Goal: Task Accomplishment & Management: Complete application form

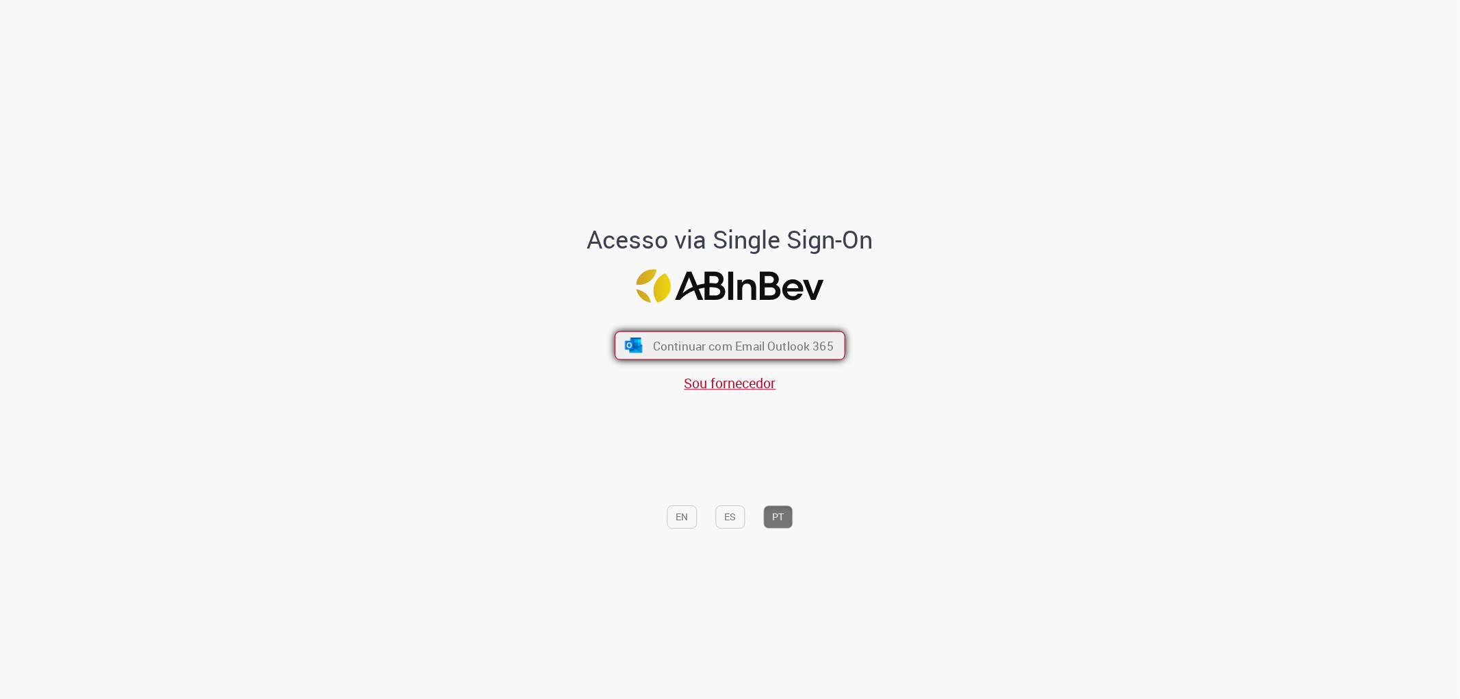
click at [667, 359] on button "Continuar com Email Outlook 365" at bounding box center [730, 345] width 231 height 29
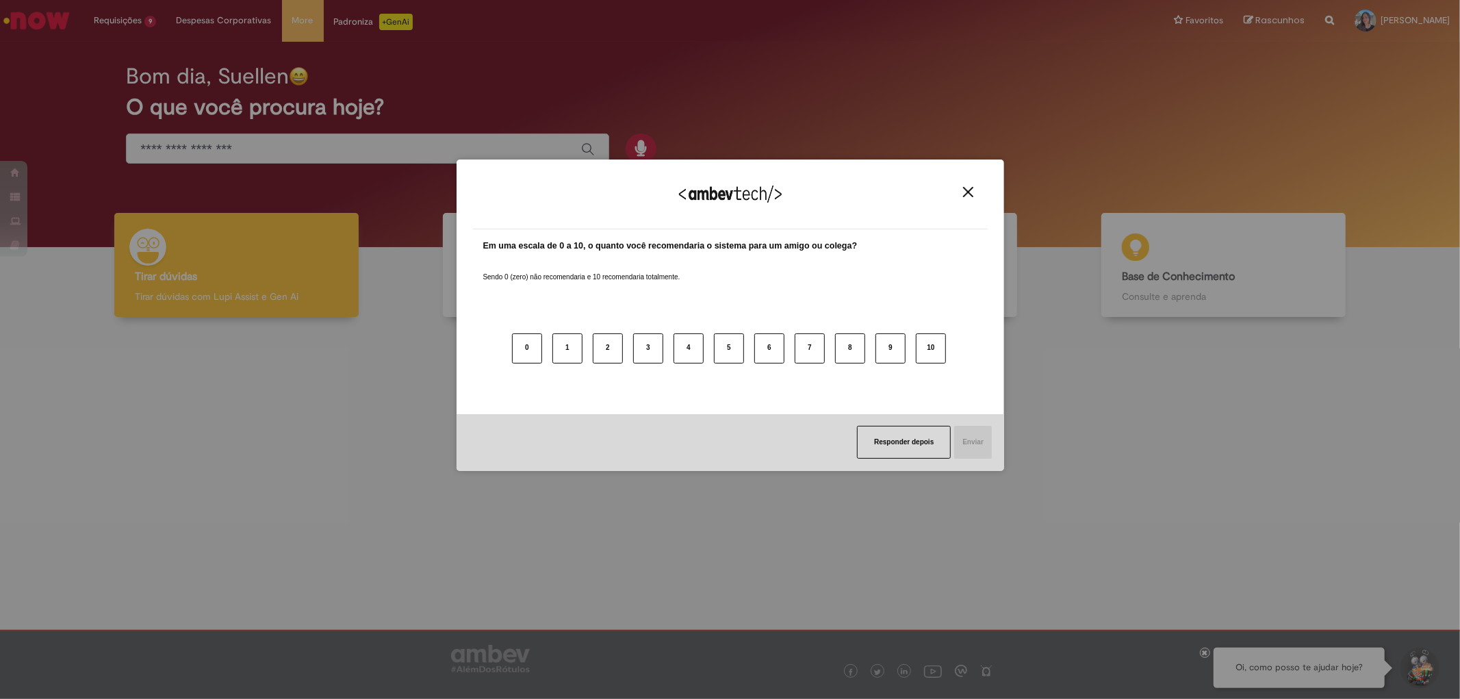
click at [968, 196] on img "Close" at bounding box center [968, 192] width 10 height 10
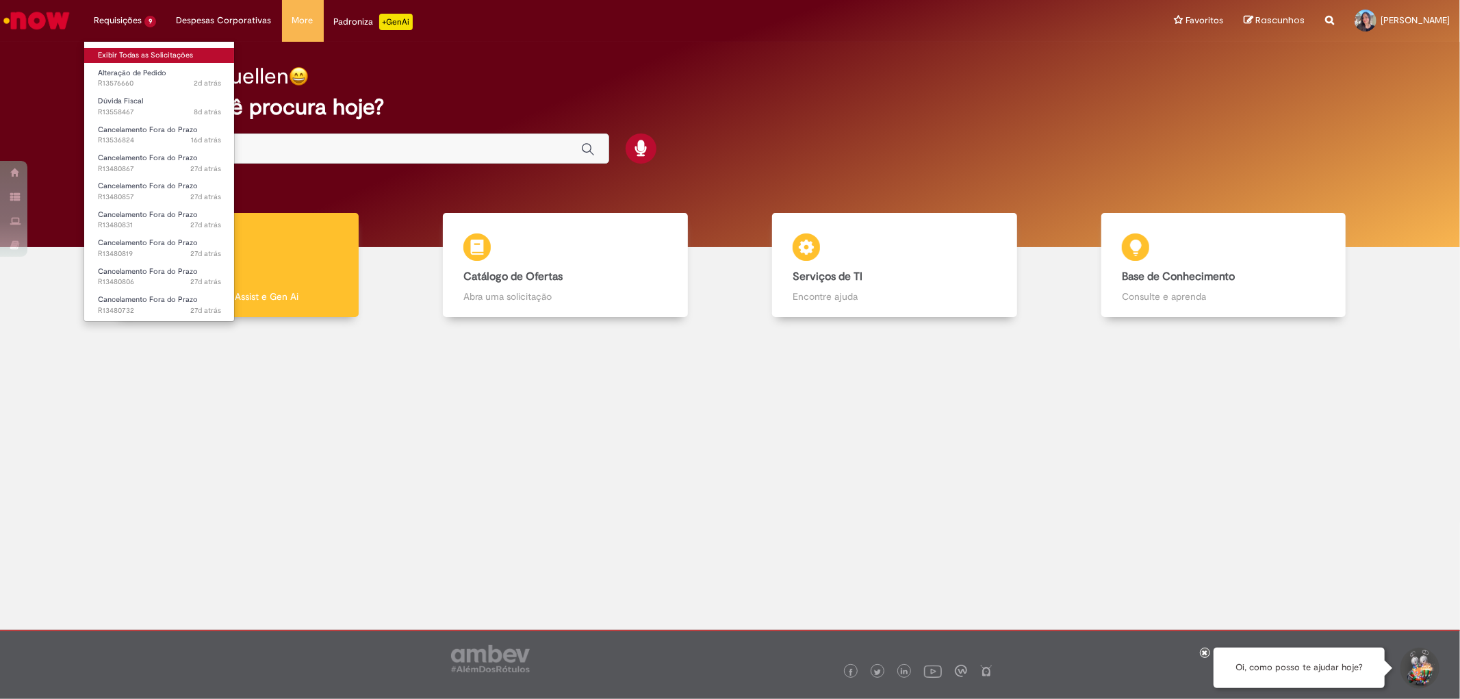
click at [141, 51] on link "Exibir Todas as Solicitações" at bounding box center [159, 55] width 151 height 15
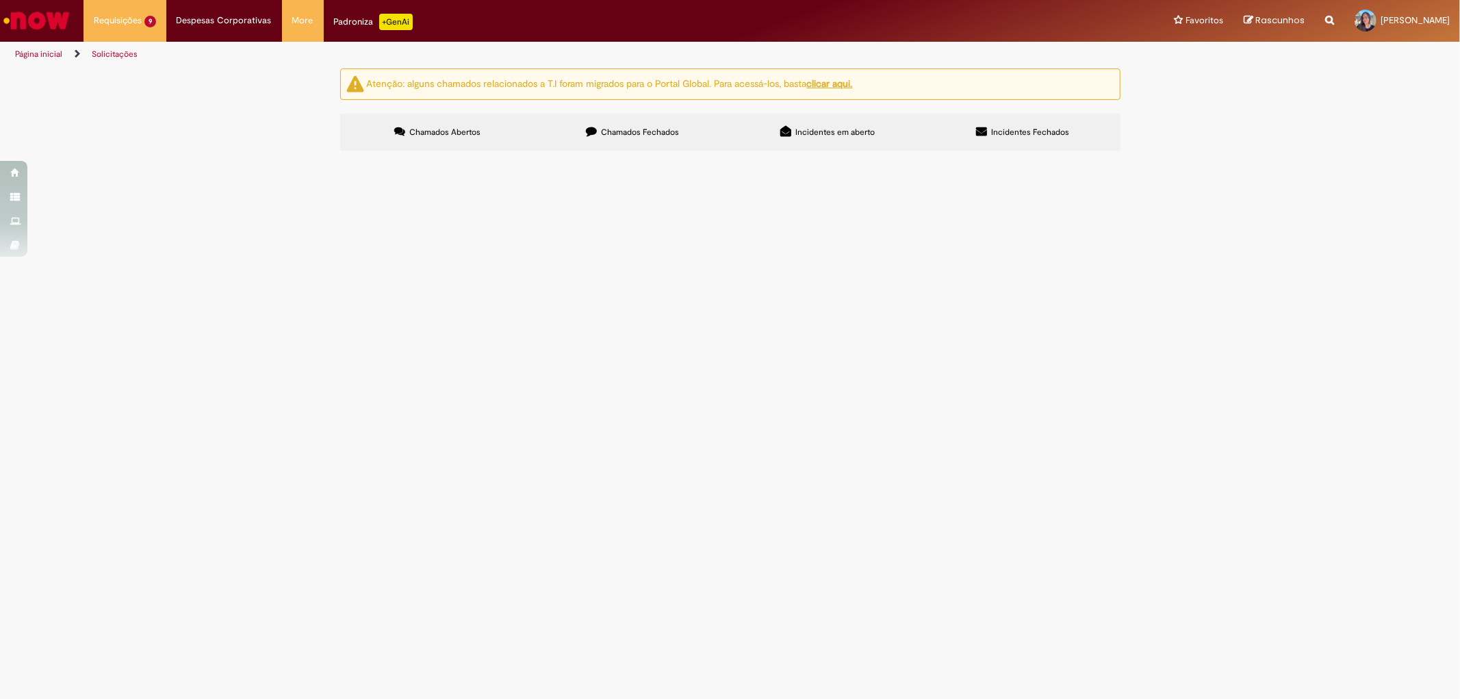
click at [0, 0] on td "NF 415529-1 Bom dia, Nota foi emitida por [PERSON_NAME] como teste. Porém, time…" at bounding box center [0, 0] width 0 height 0
click at [0, 0] on span "NF 415529-1 Bom dia, Nota foi emitida por [PERSON_NAME] como teste. Porém, time…" at bounding box center [0, 0] width 0 height 0
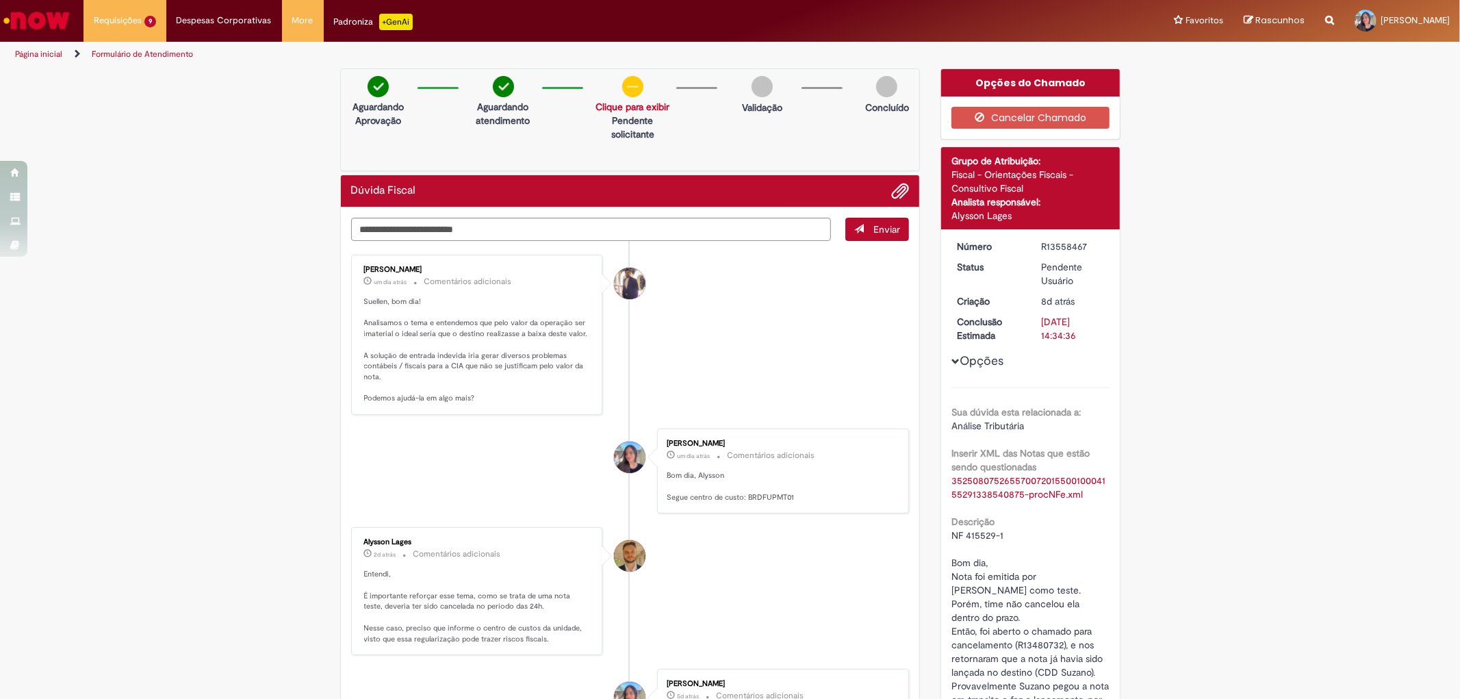
click at [490, 398] on p "Suellen, bom dia! Analisamos o tema e entendemos que pelo valor da operação ser…" at bounding box center [478, 349] width 228 height 107
click at [1081, 394] on div "Sua dúvida esta relacionada a: Análise Tributária Inserir XML das Notas que est…" at bounding box center [1030, 587] width 158 height 401
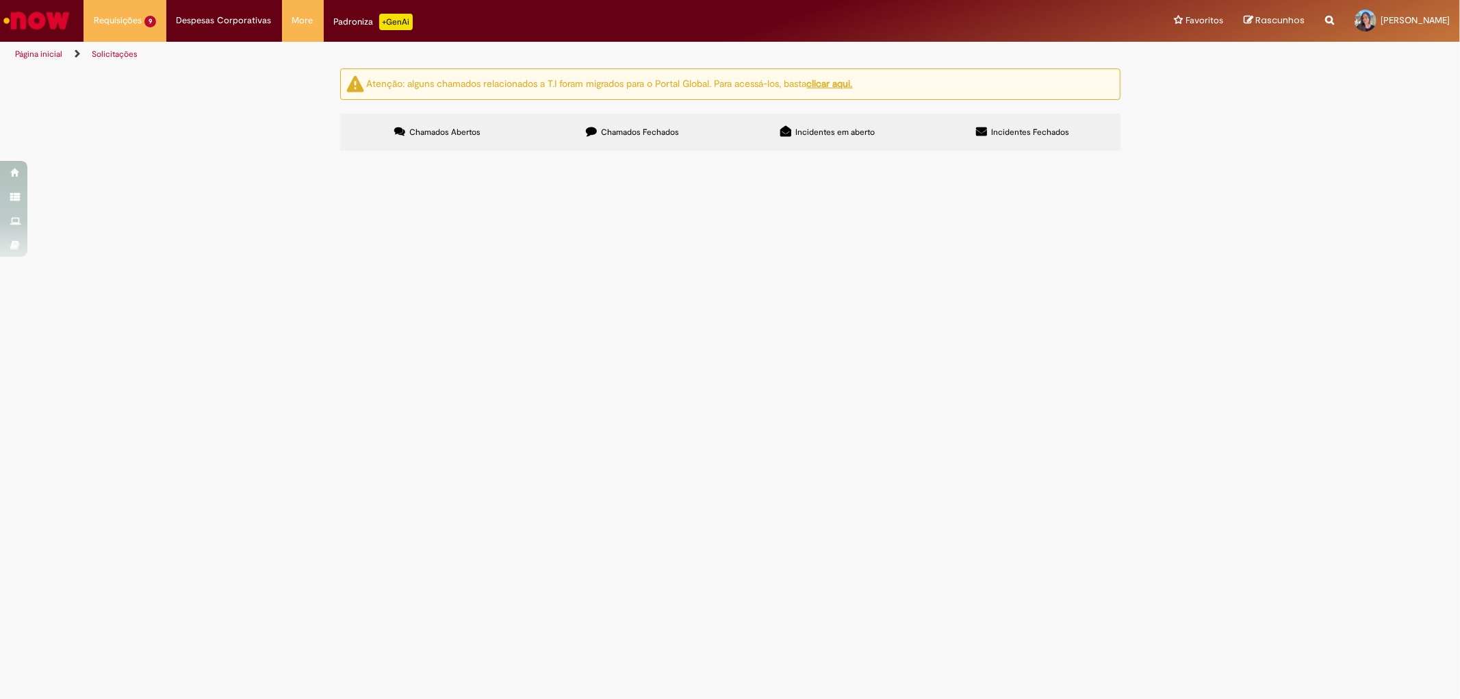
click at [0, 0] on td "NF 415529-1 Boa tarde, Favor cancelar e estornar o saldo da NF." at bounding box center [0, 0] width 0 height 0
click at [0, 0] on span "NF 415529-1 Boa tarde, Favor cancelar e estornar o saldo da NF." at bounding box center [0, 0] width 0 height 0
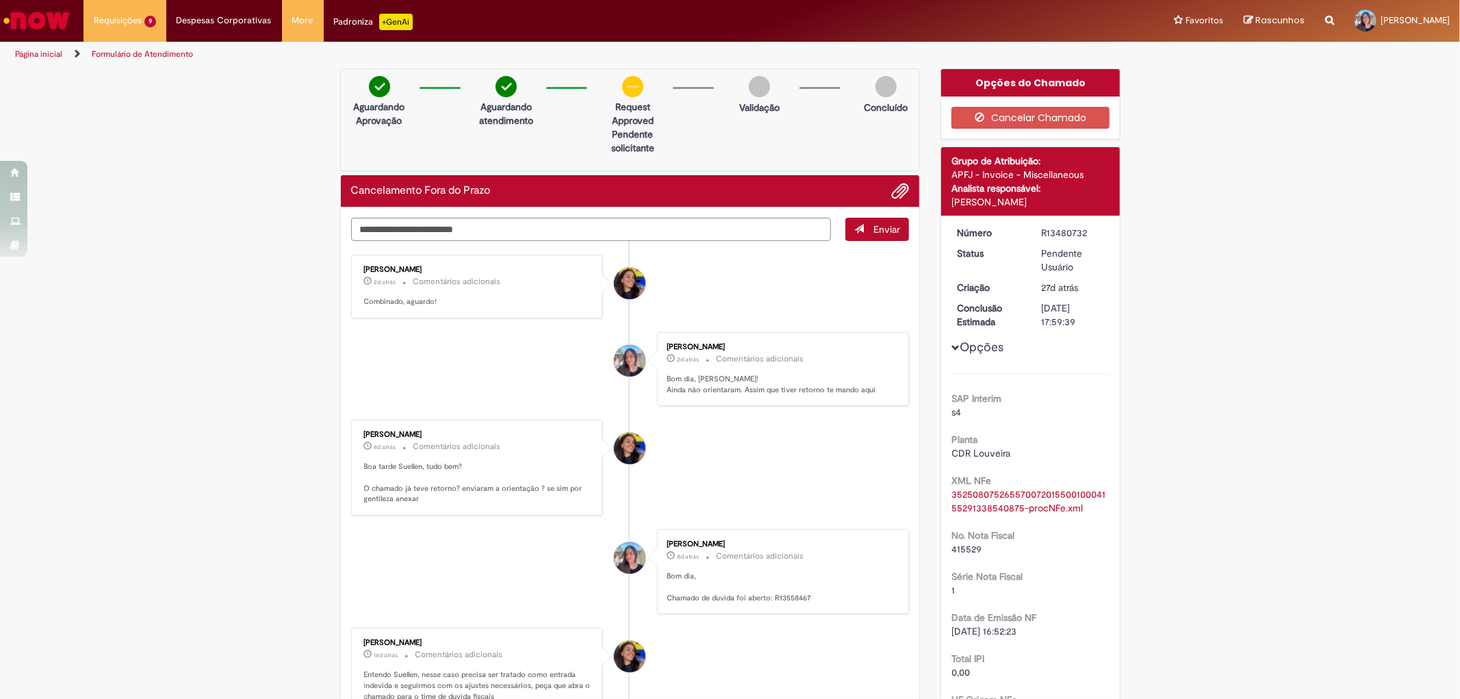
click at [908, 196] on div "Cancelamento Fora do Prazo" at bounding box center [630, 191] width 579 height 32
click at [683, 236] on textarea "Digite sua mensagem aqui..." at bounding box center [591, 229] width 480 height 23
type textarea "**********"
click at [901, 192] on span "Adicionar anexos" at bounding box center [900, 191] width 16 height 16
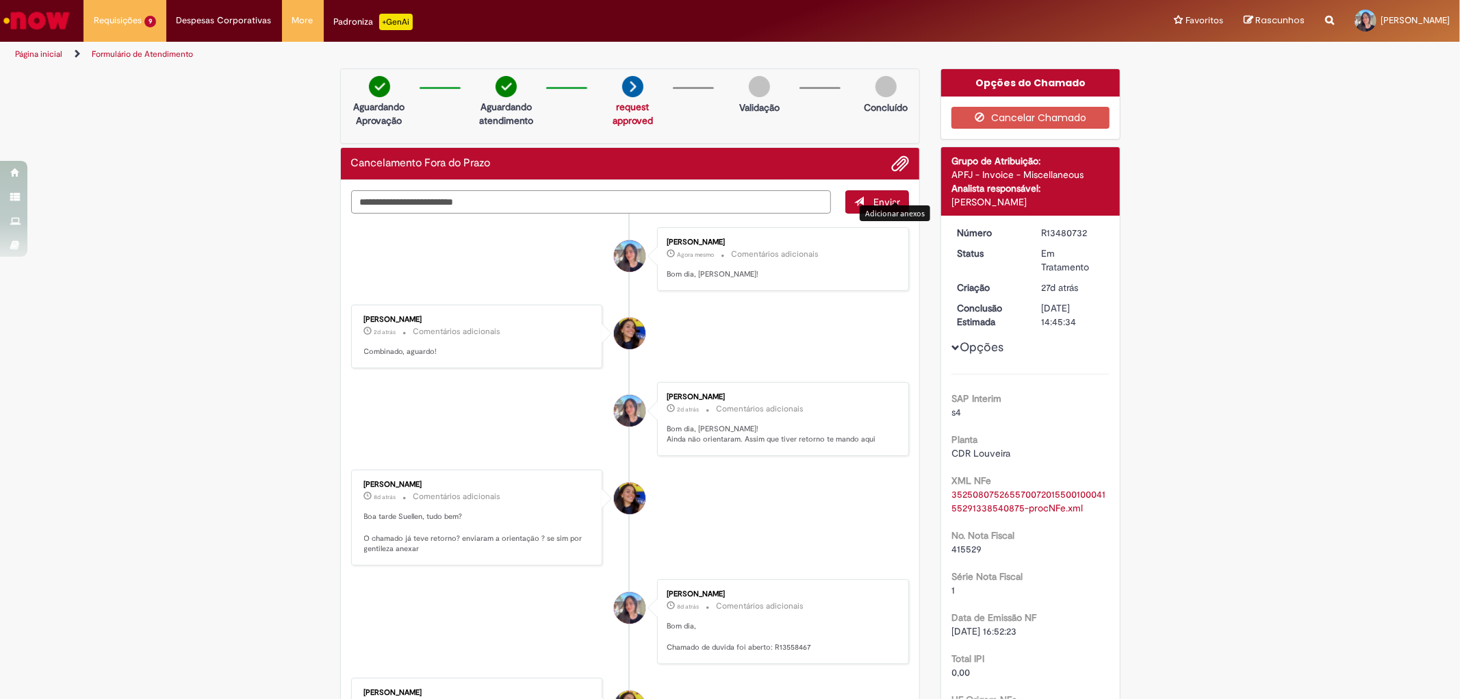
click at [411, 203] on textarea "Digite sua mensagem aqui..." at bounding box center [591, 201] width 480 height 23
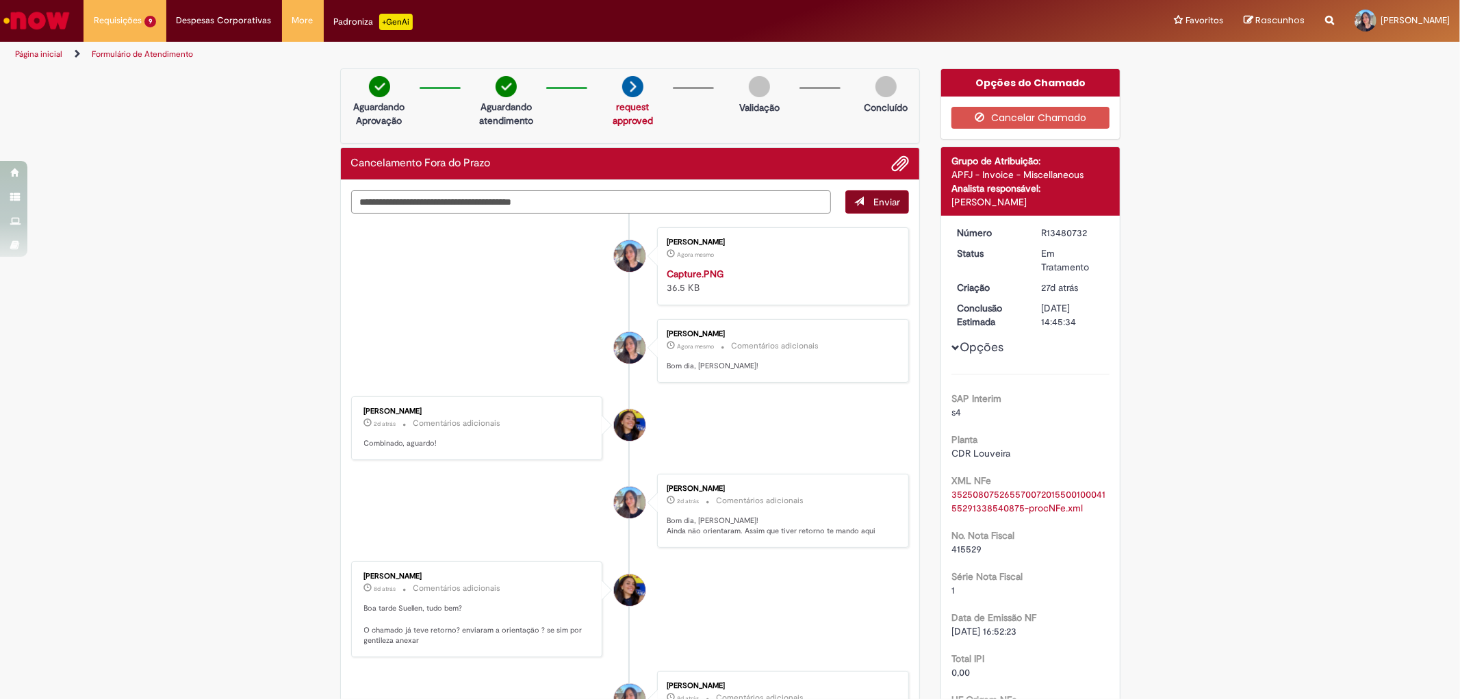
type textarea "**********"
click at [846, 209] on button "Enviar" at bounding box center [877, 201] width 64 height 23
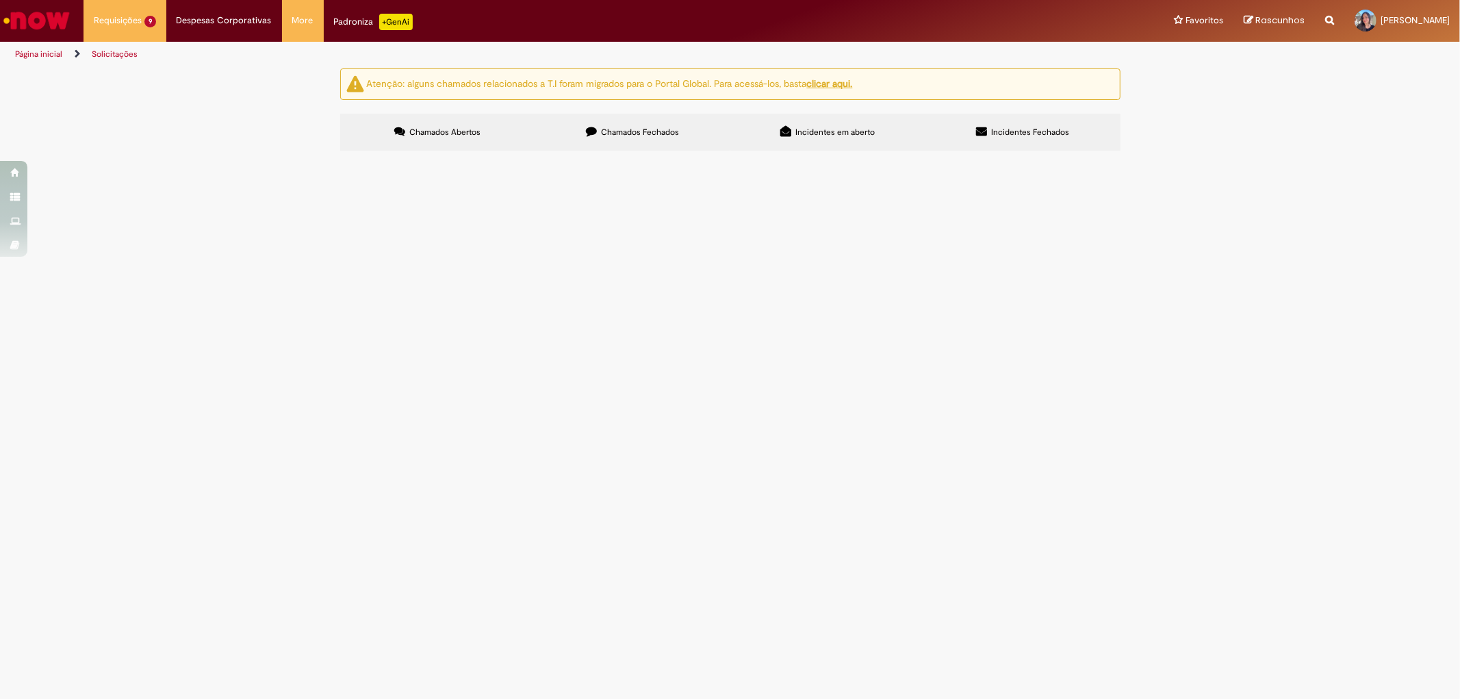
click at [0, 0] on span "NF 410874-1 Boa tarde, favor estornar saldo da NF." at bounding box center [0, 0] width 0 height 0
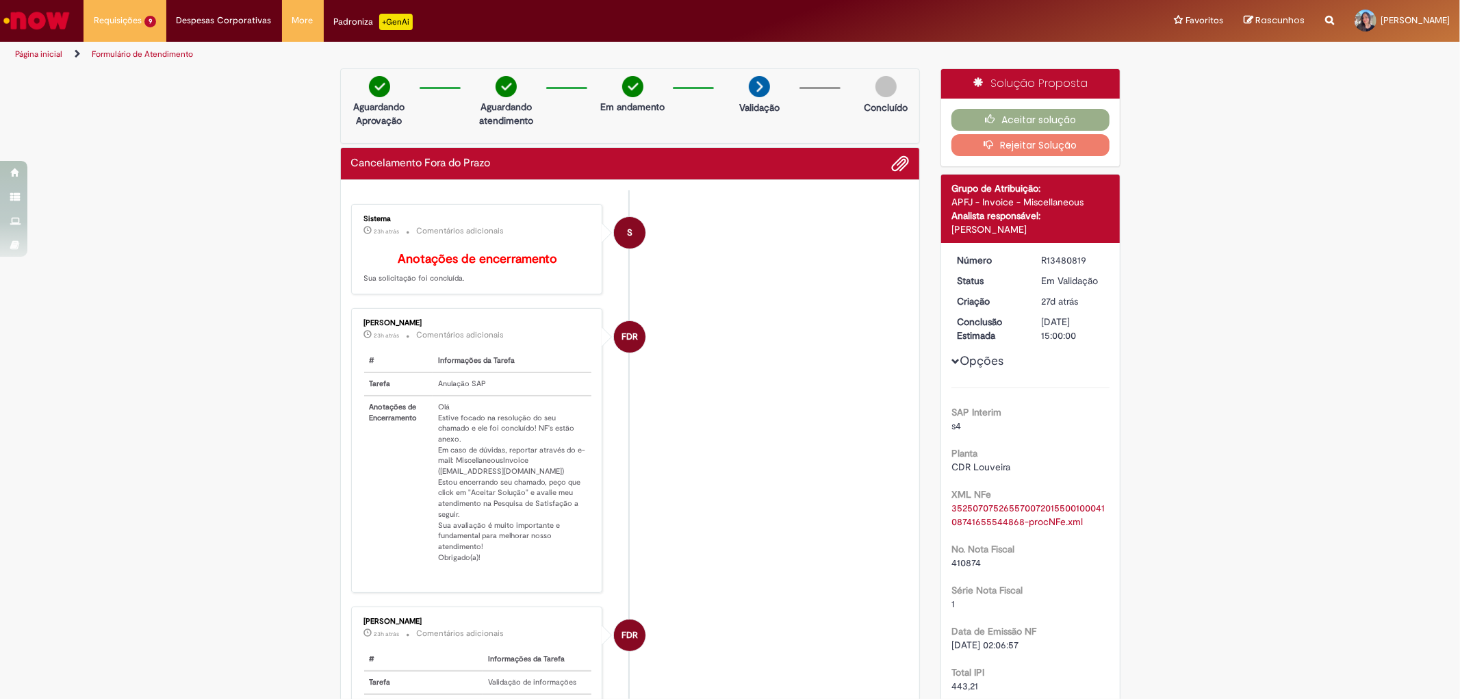
click at [1049, 260] on div "R13480819" at bounding box center [1073, 260] width 64 height 14
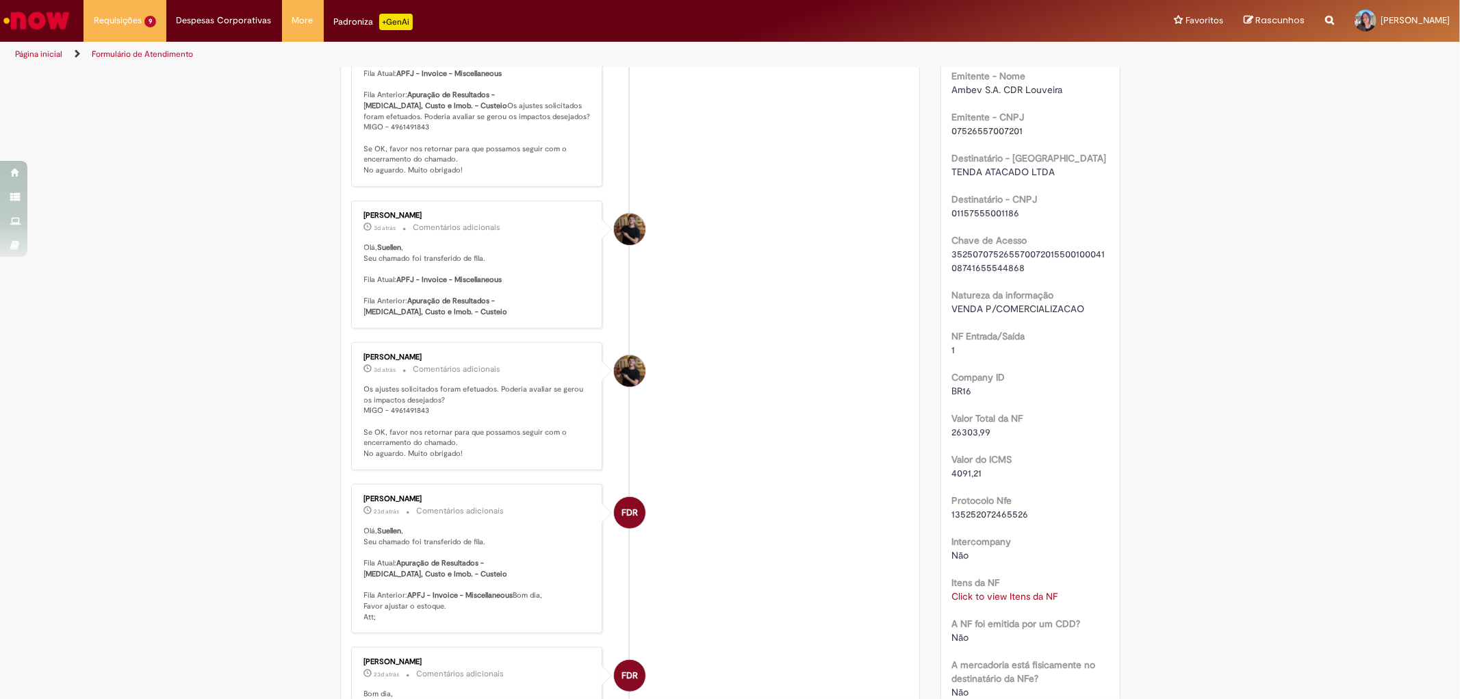
scroll to position [1140, 0]
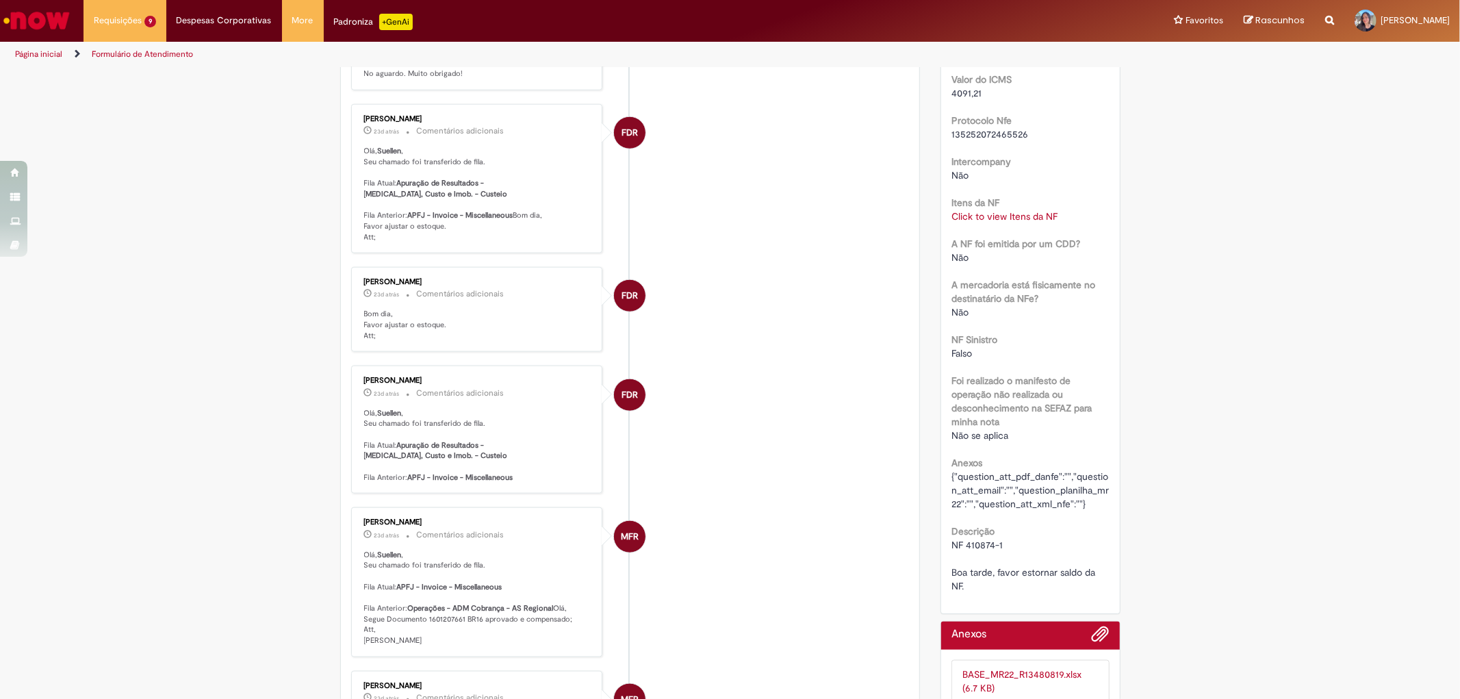
click at [992, 220] on div "Click to view Itens da NF Click to view Itens da NF" at bounding box center [1030, 216] width 158 height 14
click at [997, 215] on link "Click to view Itens da NF" at bounding box center [1004, 216] width 106 height 12
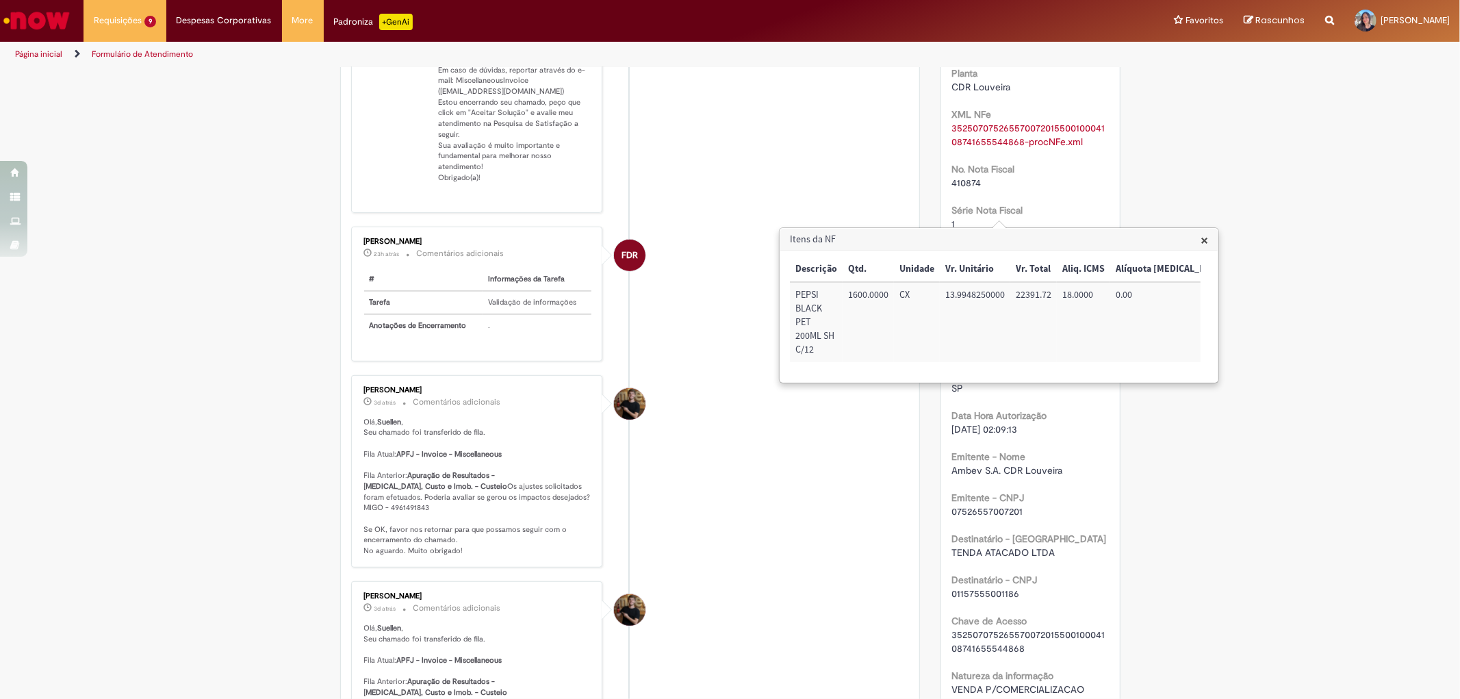
scroll to position [0, 0]
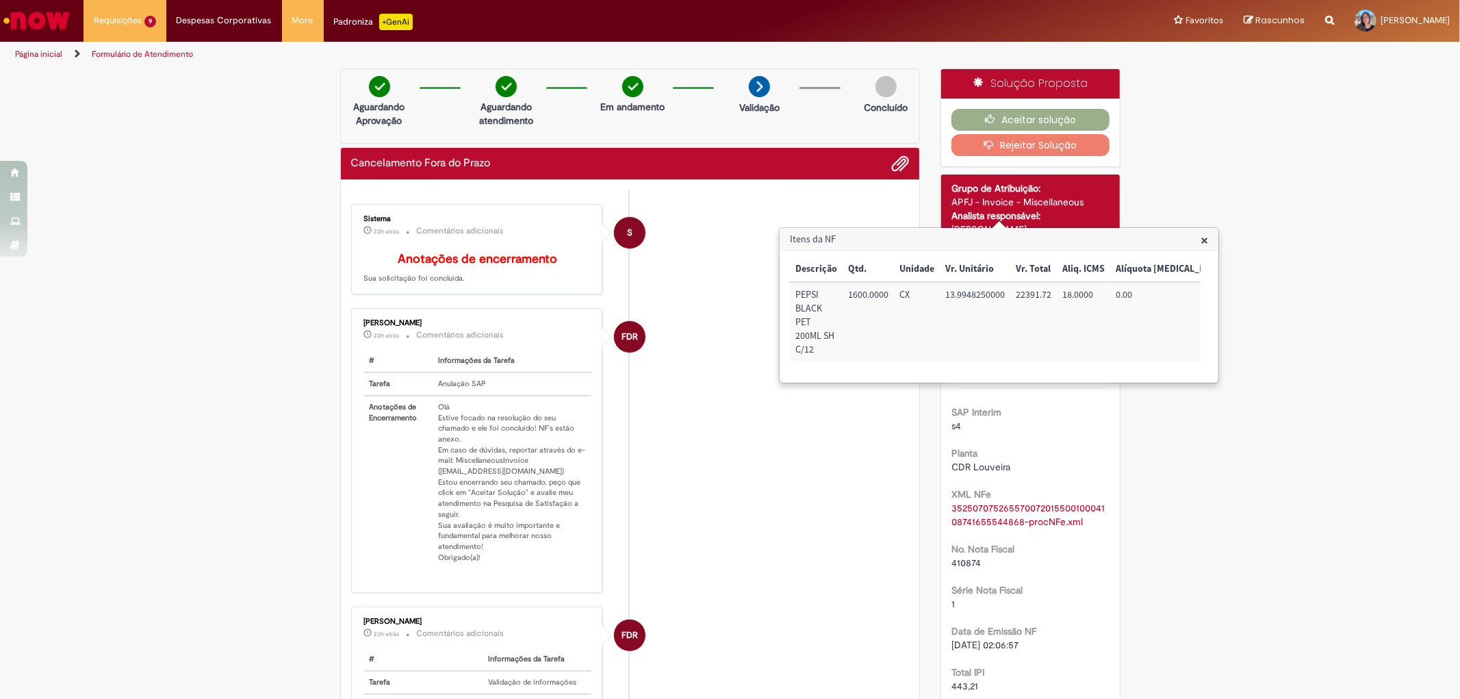
click at [752, 454] on li "FDR [PERSON_NAME] 23h atrás 23 horas atrás Comentários adicionais # Informações…" at bounding box center [630, 450] width 559 height 285
click at [1099, 247] on h3 "Itens da NF" at bounding box center [998, 240] width 437 height 22
click at [1206, 242] on span "×" at bounding box center [1205, 240] width 8 height 18
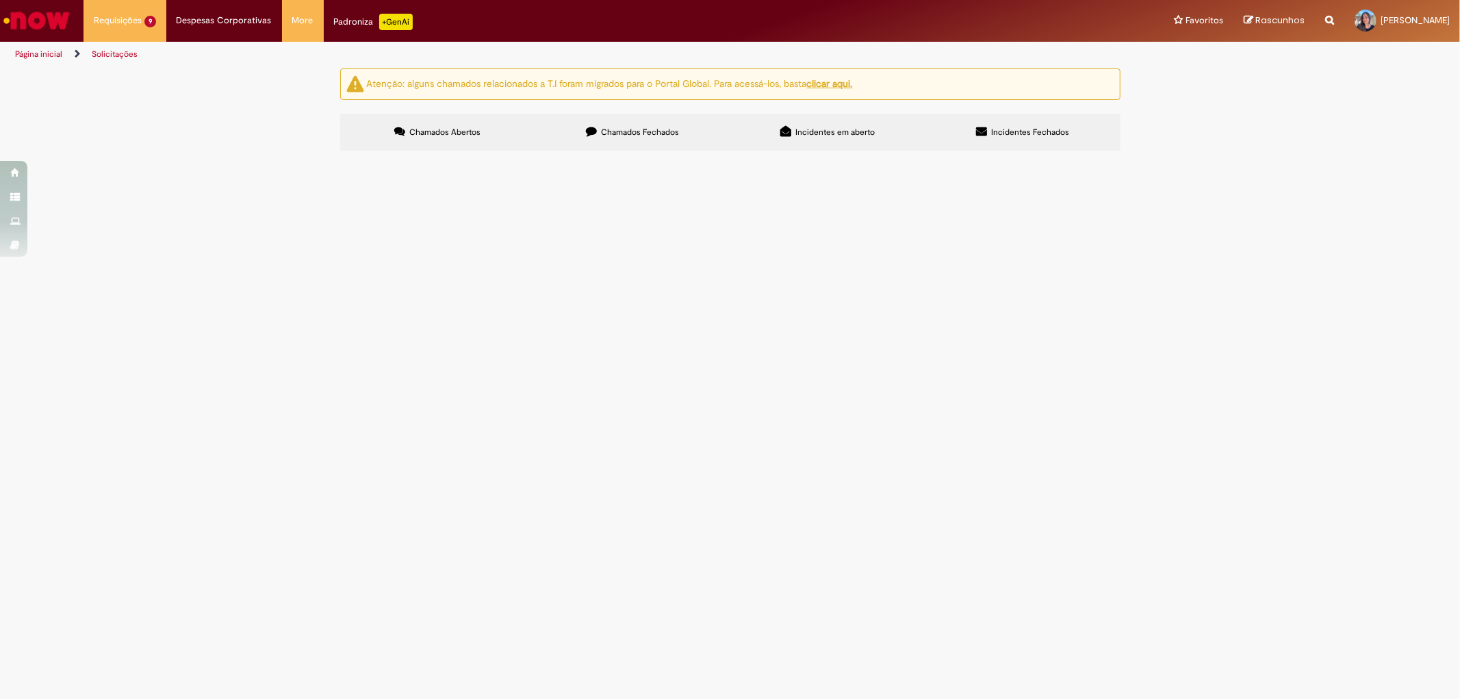
click at [0, 0] on span "NF 410875-1 Boa tarde, favor estornar saldo da NF." at bounding box center [0, 0] width 0 height 0
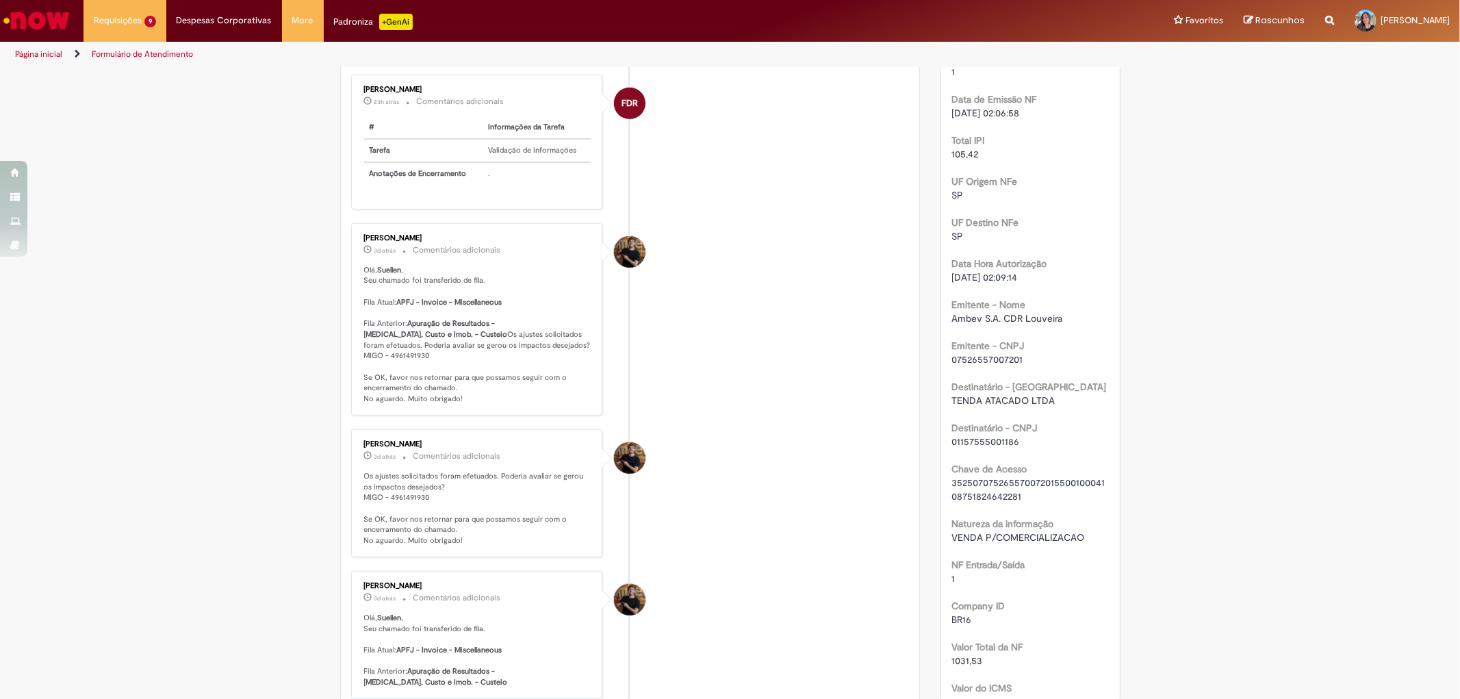
scroll to position [912, 0]
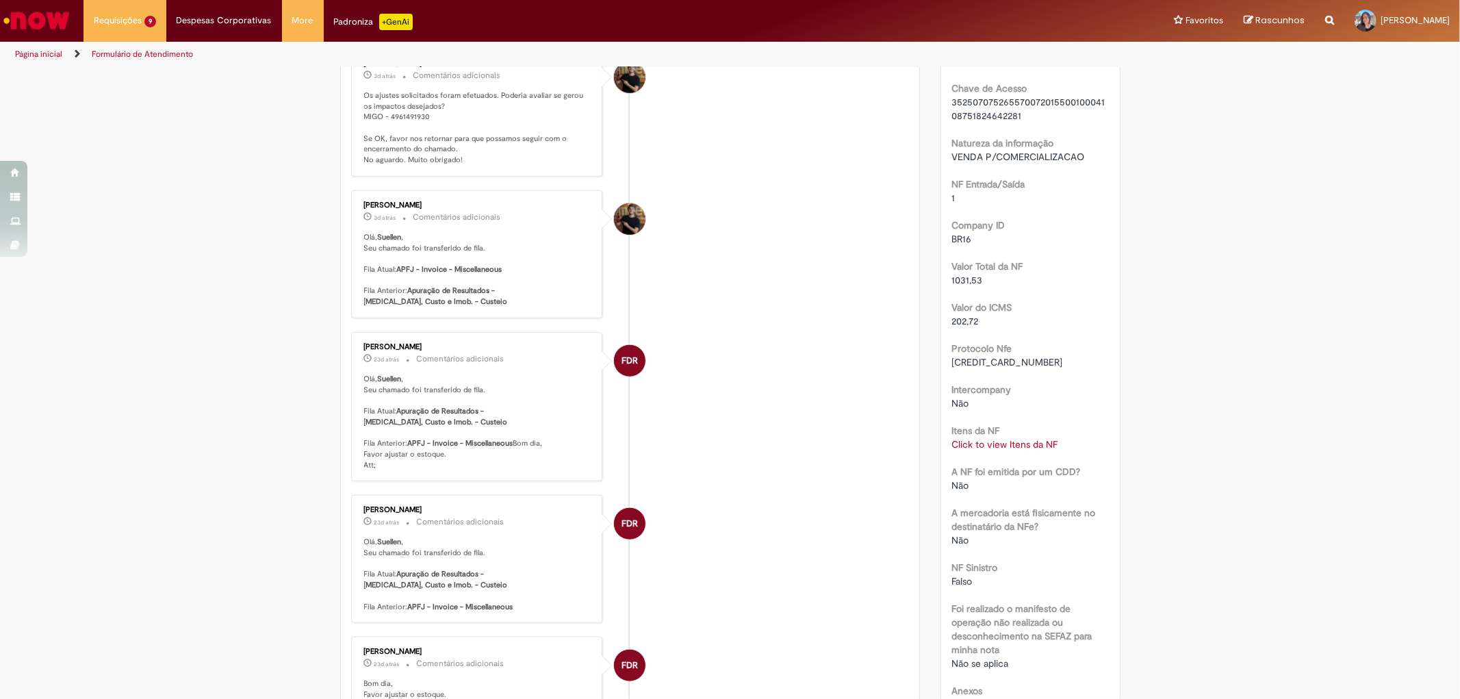
click at [983, 444] on link "Click to view Itens da NF" at bounding box center [1004, 444] width 106 height 12
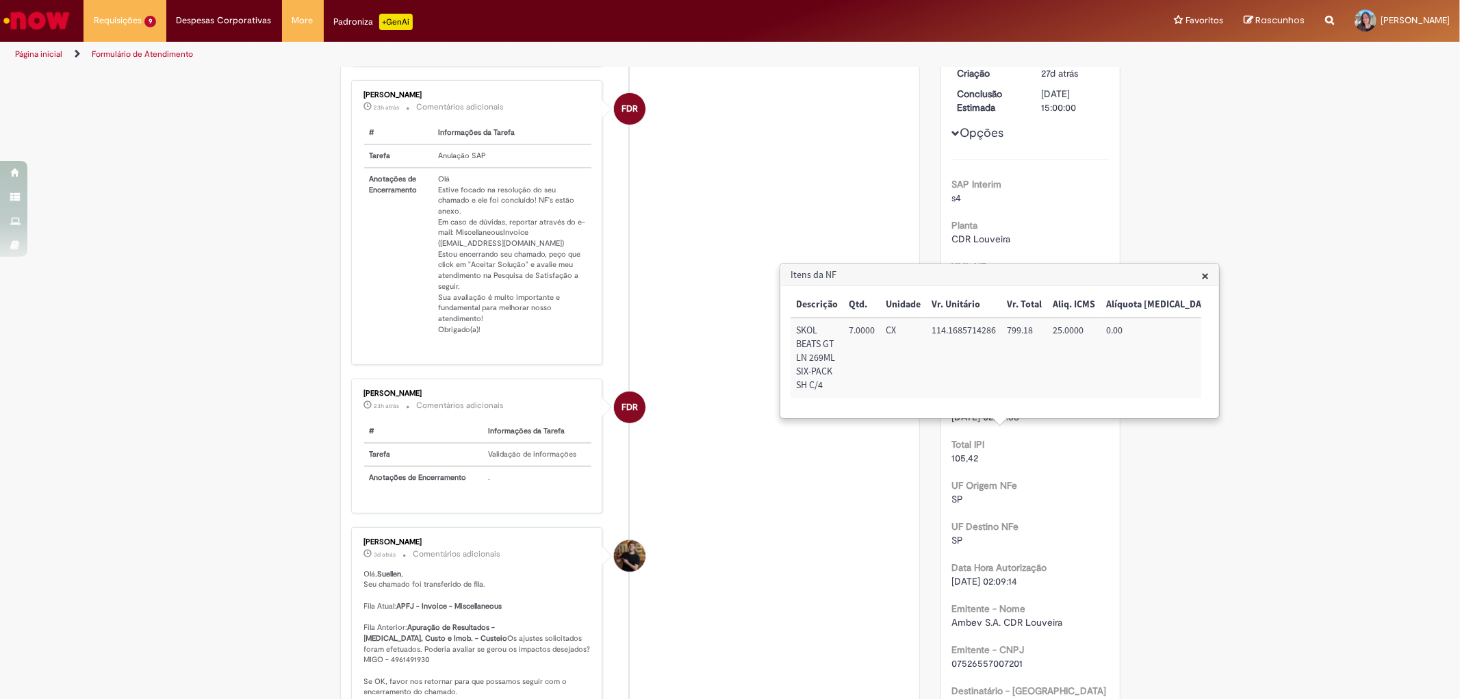
scroll to position [0, 0]
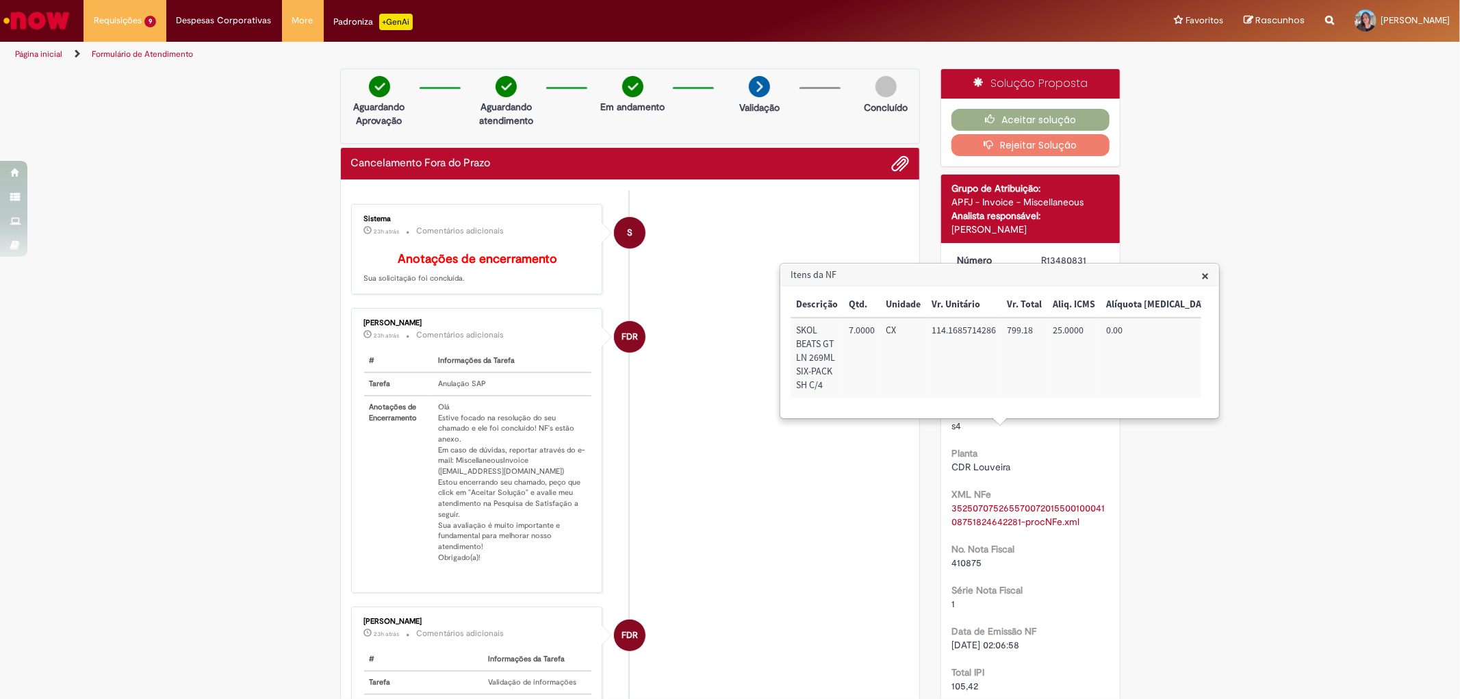
click at [1203, 270] on span "×" at bounding box center [1205, 275] width 8 height 18
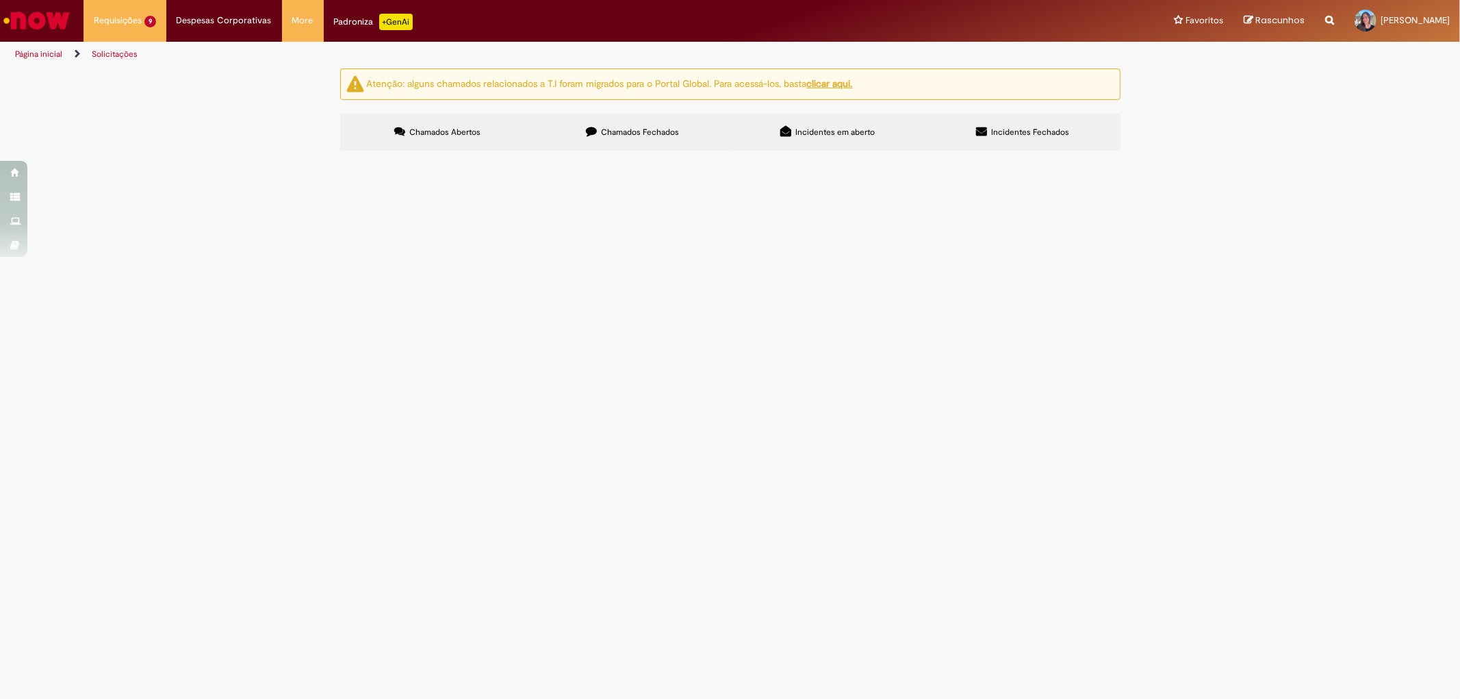
click at [0, 0] on td "NF 410876-1 Boa tarde, favor estornar saldo da NF." at bounding box center [0, 0] width 0 height 0
click at [0, 0] on span "NF 410876-1 Boa tarde, favor estornar saldo da NF." at bounding box center [0, 0] width 0 height 0
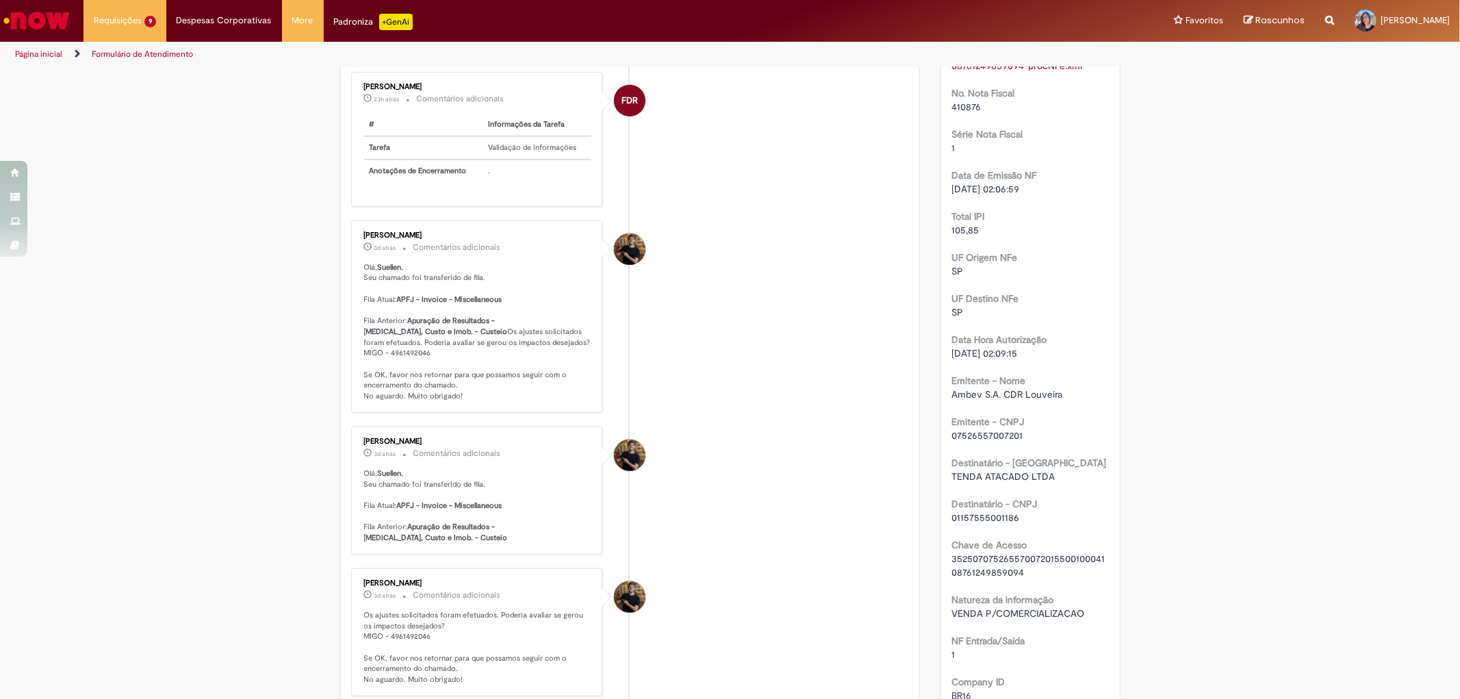
scroll to position [760, 0]
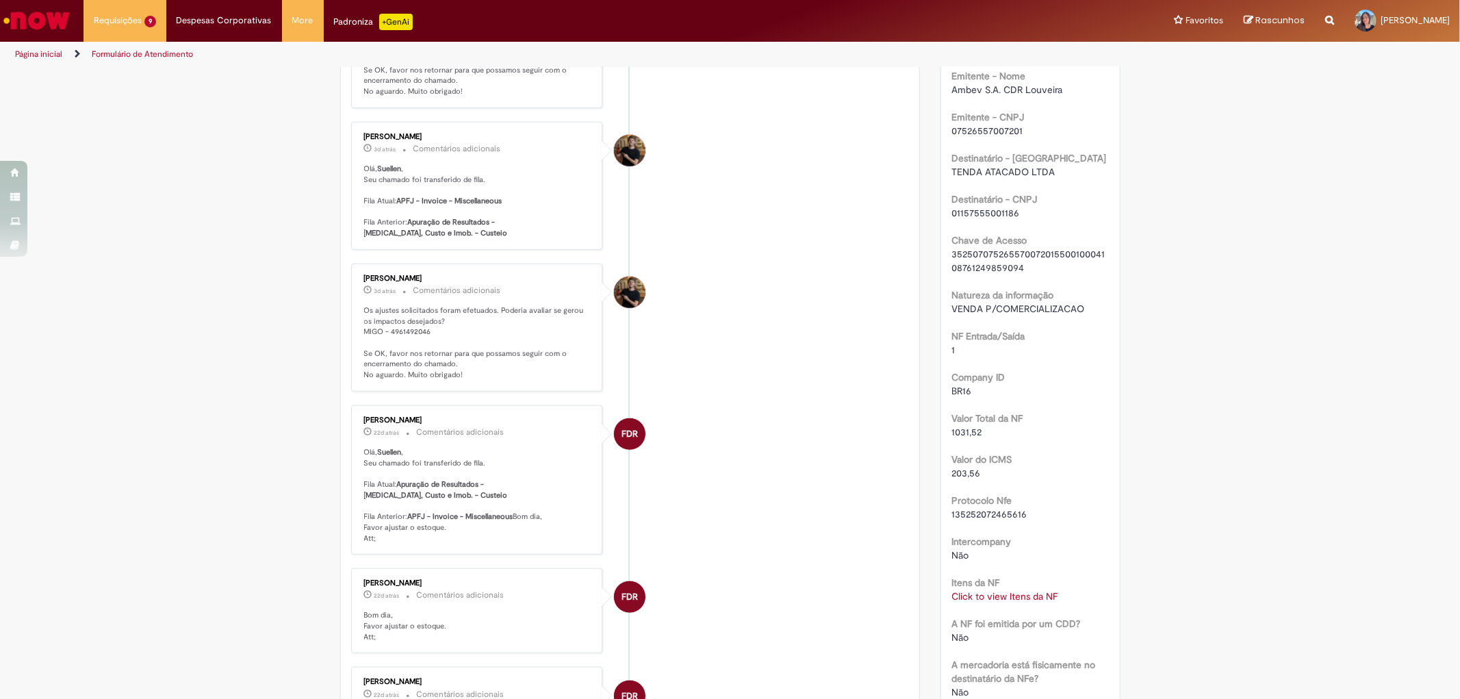
click at [975, 595] on div "SAP Interim s4 Planta CDR Louveira XML NFe 352507075265570072015500100041087612…" at bounding box center [1030, 300] width 158 height 1346
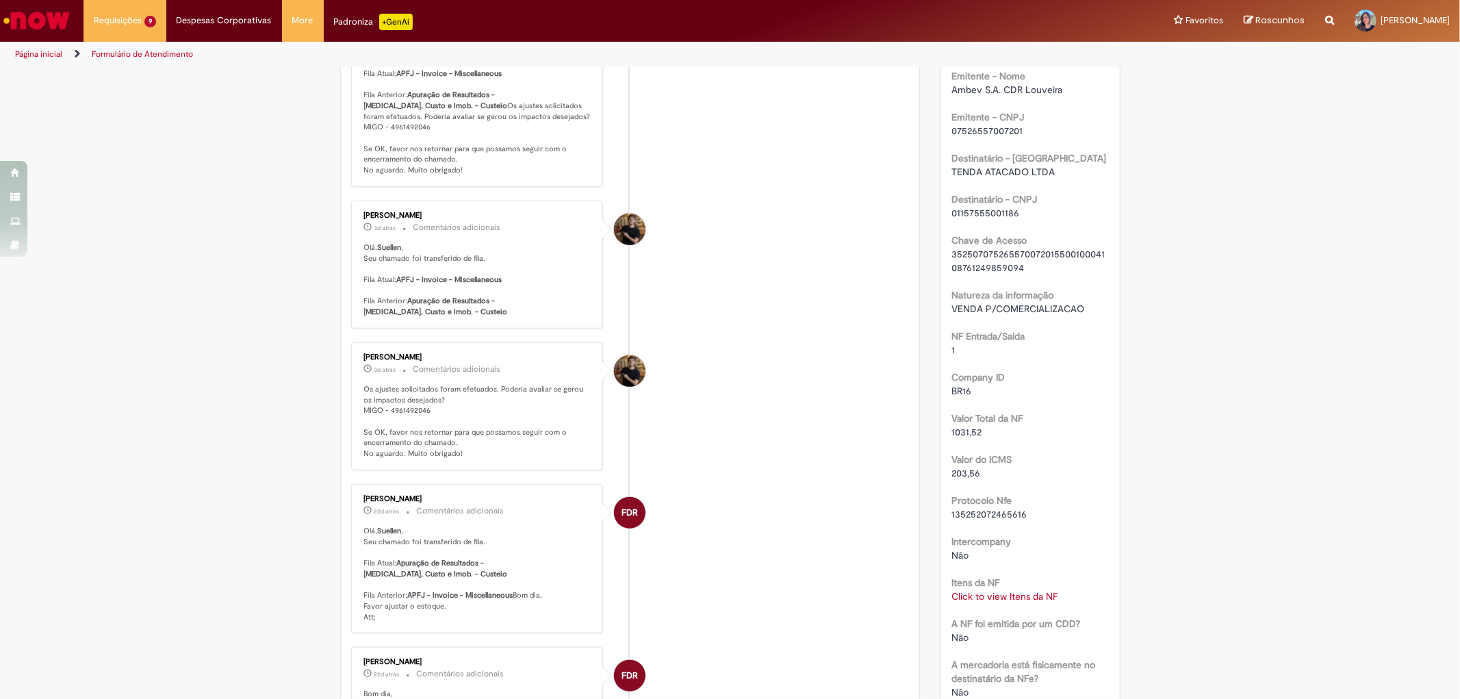
scroll to position [839, 0]
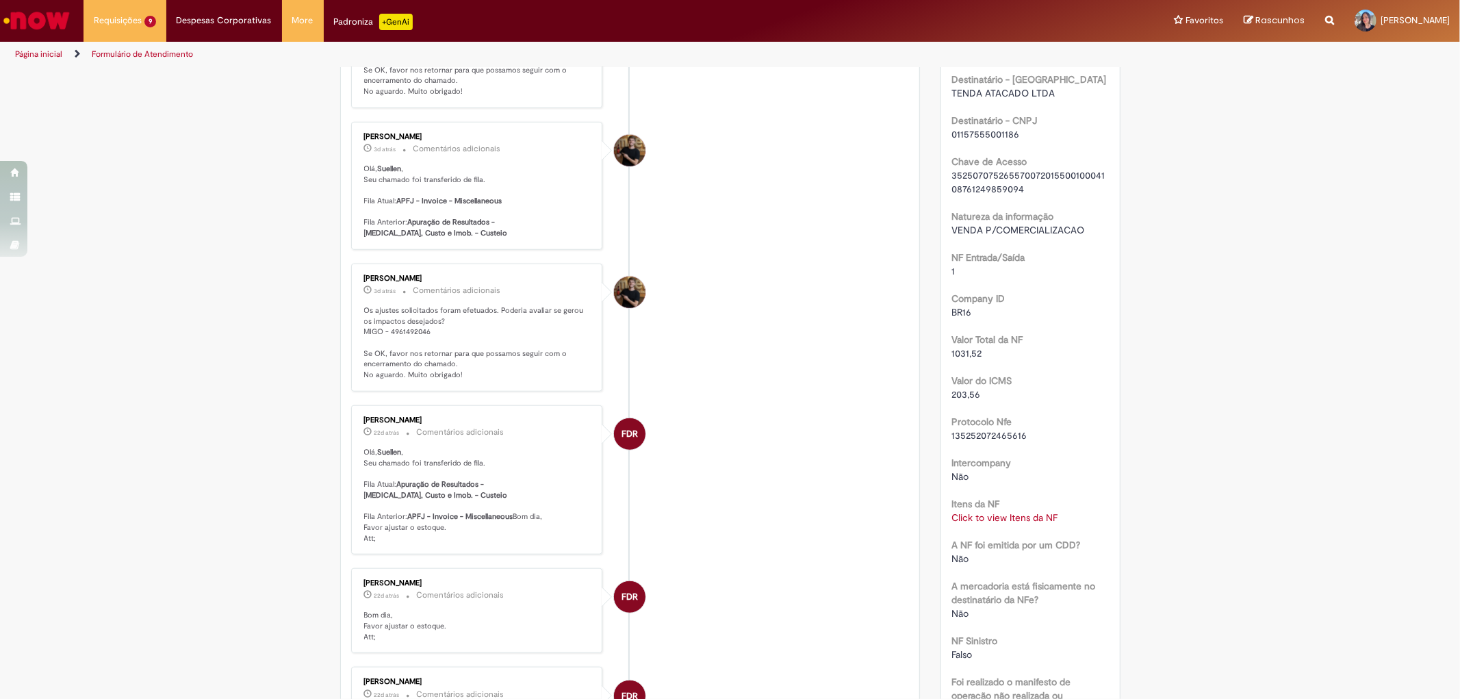
click at [1009, 512] on link "Click to view Itens da NF" at bounding box center [1004, 517] width 106 height 12
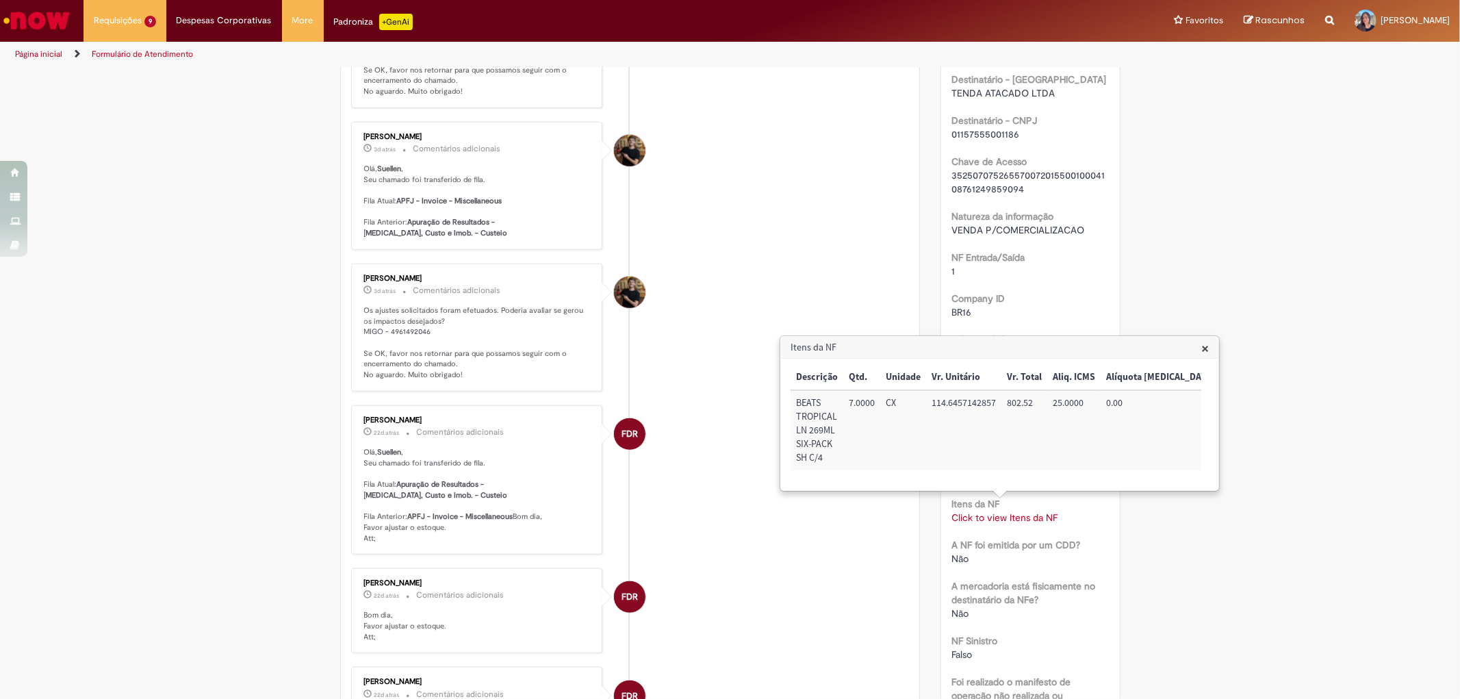
click at [881, 553] on li "FDR [PERSON_NAME] 22d atrás 22 dias atrás Comentários adicionais Olá, Suellen ,…" at bounding box center [630, 479] width 559 height 149
click at [695, 398] on ul "S Sistema 23h atrás 23 horas atrás Comentários adicionais Anotações de encerram…" at bounding box center [630, 698] width 559 height 2695
click at [1207, 346] on span "×" at bounding box center [1205, 348] width 8 height 18
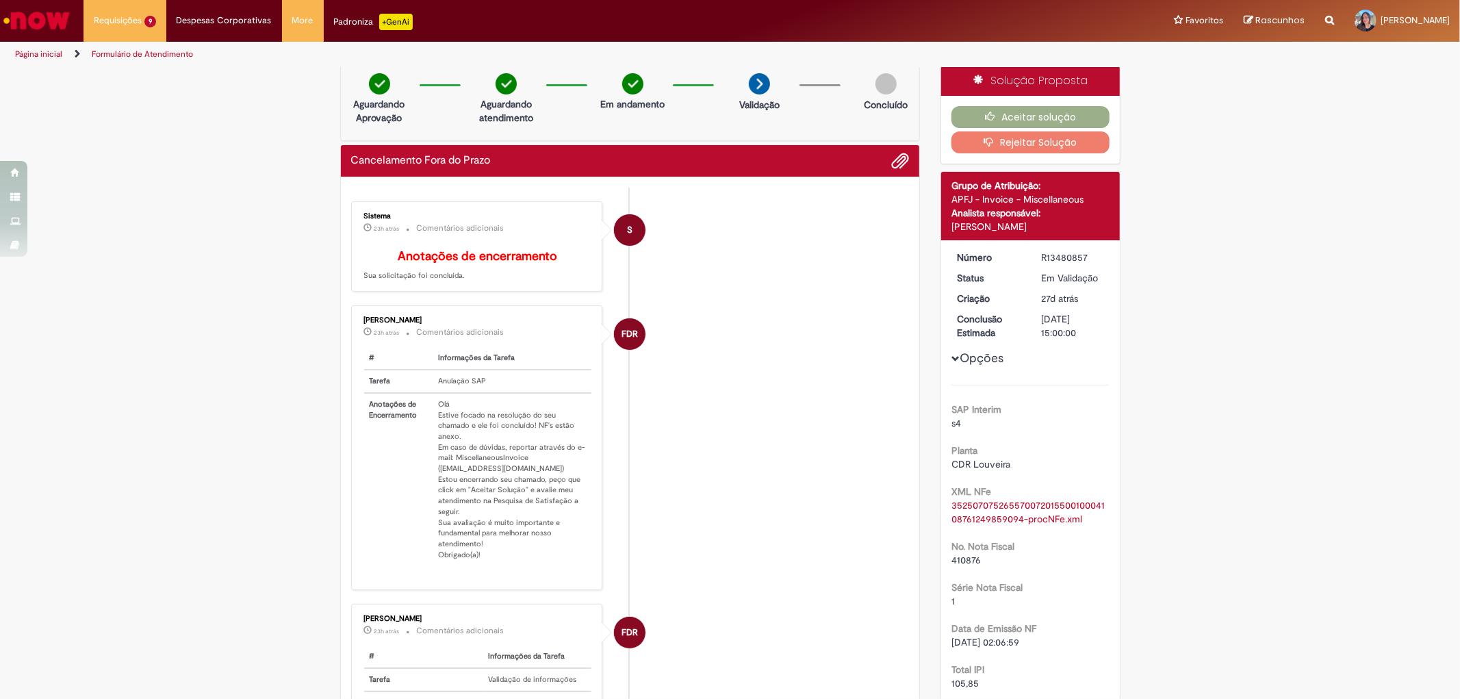
scroll to position [0, 0]
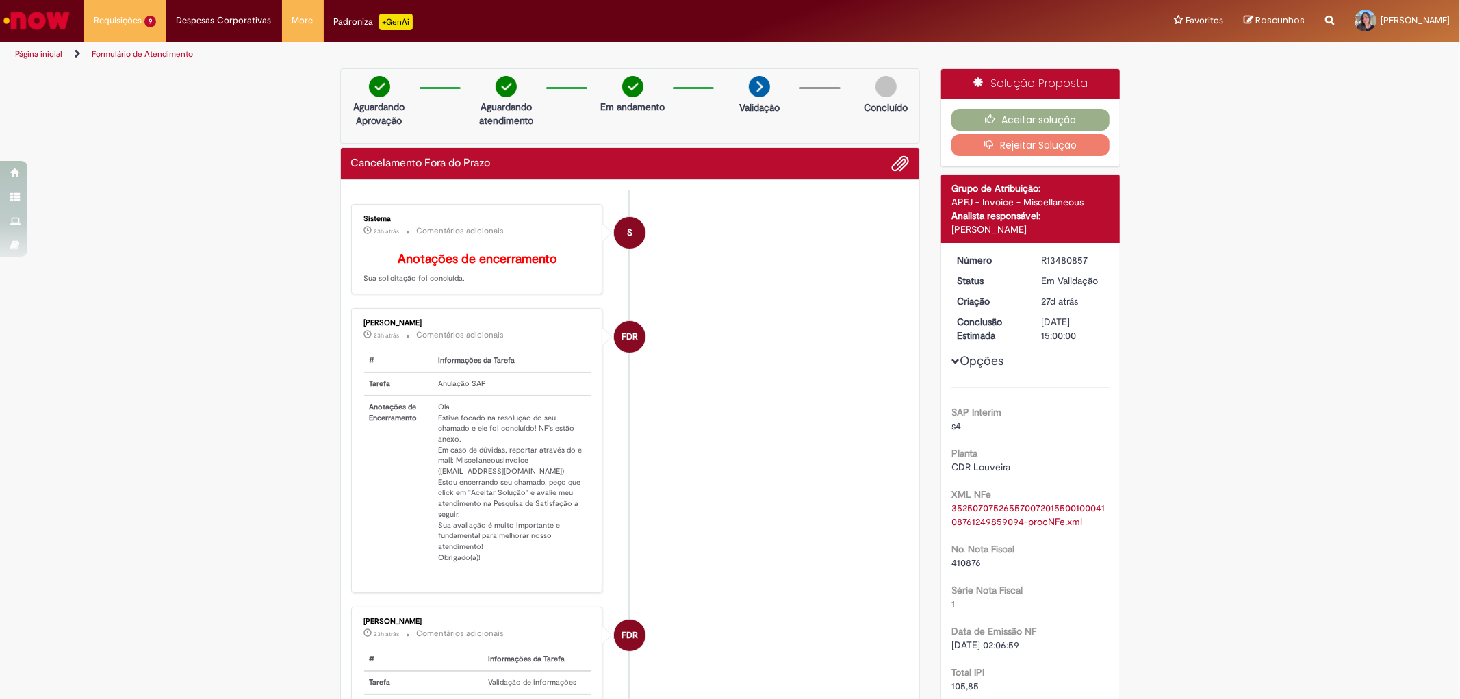
click at [965, 559] on span "410876" at bounding box center [965, 562] width 29 height 12
copy span "410876"
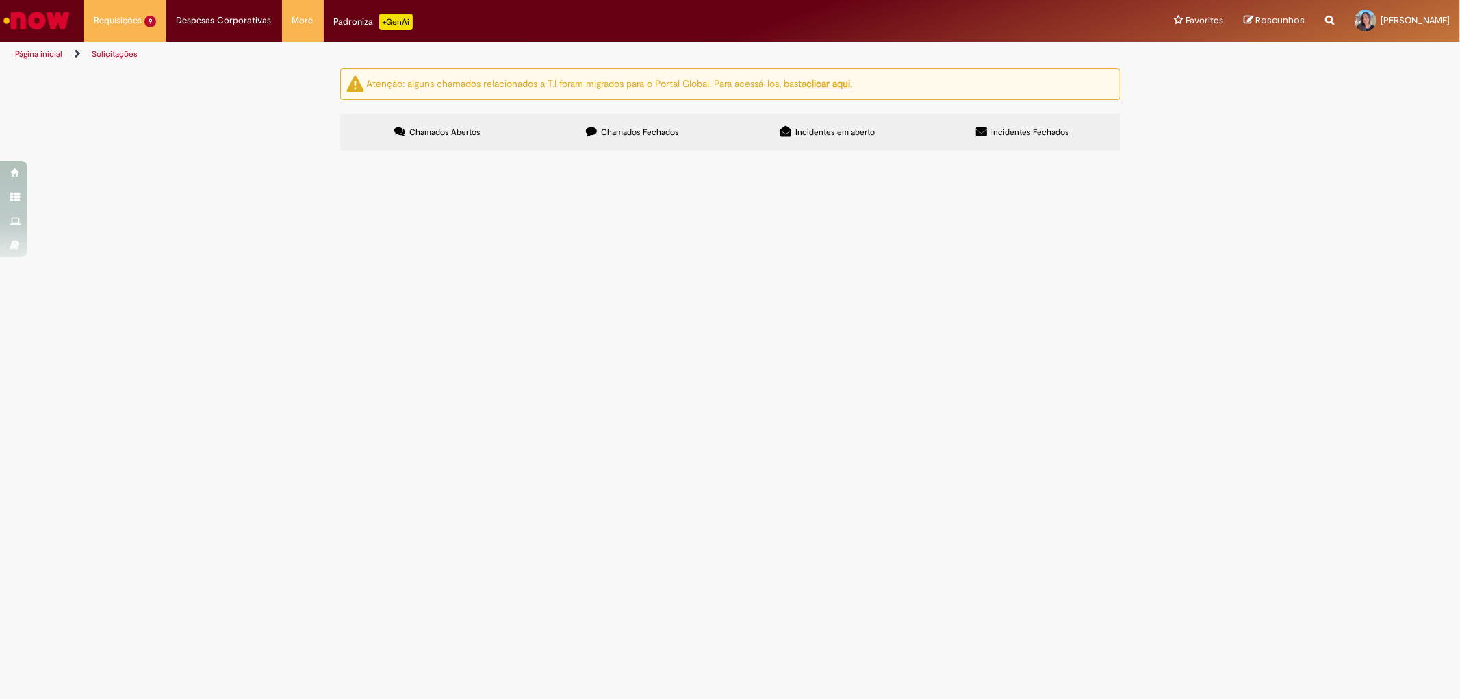
click at [0, 0] on span "NF 410878-1 Boa tarde, favor estornar saldo da NF." at bounding box center [0, 0] width 0 height 0
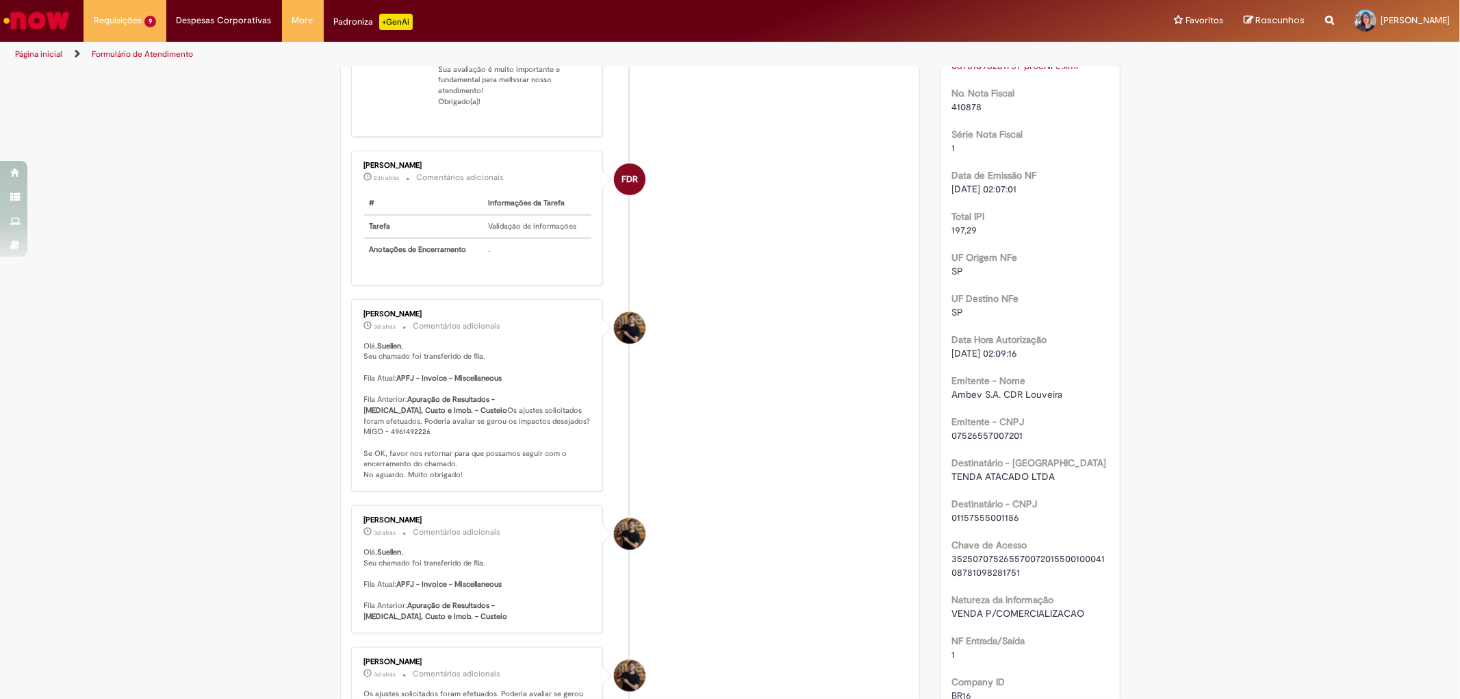
scroll to position [76, 0]
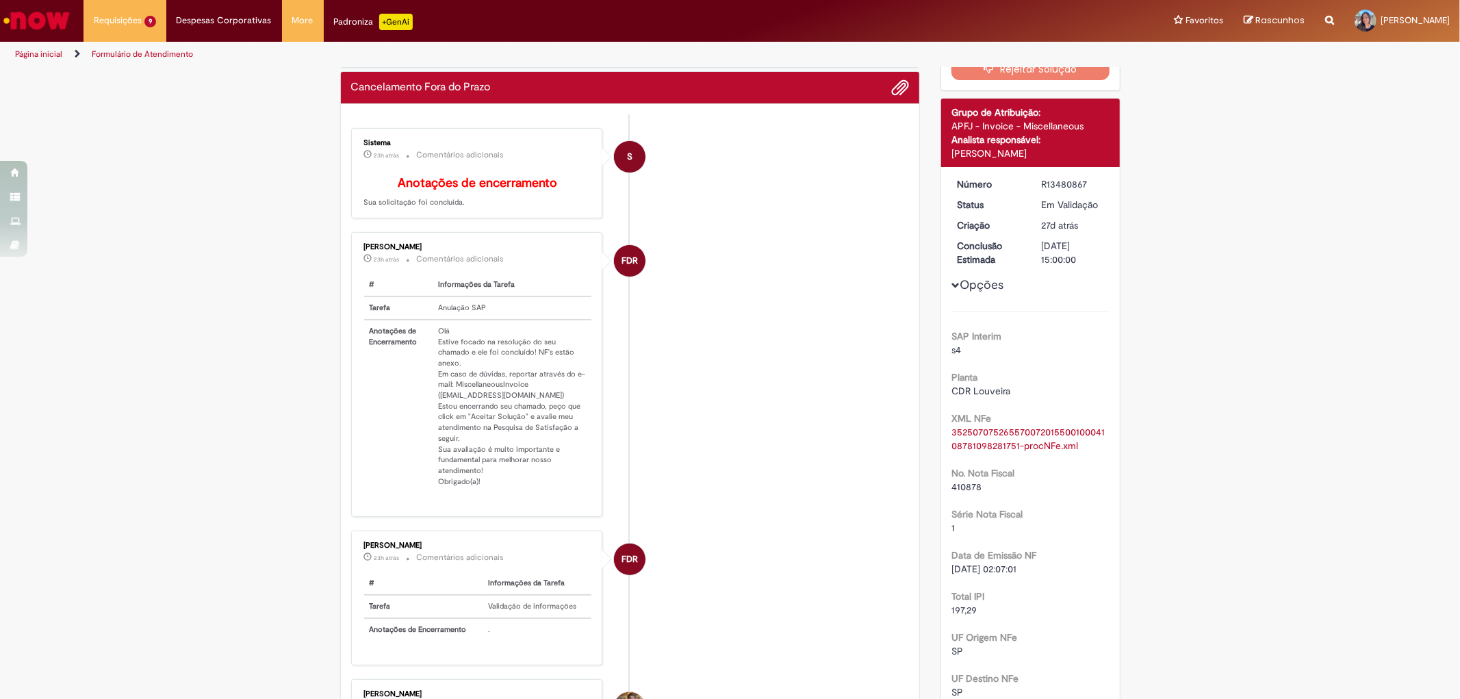
click at [976, 481] on div "410878" at bounding box center [1030, 487] width 158 height 14
click at [960, 483] on span "410878" at bounding box center [966, 486] width 30 height 12
copy span "410878"
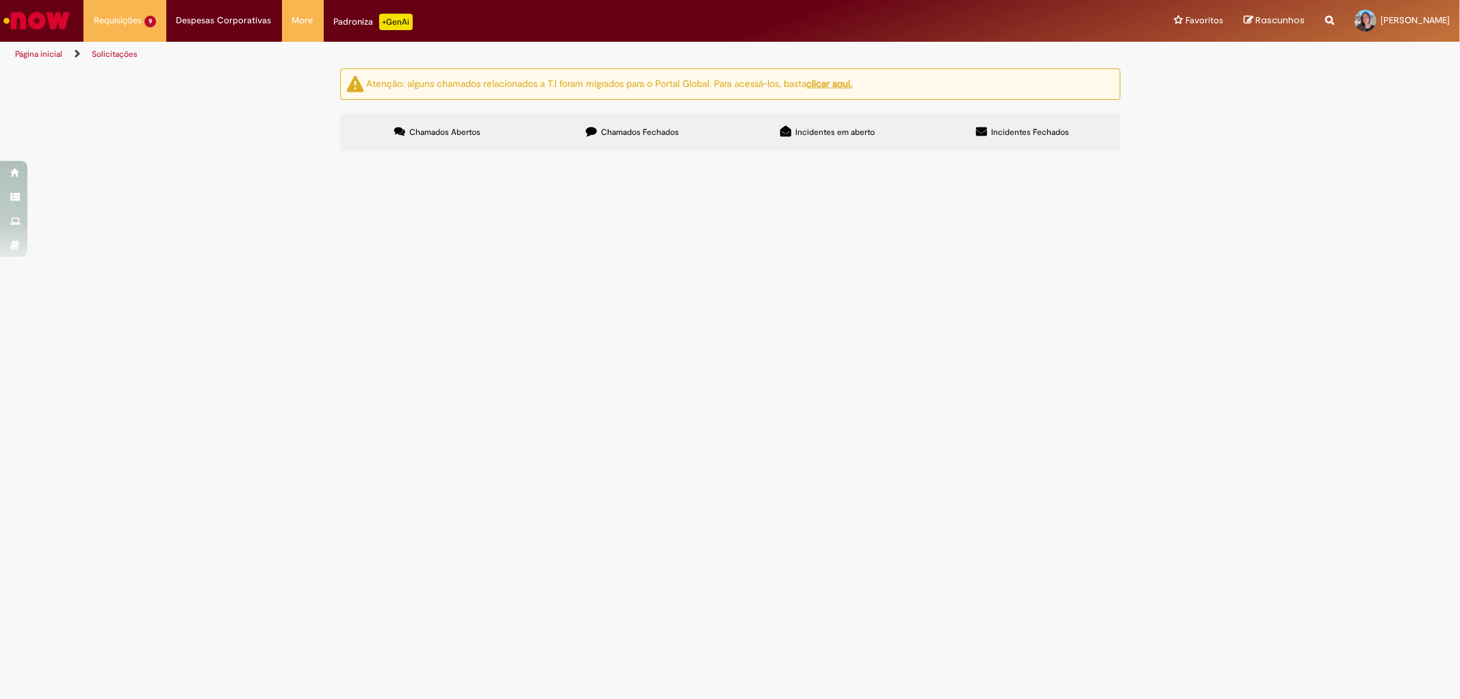
click at [0, 0] on span "NF 419335-1 Boa tarde, Favor cancelar e estornar saldo da NF." at bounding box center [0, 0] width 0 height 0
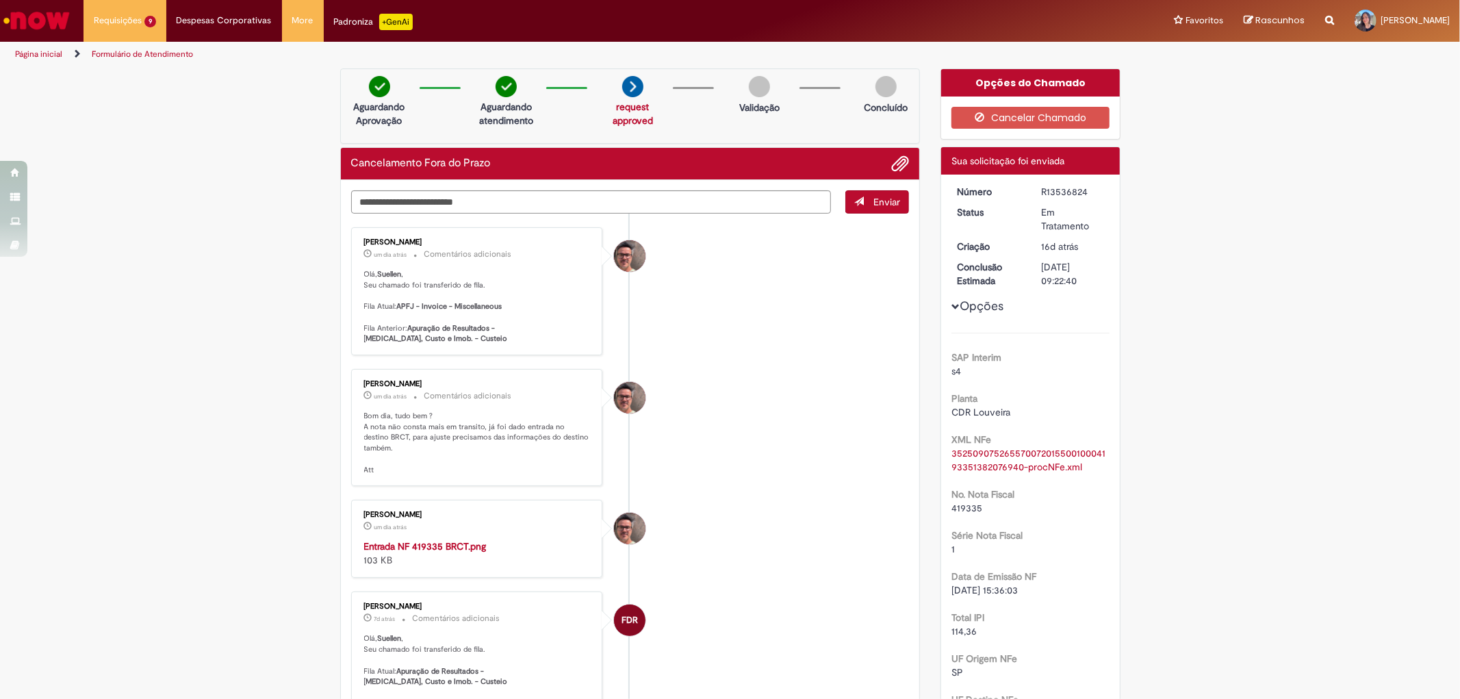
click at [452, 351] on div "[PERSON_NAME] um dia atrás um dia atrás Comentários adicionais Olá, Suellen , S…" at bounding box center [477, 291] width 252 height 128
drag, startPoint x: 457, startPoint y: 435, endPoint x: 460, endPoint y: 443, distance: 8.7
click at [460, 443] on p "Bom dia, tudo bem ? A nota não consta mais em transito, já foi dado entrada no …" at bounding box center [478, 443] width 228 height 64
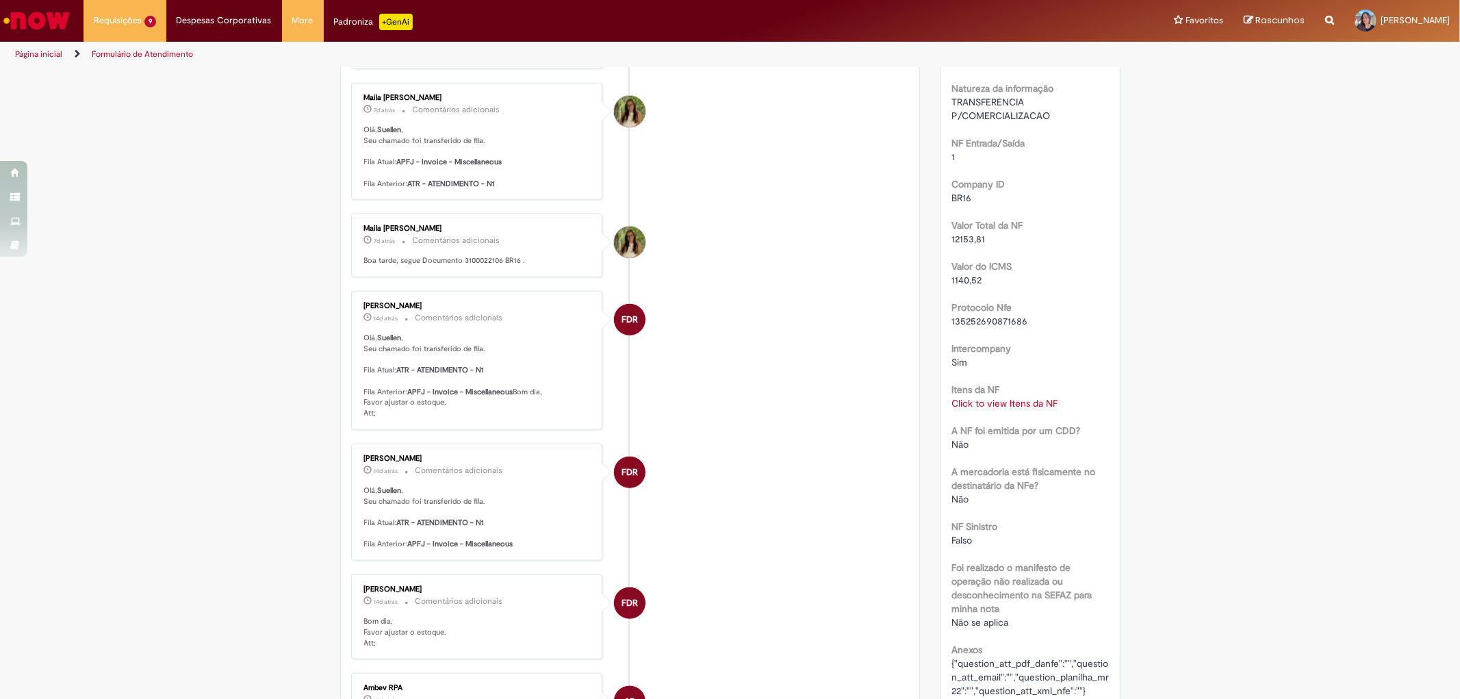
scroll to position [836, 0]
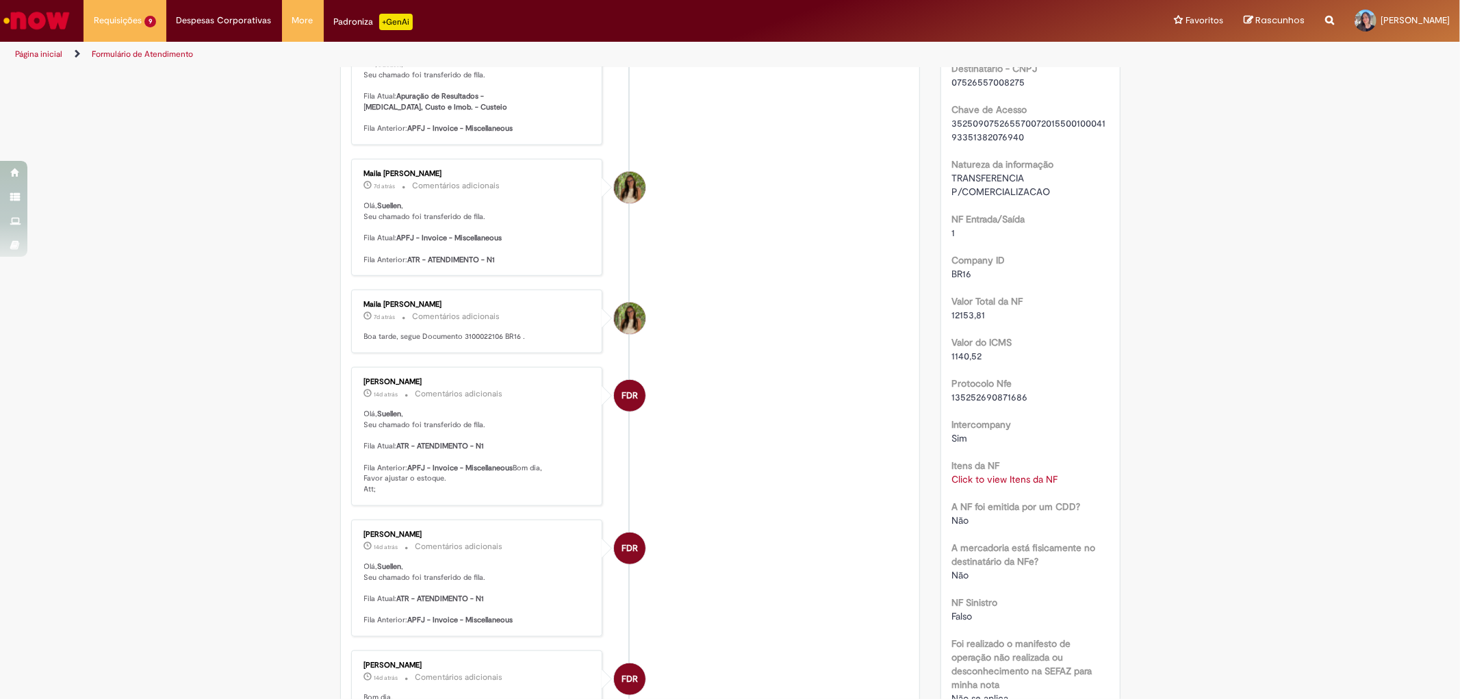
click at [981, 476] on link "Click to view Itens da NF" at bounding box center [1004, 479] width 106 height 12
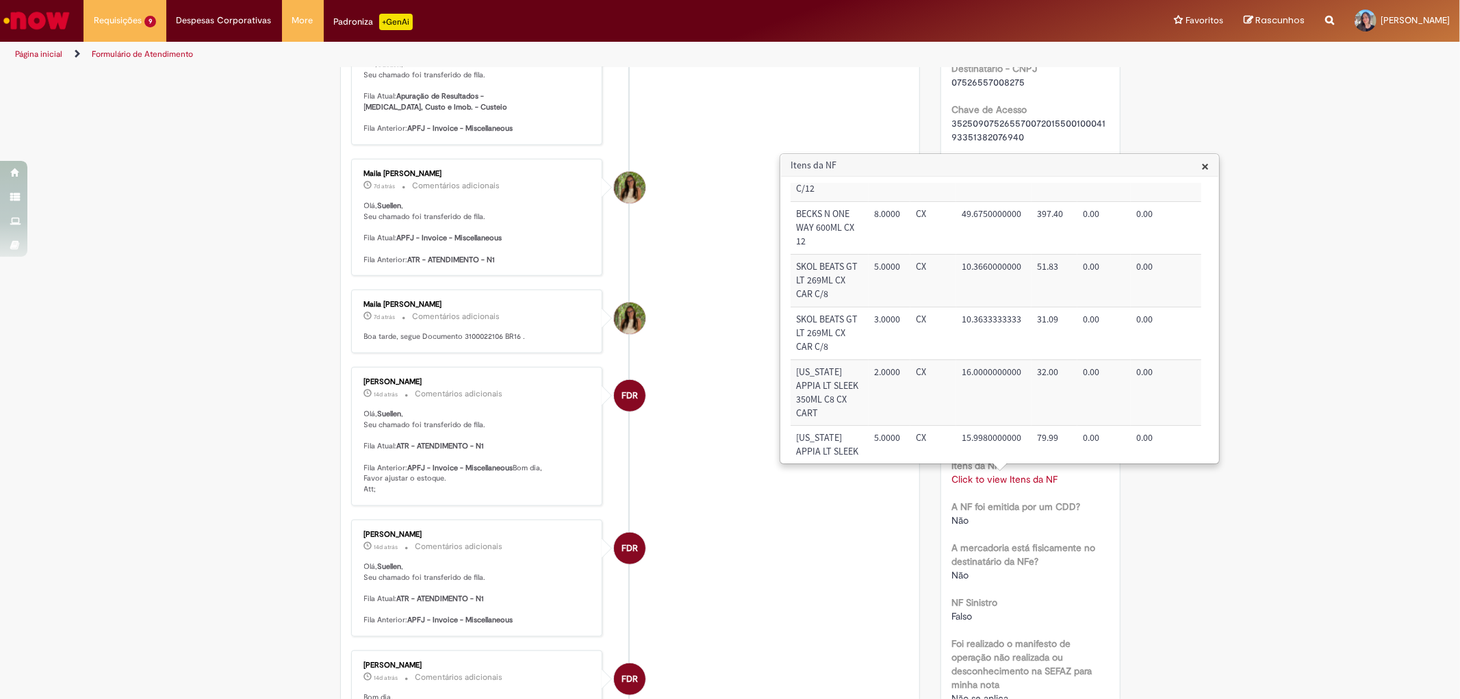
scroll to position [1216, 0]
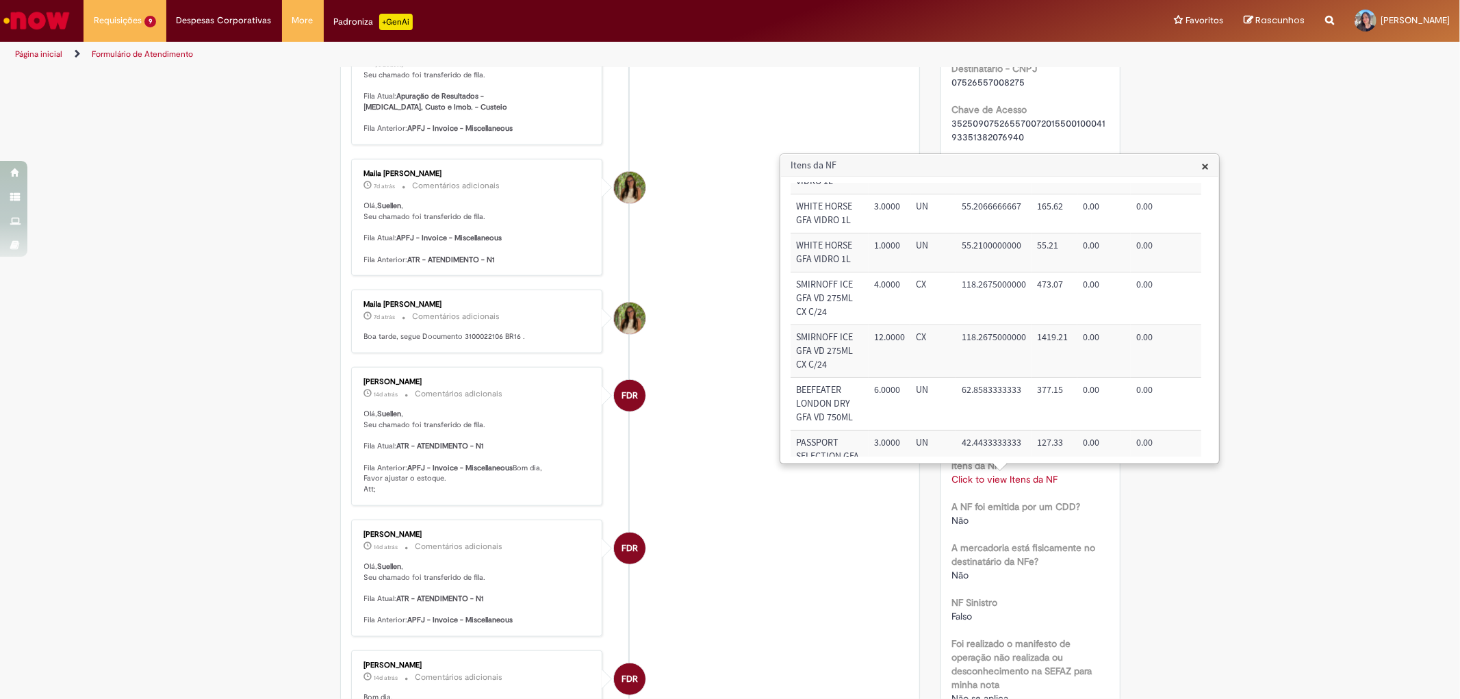
click at [1398, 357] on div "Verificar Código de Barras Aguardando Aprovação Aguardando atendimento request …" at bounding box center [730, 257] width 1460 height 2050
click at [1207, 164] on span "×" at bounding box center [1205, 166] width 8 height 18
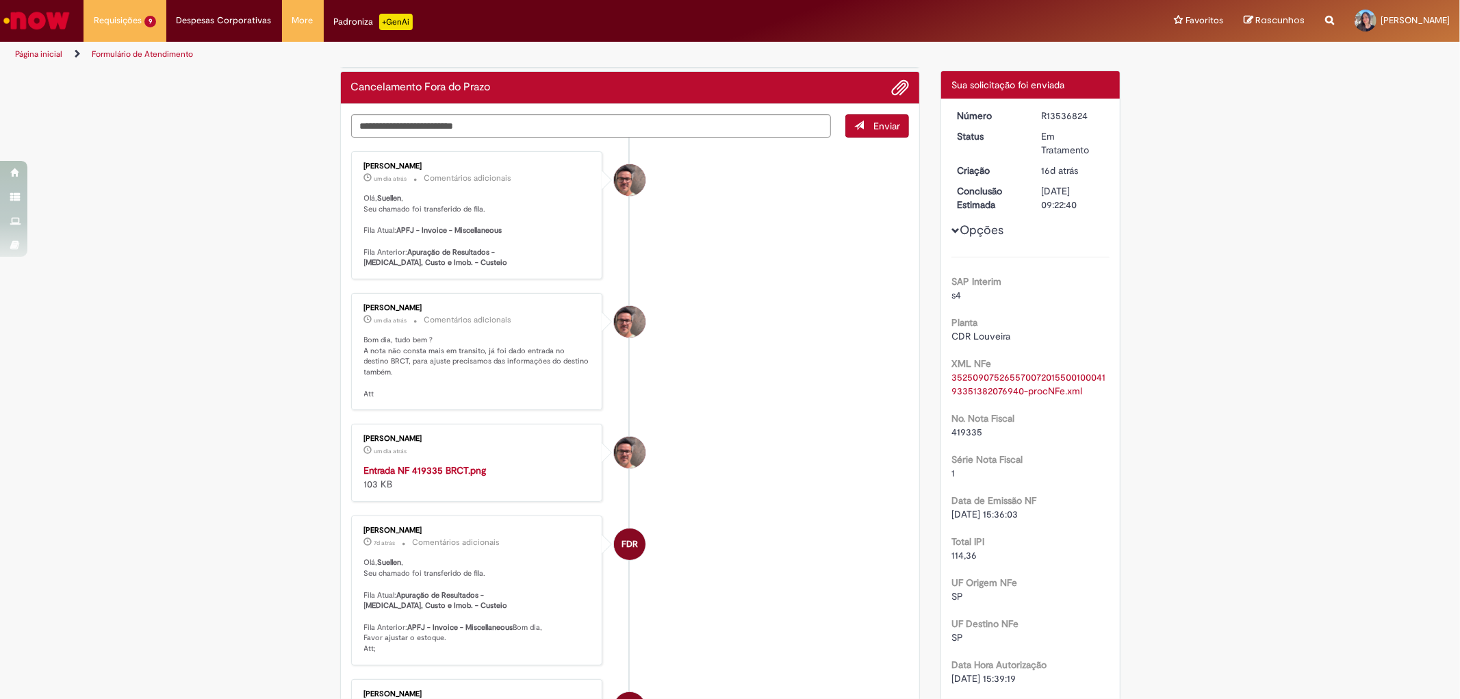
scroll to position [0, 0]
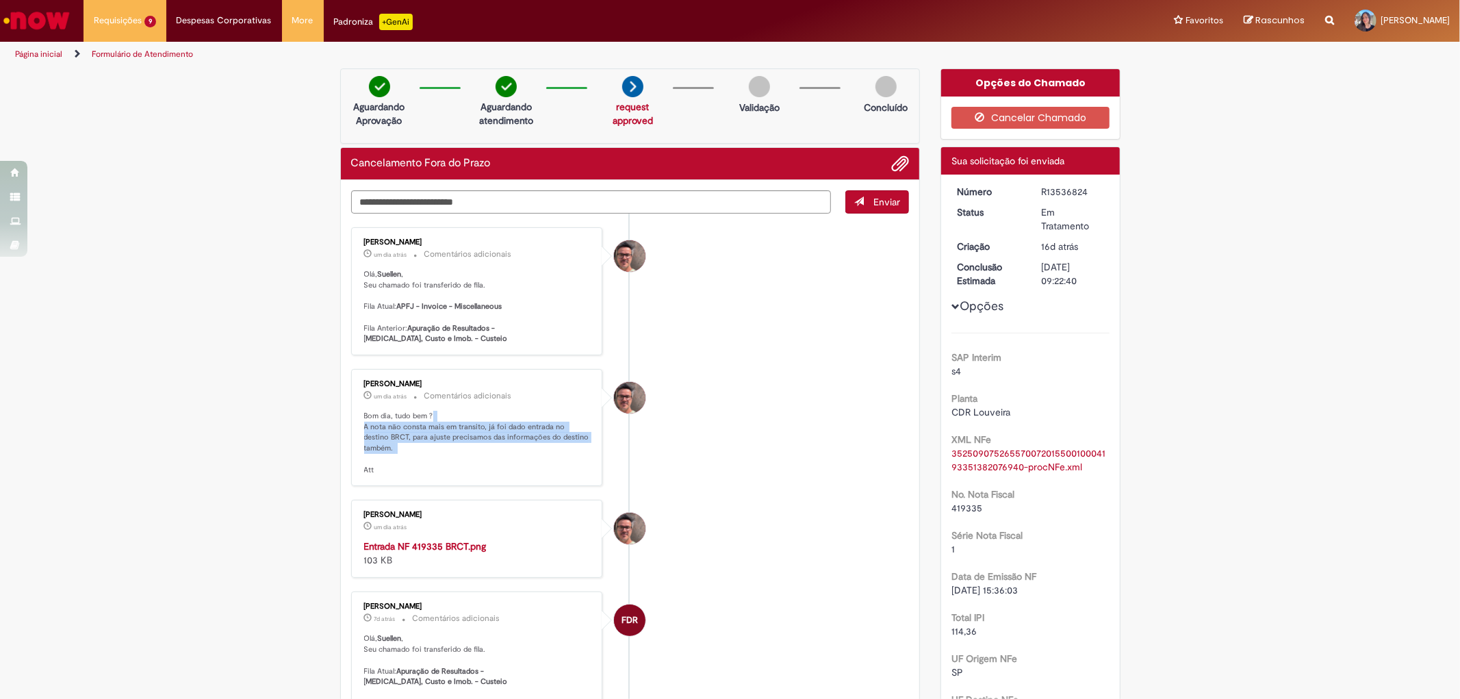
drag, startPoint x: 426, startPoint y: 418, endPoint x: 513, endPoint y: 446, distance: 92.0
click at [513, 446] on p "Bom dia, tudo bem ? A nota não consta mais em transito, já foi dado entrada no …" at bounding box center [478, 443] width 228 height 64
click at [517, 435] on p "Bom dia, tudo bem ? A nota não consta mais em transito, já foi dado entrada no …" at bounding box center [478, 443] width 228 height 64
click at [817, 438] on li "[PERSON_NAME] um dia atrás um dia atrás Comentários adicionais Bom dia, tudo be…" at bounding box center [630, 427] width 559 height 117
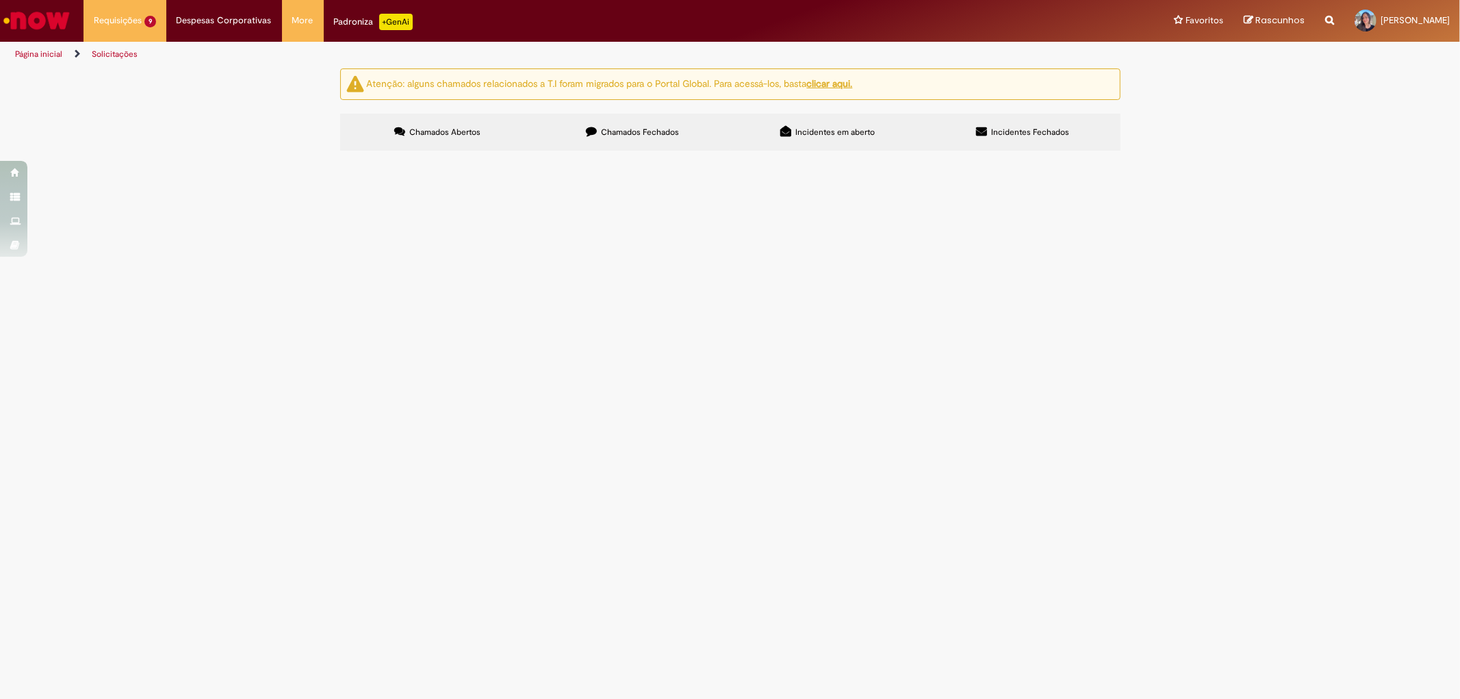
click at [0, 0] on span "NF 410872-1 Boa tarde, favor estornar saldo da NF." at bounding box center [0, 0] width 0 height 0
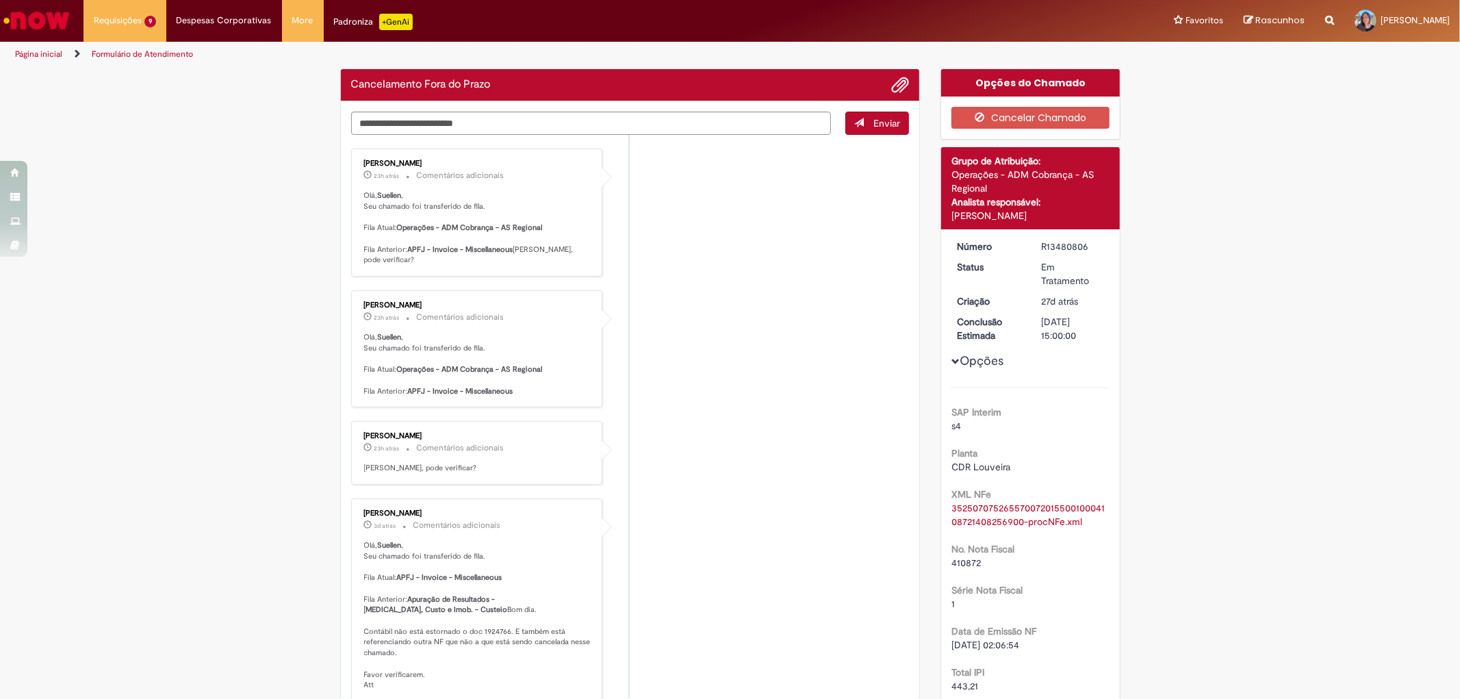
click at [659, 474] on li "[PERSON_NAME] 23h atrás 23 horas atrás Comentários adicionais [PERSON_NAME], po…" at bounding box center [630, 453] width 559 height 64
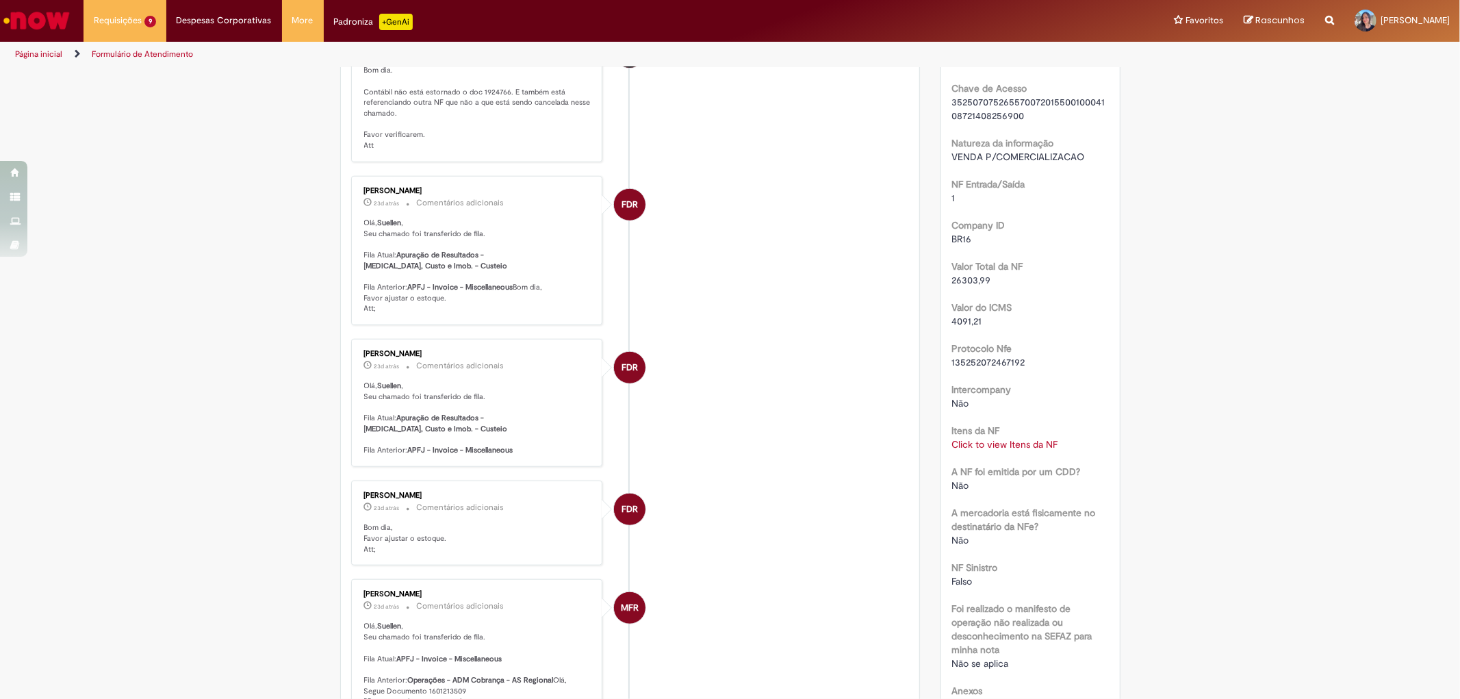
scroll to position [1064, 0]
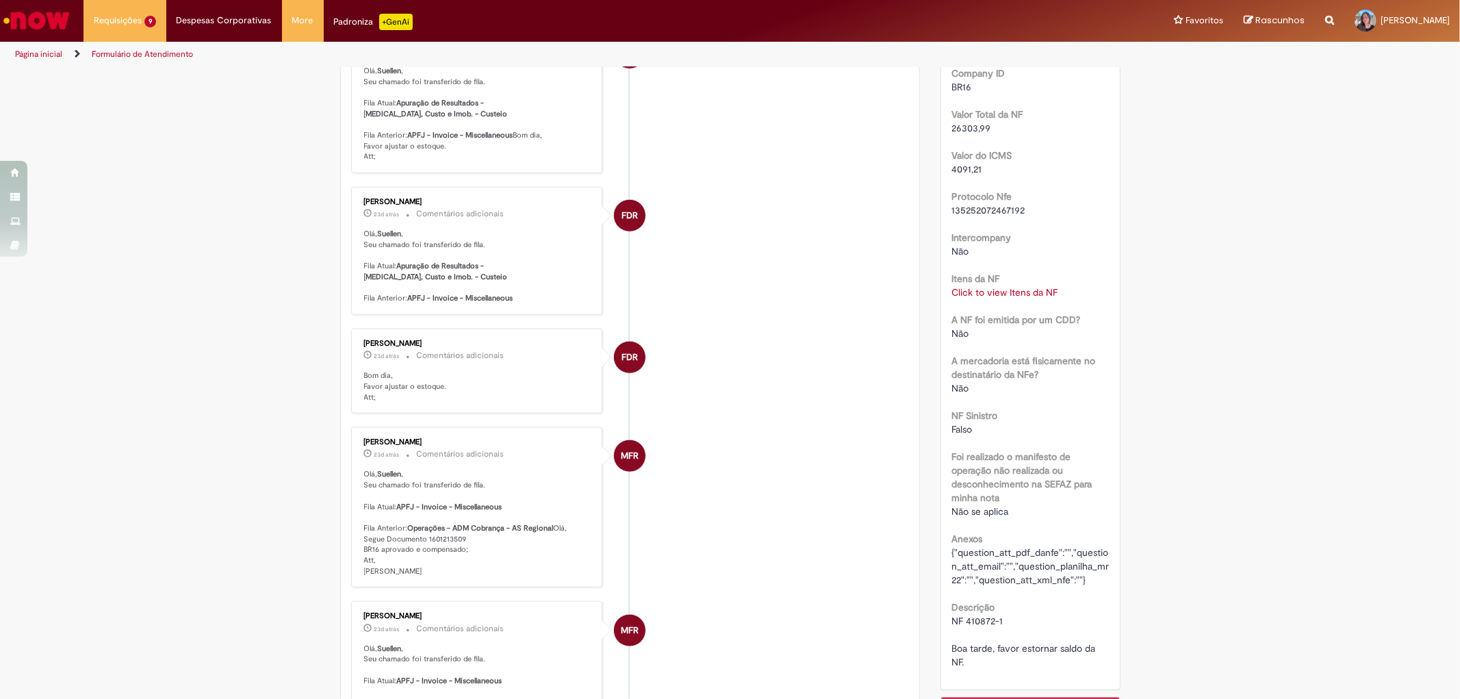
click at [981, 289] on link "Click to view Itens da NF" at bounding box center [1004, 292] width 106 height 12
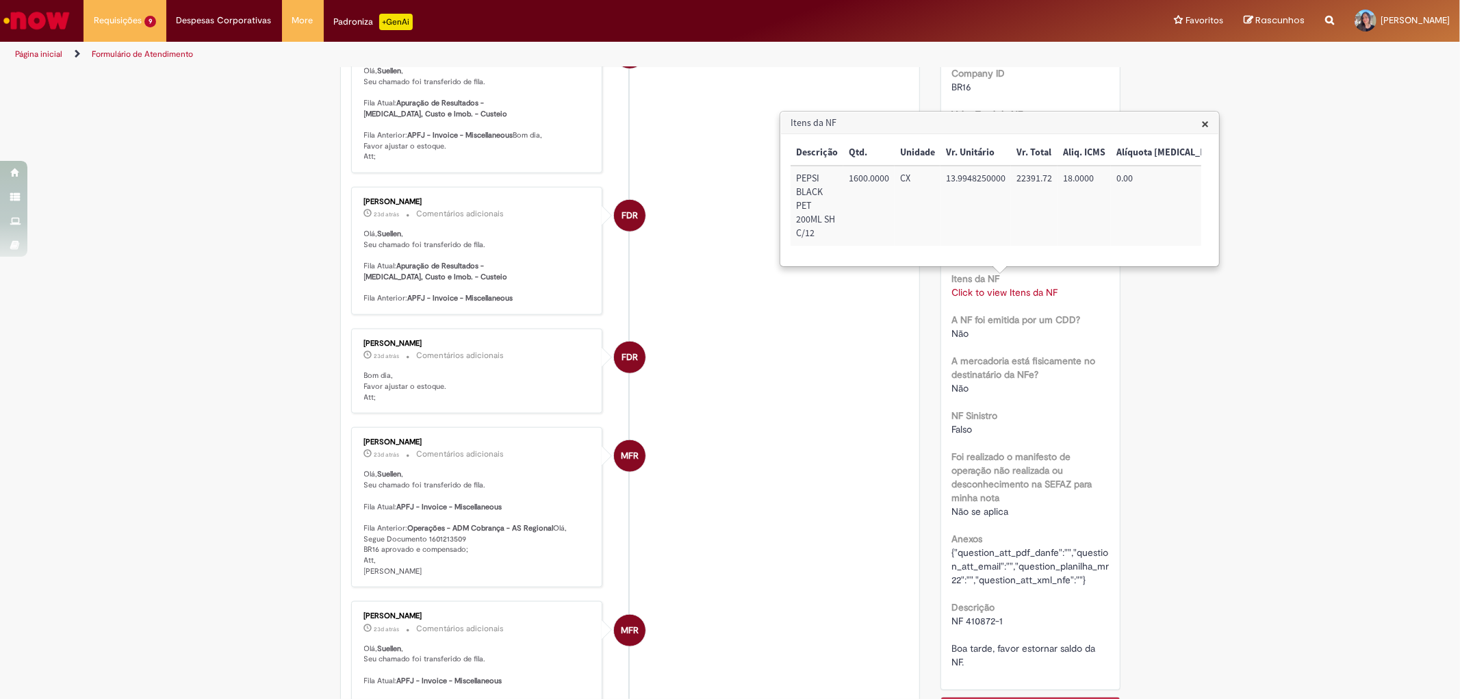
click at [735, 382] on li "FDR [PERSON_NAME] 23d atrás 23 dias atrás Comentários adicionais Bom dia, Favor…" at bounding box center [630, 371] width 559 height 85
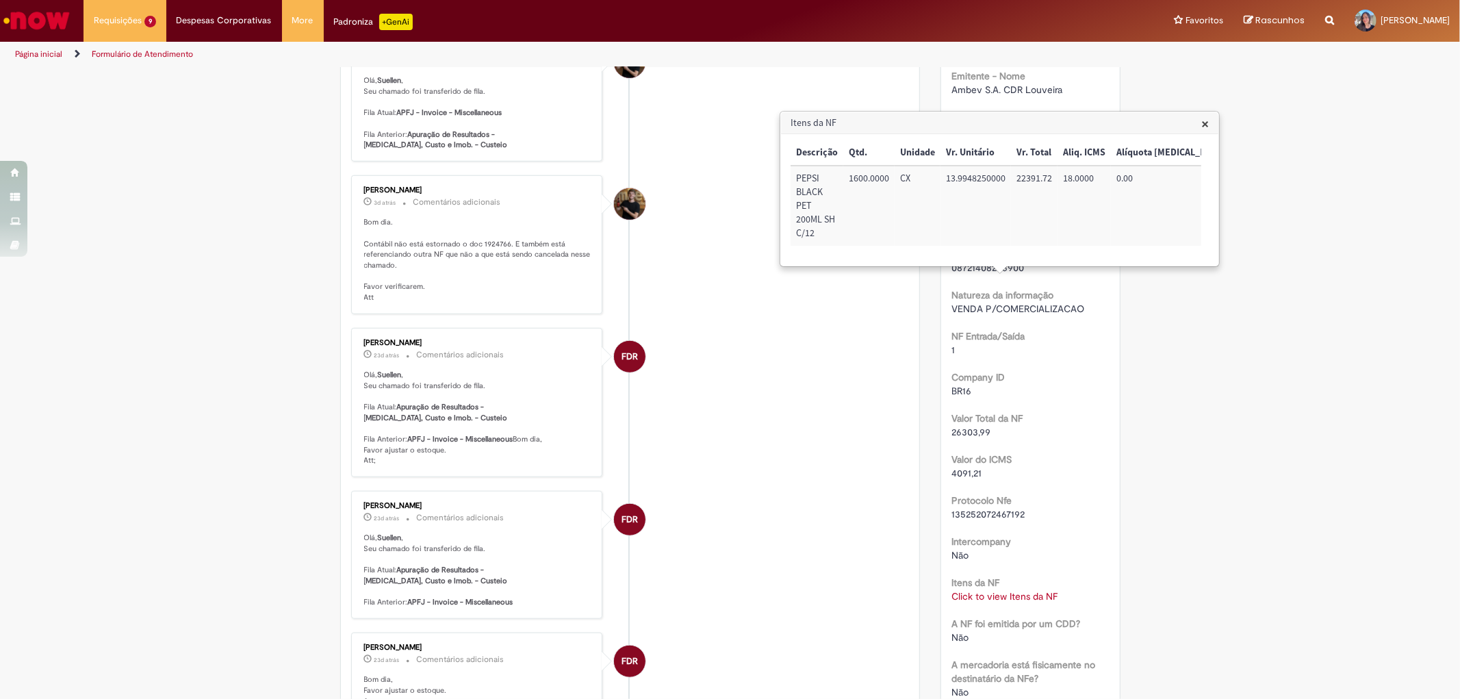
click at [1207, 126] on span "×" at bounding box center [1205, 123] width 8 height 18
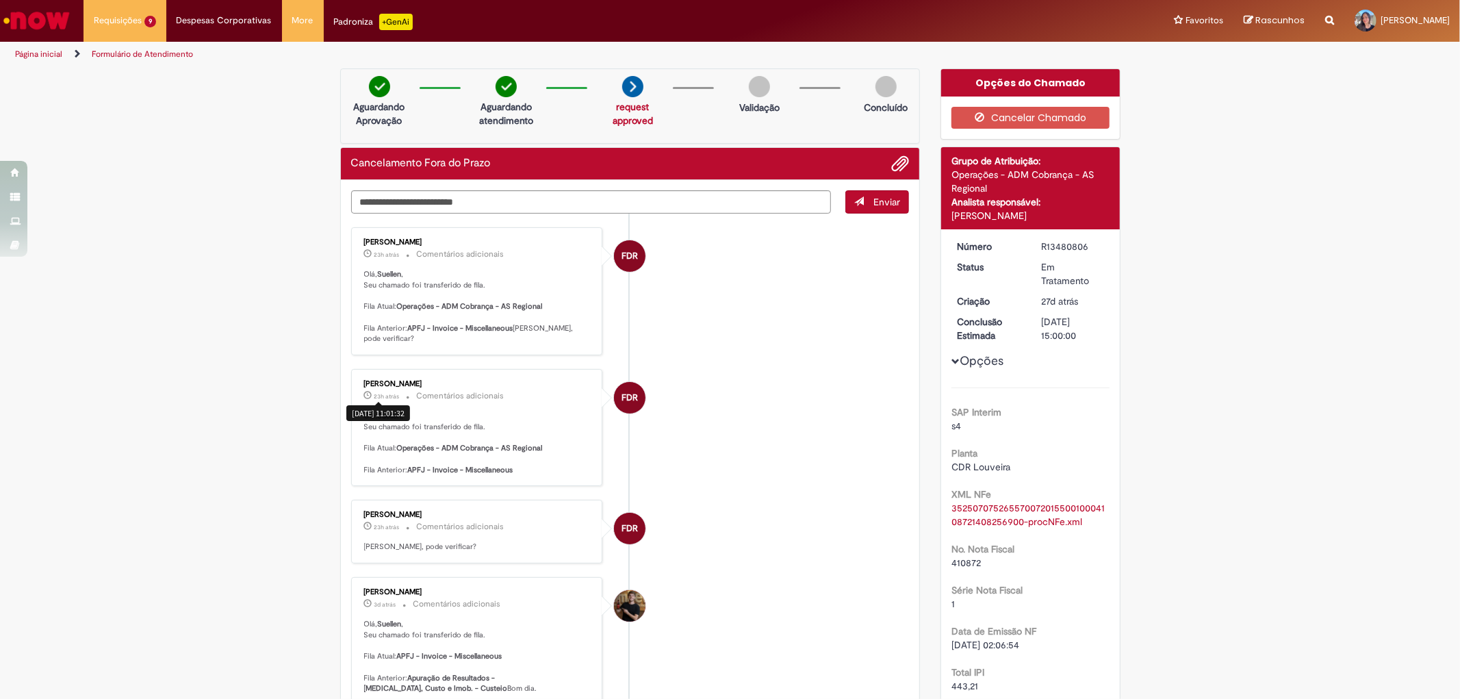
scroll to position [456, 0]
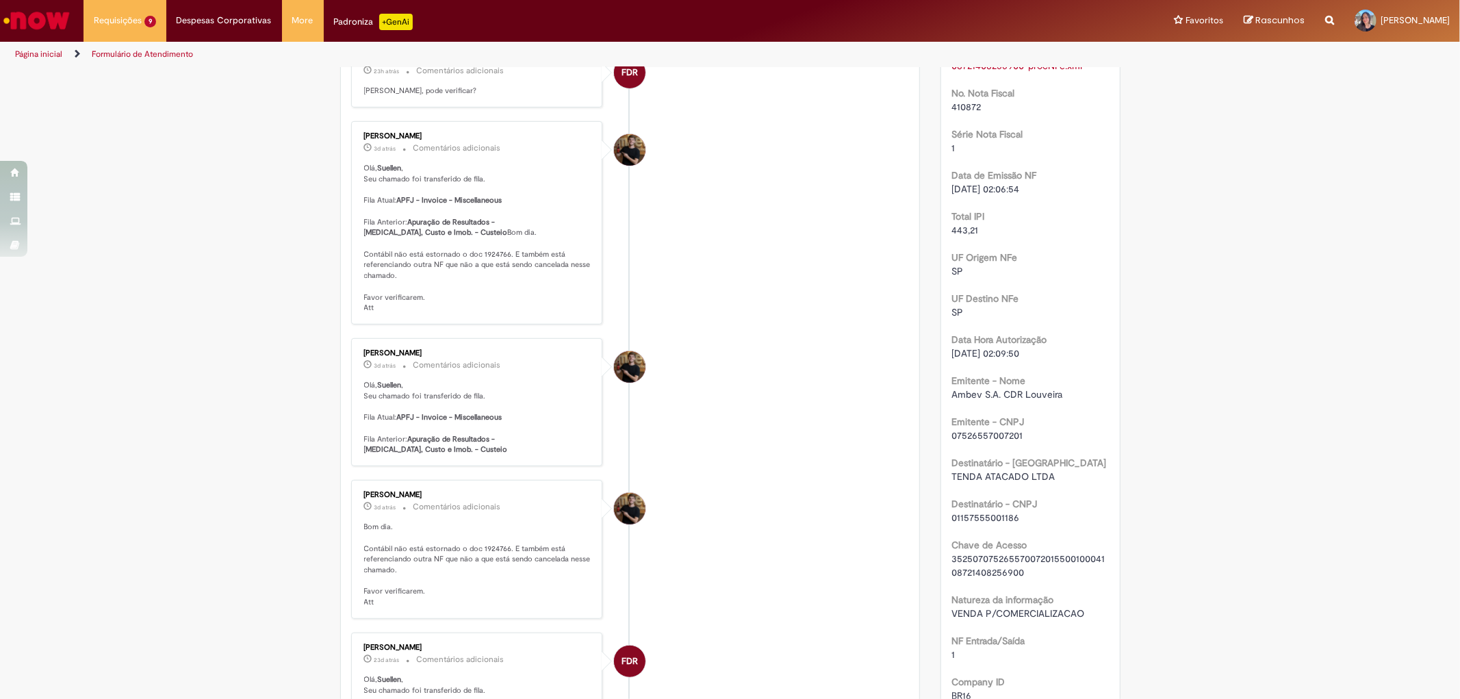
click at [399, 584] on p "Bom dia. Contábil não está estornado o doc 1924766. E também está referenciando…" at bounding box center [478, 565] width 228 height 86
drag, startPoint x: 400, startPoint y: 598, endPoint x: 353, endPoint y: 559, distance: 61.3
click at [355, 559] on div "[PERSON_NAME] 3d atrás 3 dias atrás Comentários adicionais Bom dia. Contábil nã…" at bounding box center [477, 549] width 244 height 131
click at [405, 585] on p "Bom dia. Contábil não está estornado o doc 1924766. E também está referenciando…" at bounding box center [478, 565] width 228 height 86
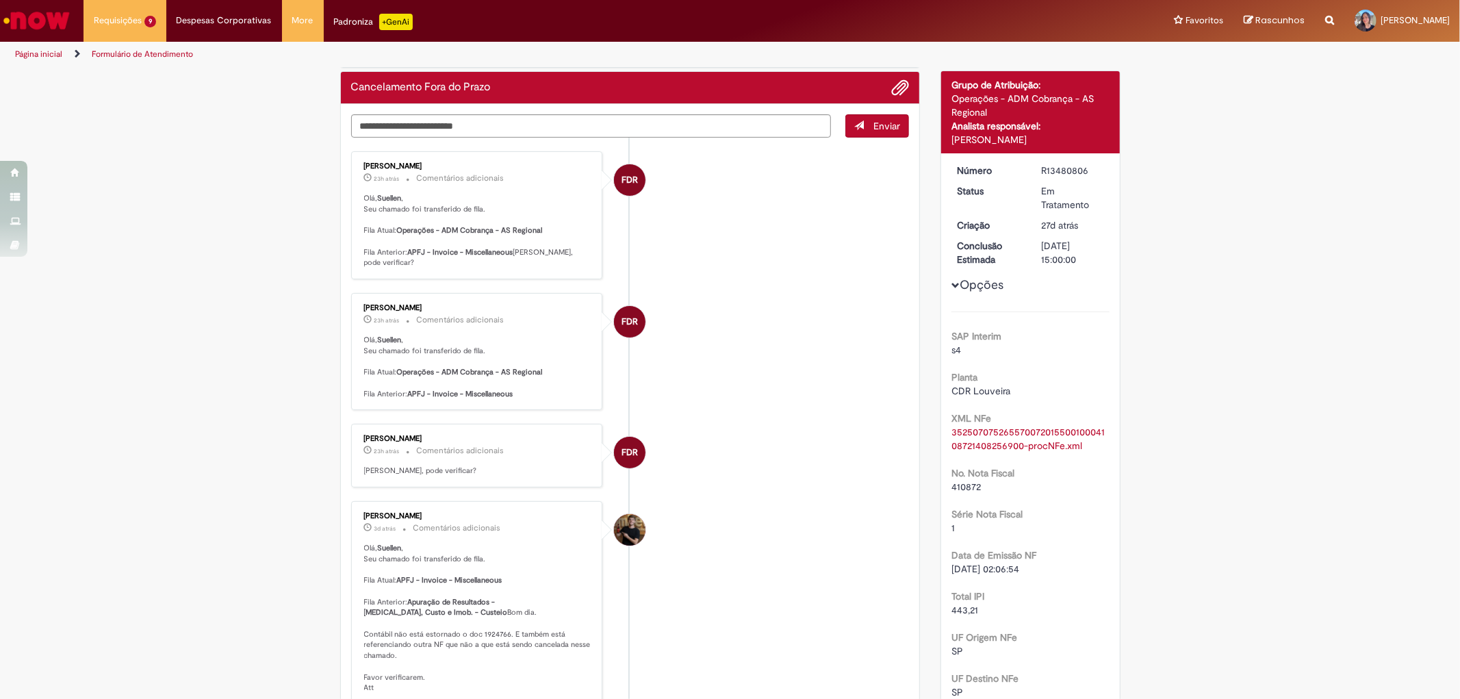
scroll to position [0, 0]
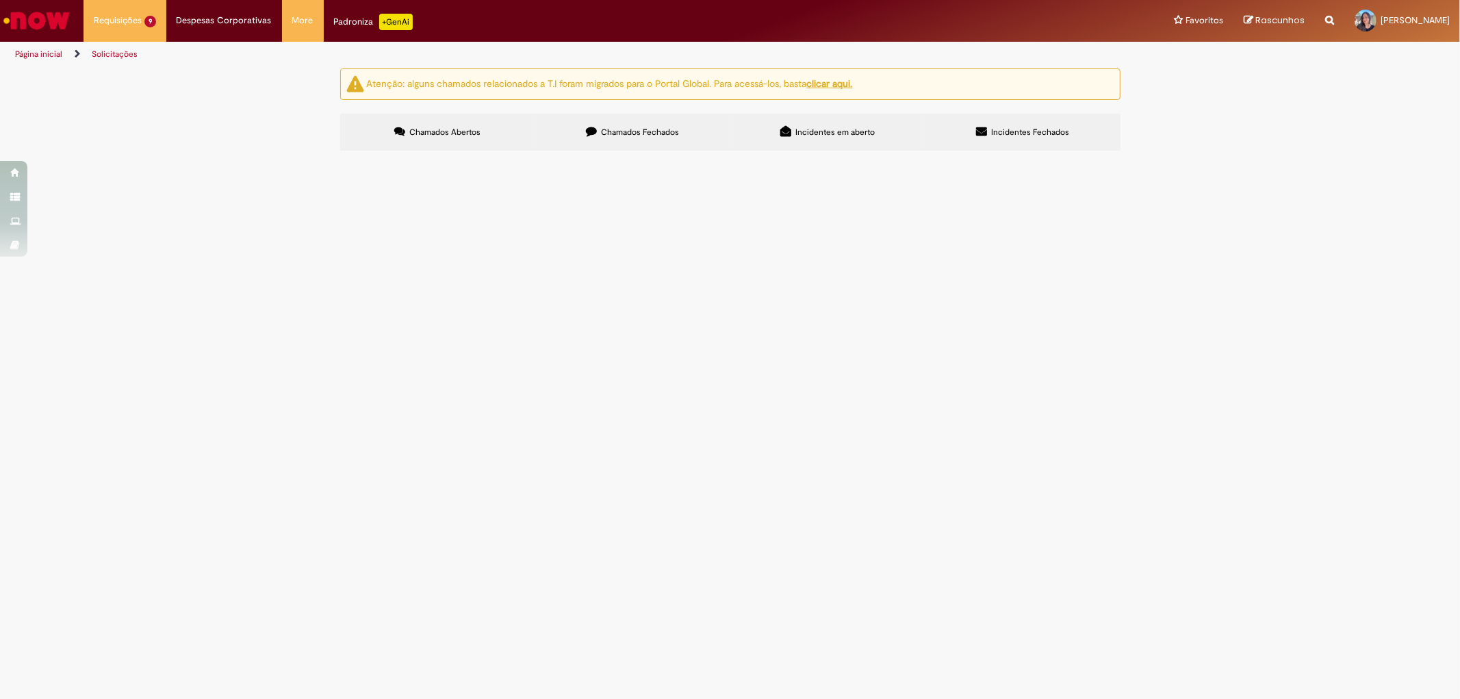
click at [0, 0] on span "NF 410874-1 Boa tarde, favor estornar saldo da NF." at bounding box center [0, 0] width 0 height 0
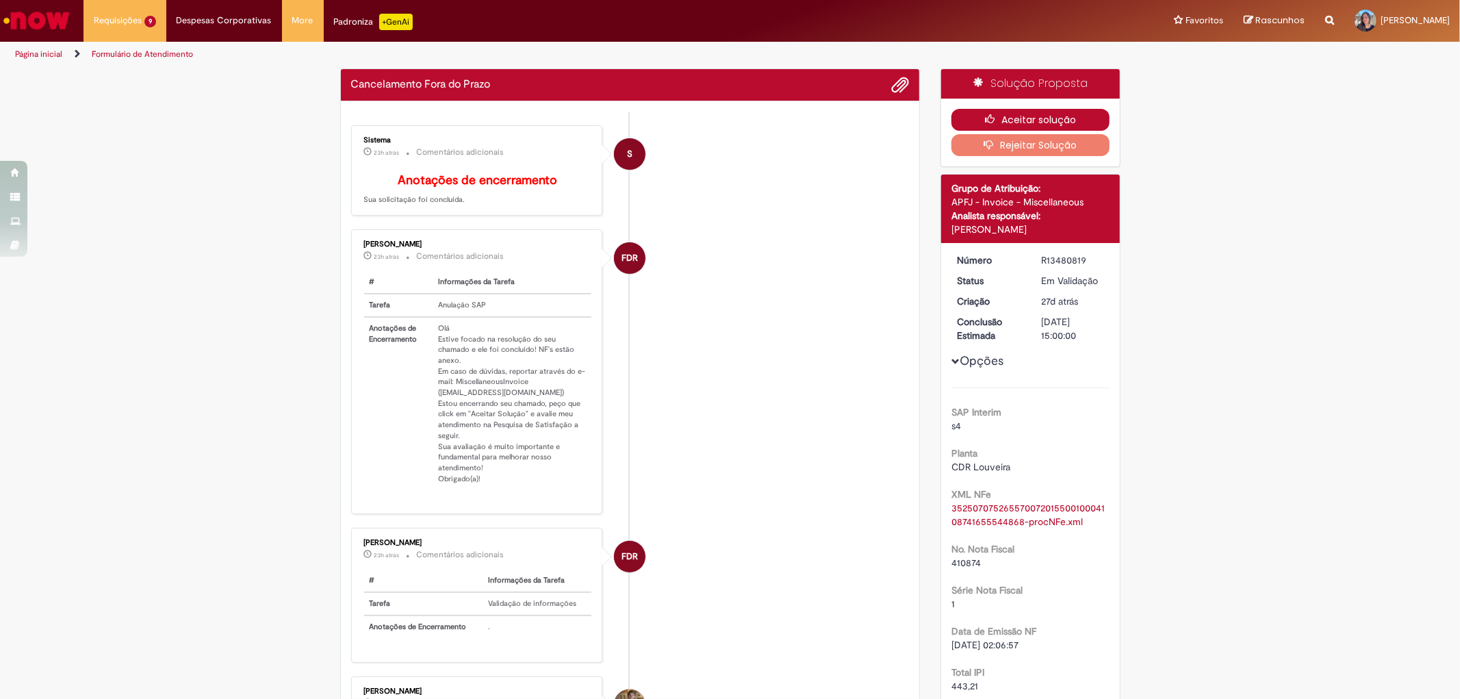
click at [985, 118] on icon "button" at bounding box center [993, 119] width 16 height 10
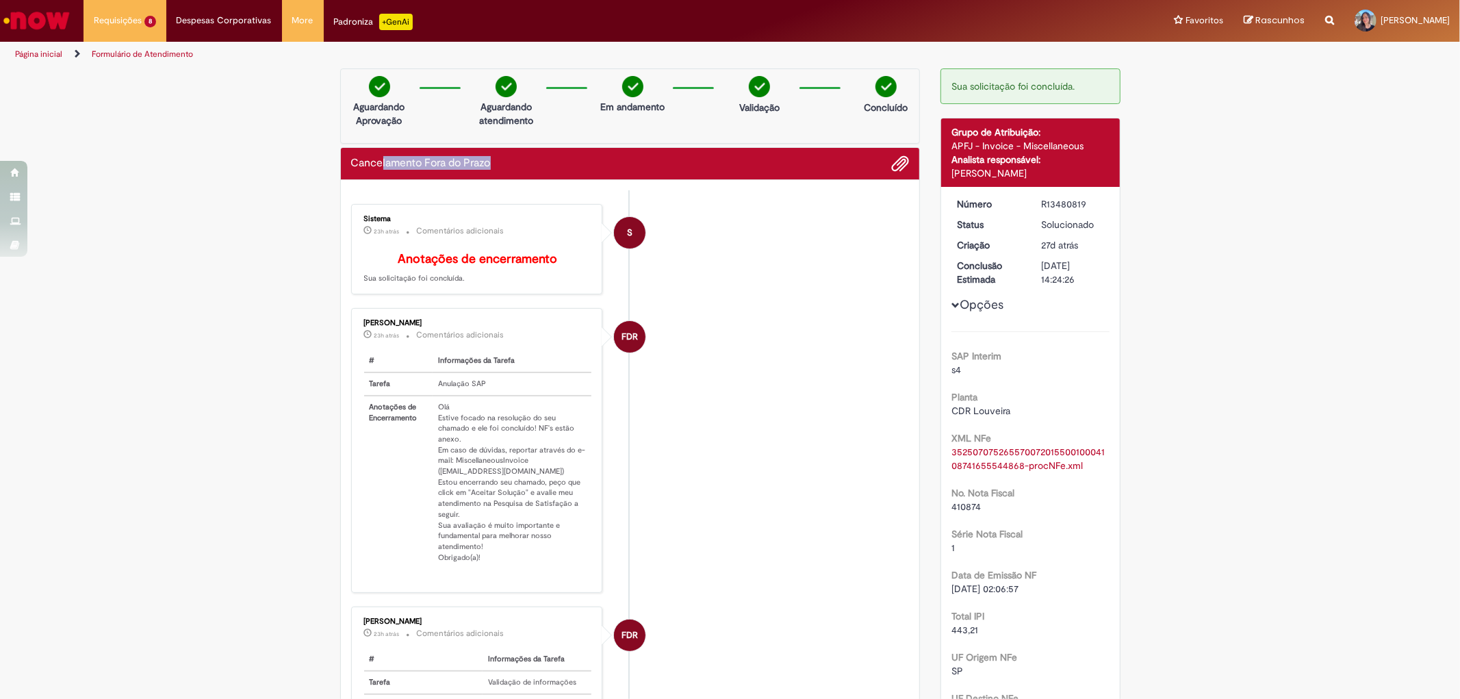
drag, startPoint x: 374, startPoint y: 157, endPoint x: 498, endPoint y: 164, distance: 124.1
click at [498, 164] on div "Cancelamento Fora do Prazo" at bounding box center [630, 164] width 559 height 18
drag, startPoint x: 346, startPoint y: 166, endPoint x: 537, endPoint y: 166, distance: 190.3
click at [537, 166] on div "Cancelamento Fora do Prazo" at bounding box center [630, 164] width 559 height 18
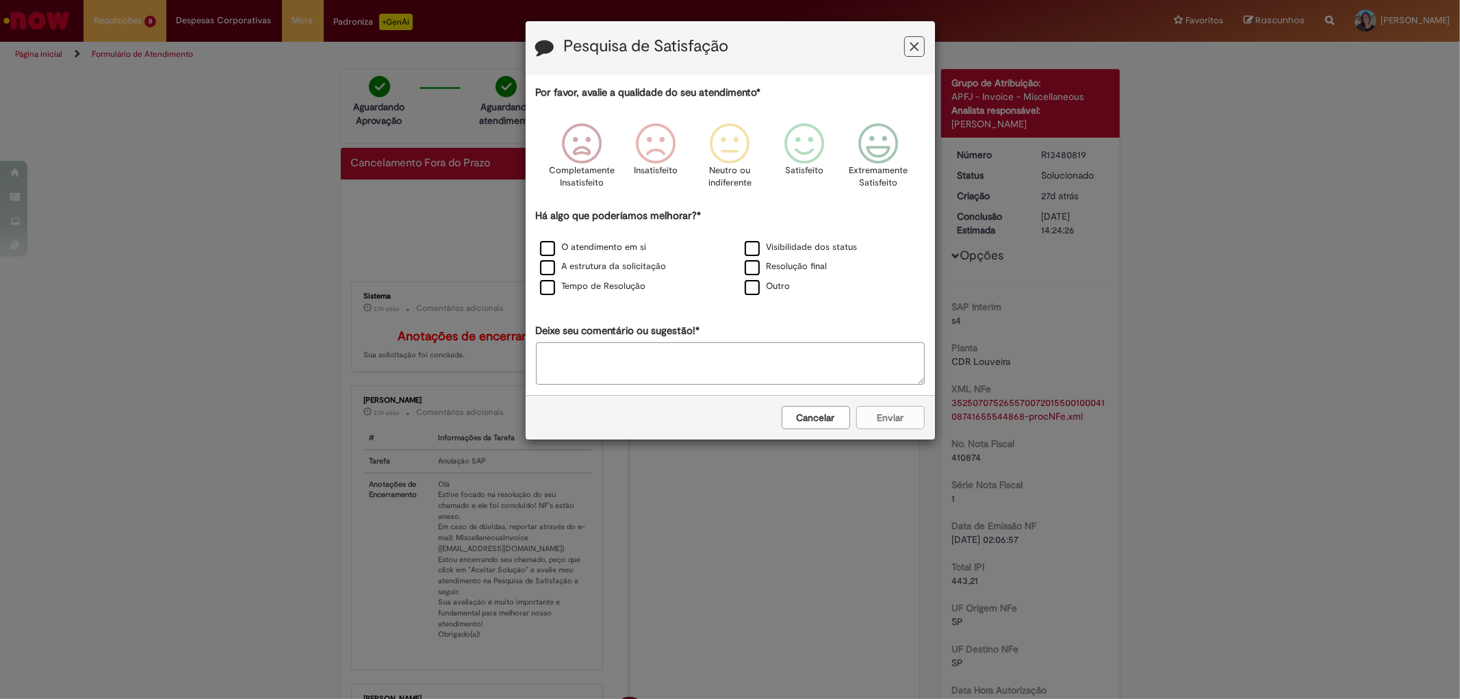
click at [912, 49] on icon "Feedback" at bounding box center [914, 47] width 9 height 14
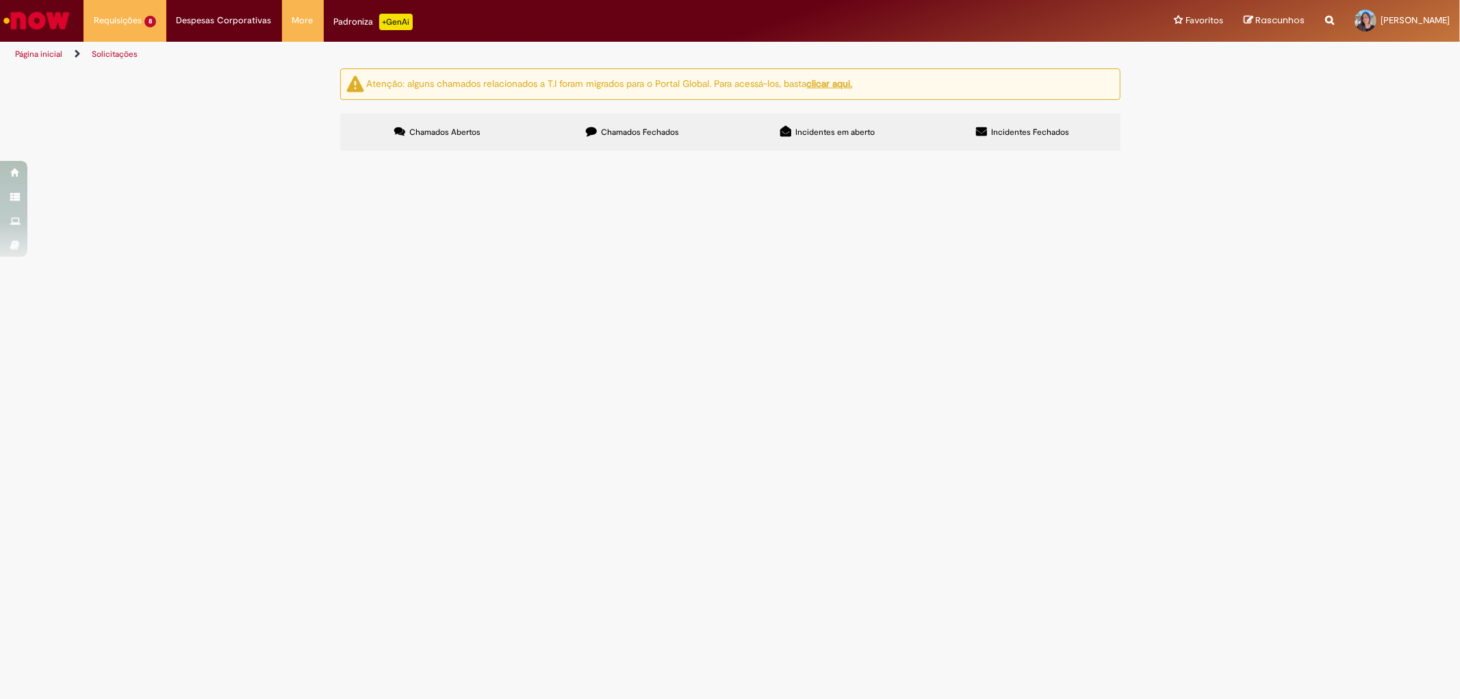
click at [0, 0] on span "NF 410875-1 Boa tarde, favor estornar saldo da NF." at bounding box center [0, 0] width 0 height 0
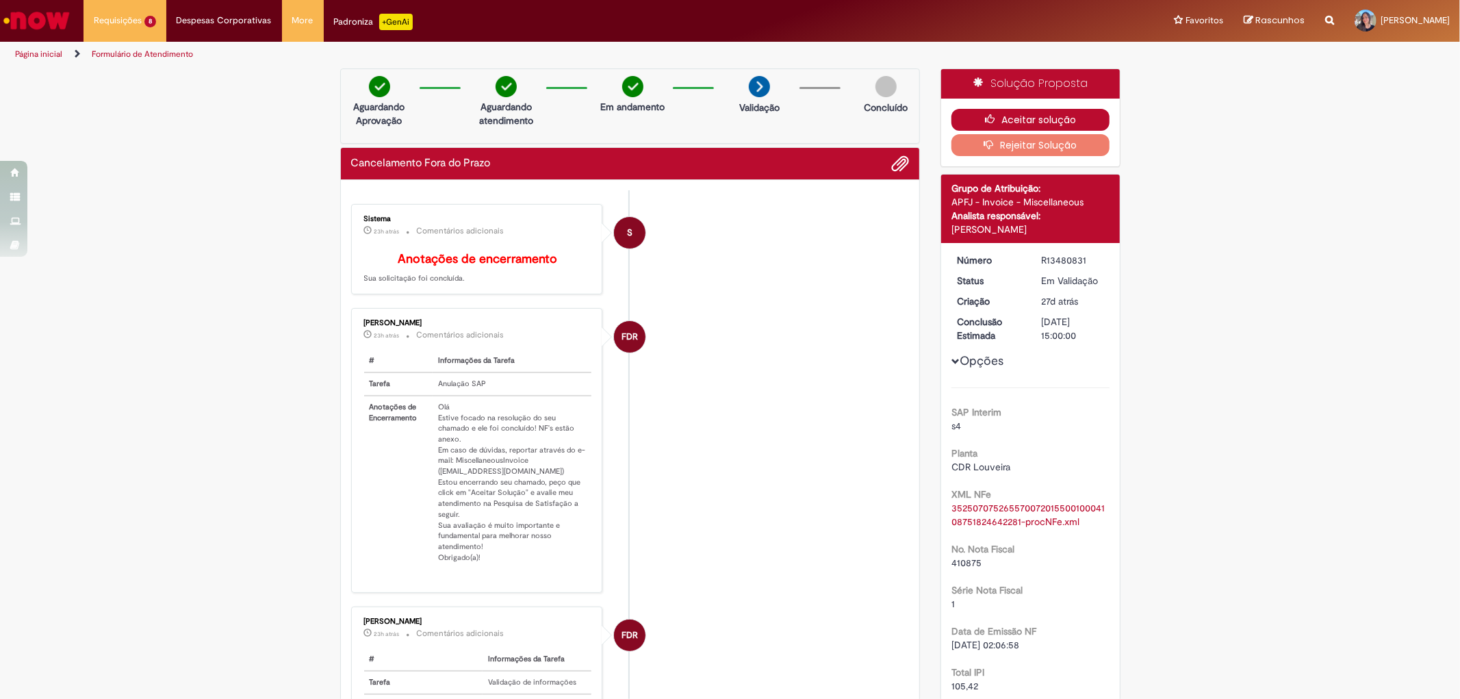
click at [995, 114] on icon "button" at bounding box center [993, 119] width 16 height 10
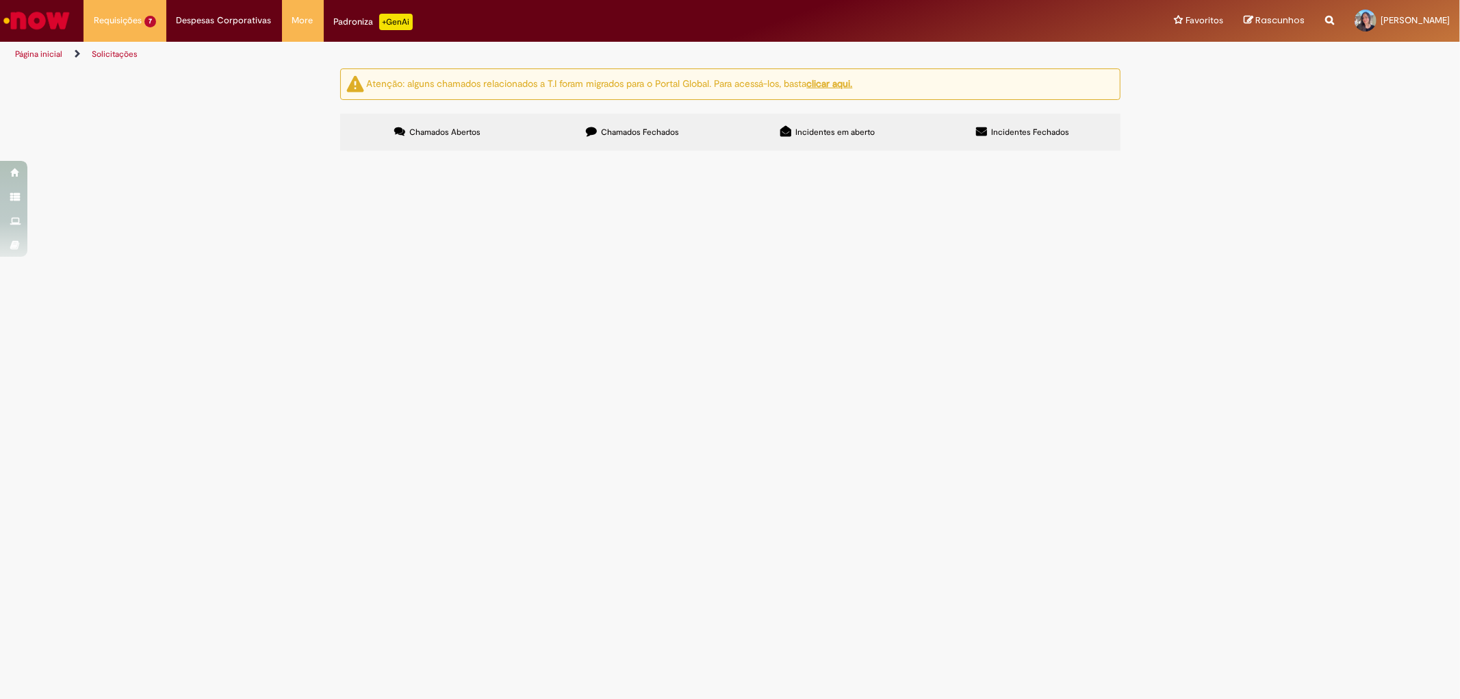
click at [0, 0] on span "NF 410876-1 Boa tarde, favor estornar saldo da NF." at bounding box center [0, 0] width 0 height 0
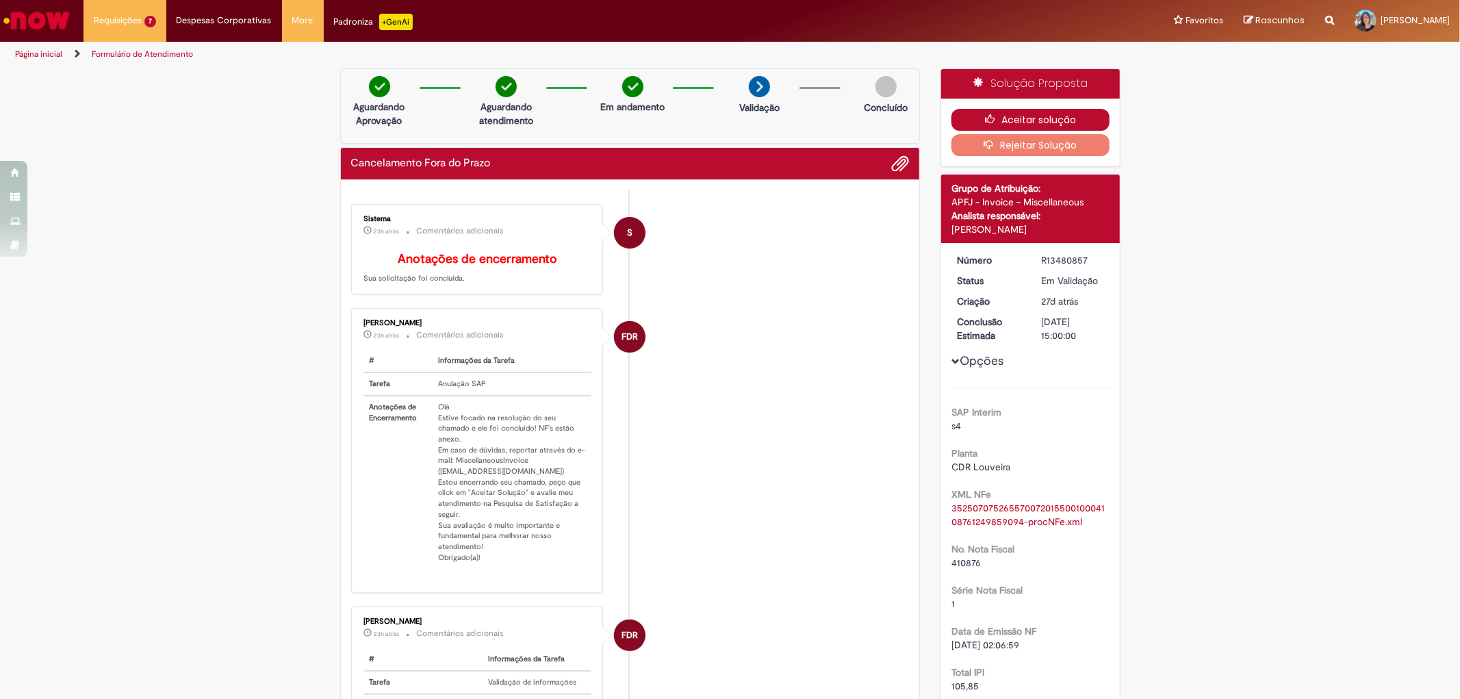
click at [964, 113] on button "Aceitar solução" at bounding box center [1030, 120] width 158 height 22
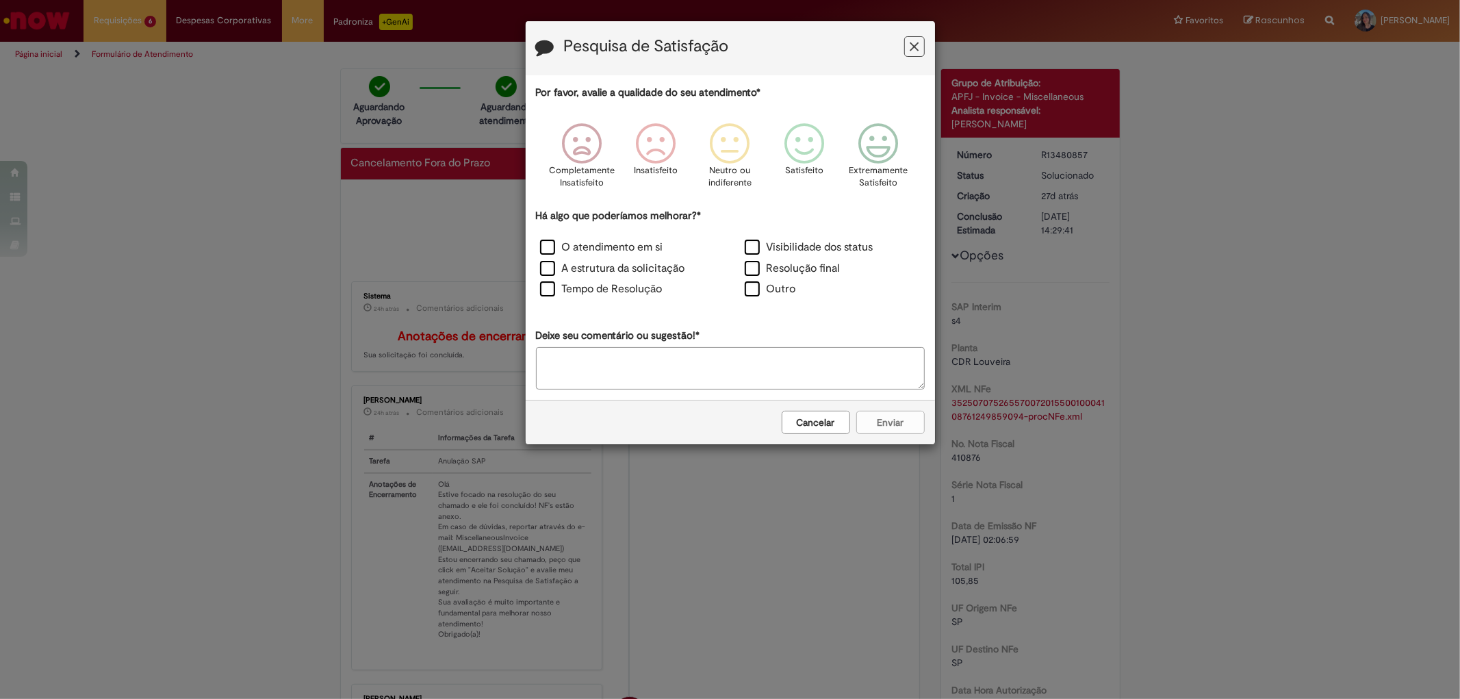
click at [914, 53] on icon "Feedback" at bounding box center [914, 47] width 9 height 14
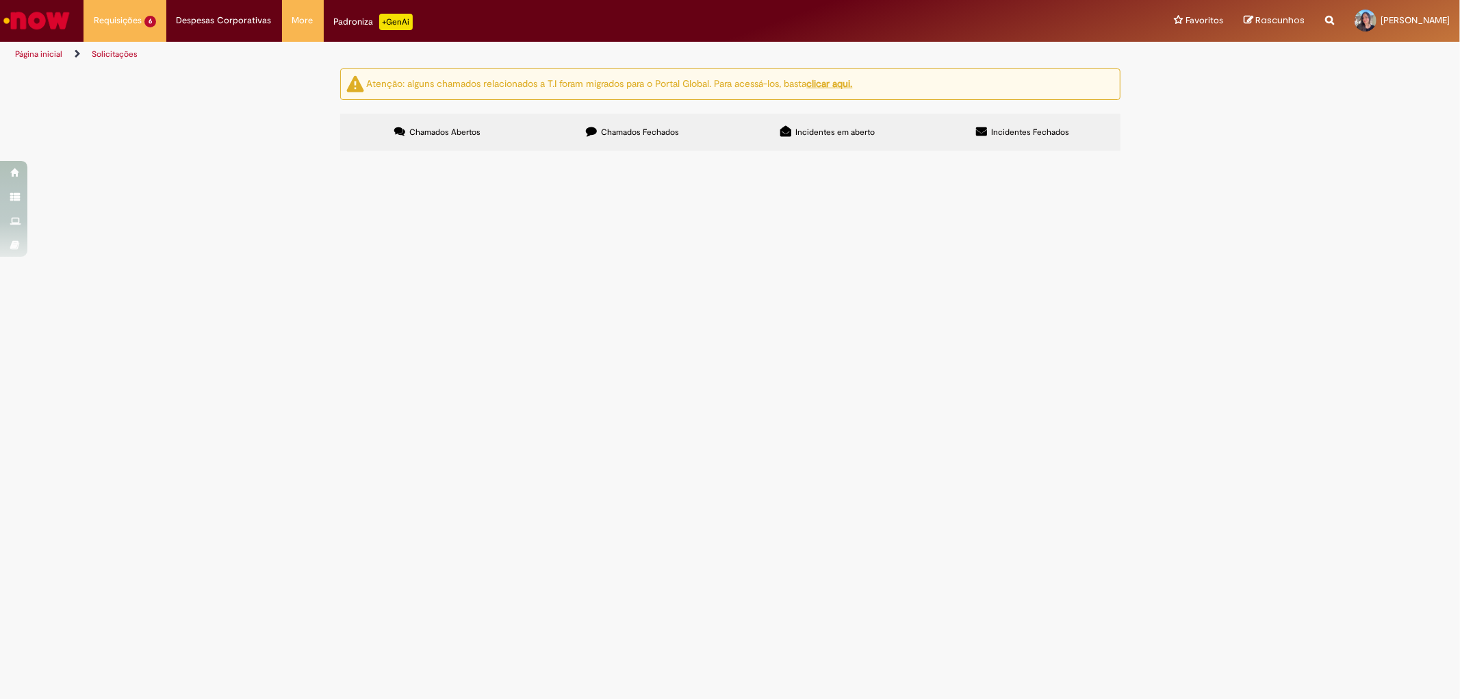
click at [0, 0] on span "NF 410878-1 Boa tarde, favor estornar saldo da NF." at bounding box center [0, 0] width 0 height 0
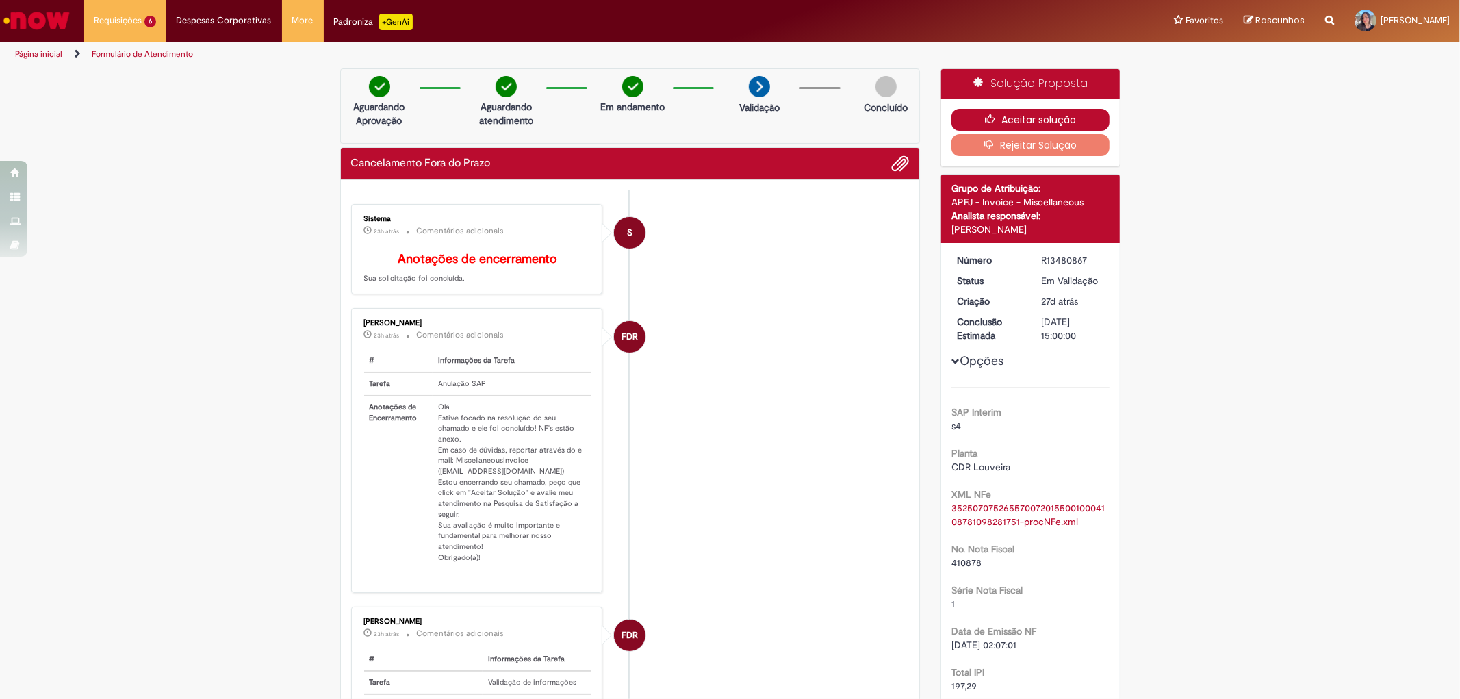
click at [965, 117] on button "Aceitar solução" at bounding box center [1030, 120] width 158 height 22
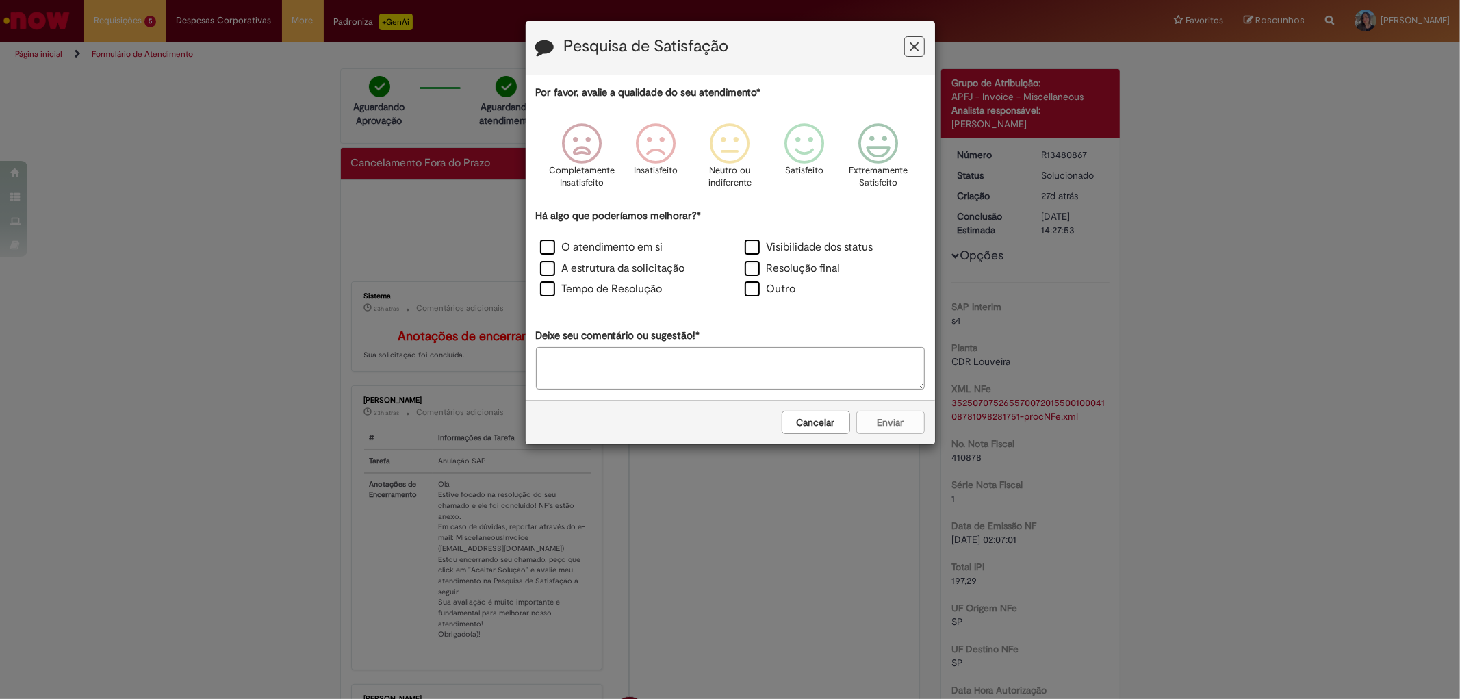
click at [912, 55] on button "Feedback" at bounding box center [914, 46] width 21 height 21
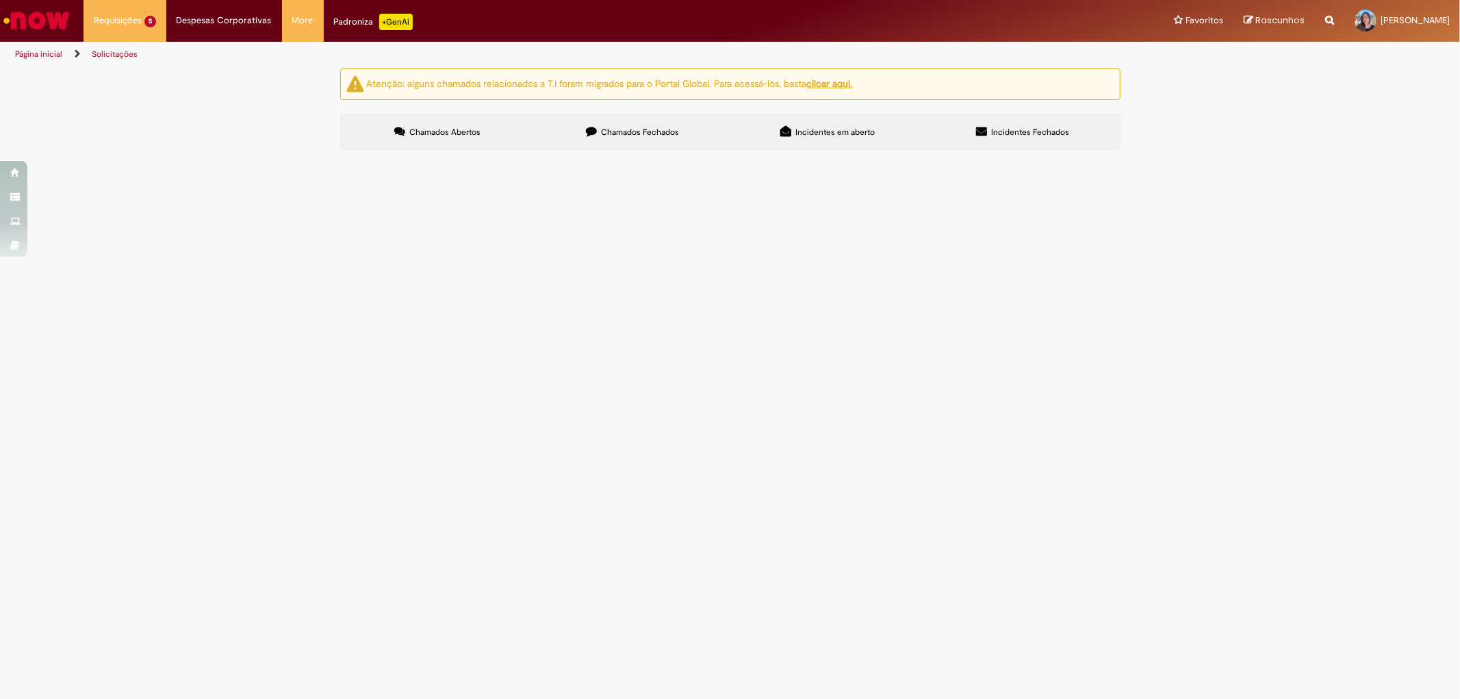
click at [0, 0] on span "NF 415529-1 Boa tarde, Favor cancelar e estornar o saldo da NF." at bounding box center [0, 0] width 0 height 0
click at [0, 0] on span "NF 410872-1 Boa tarde, favor estornar saldo da NF." at bounding box center [0, 0] width 0 height 0
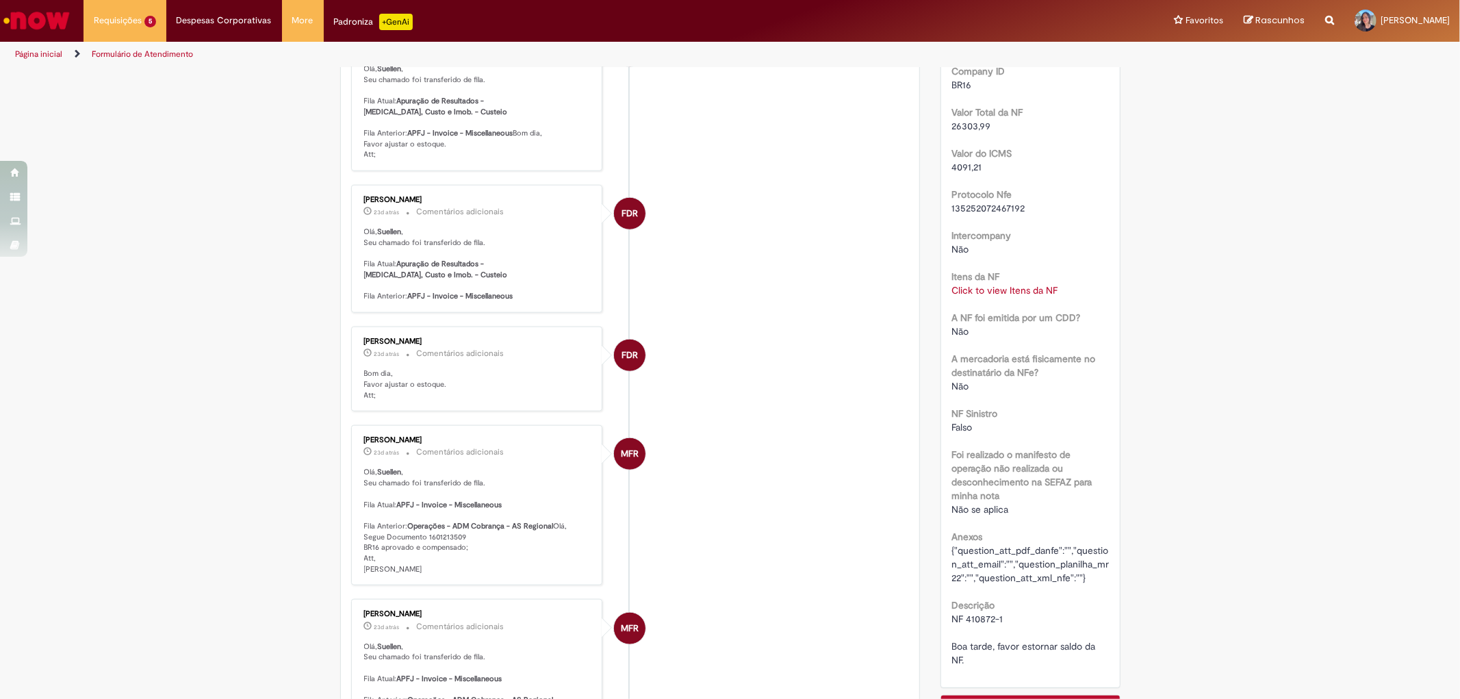
scroll to position [914, 0]
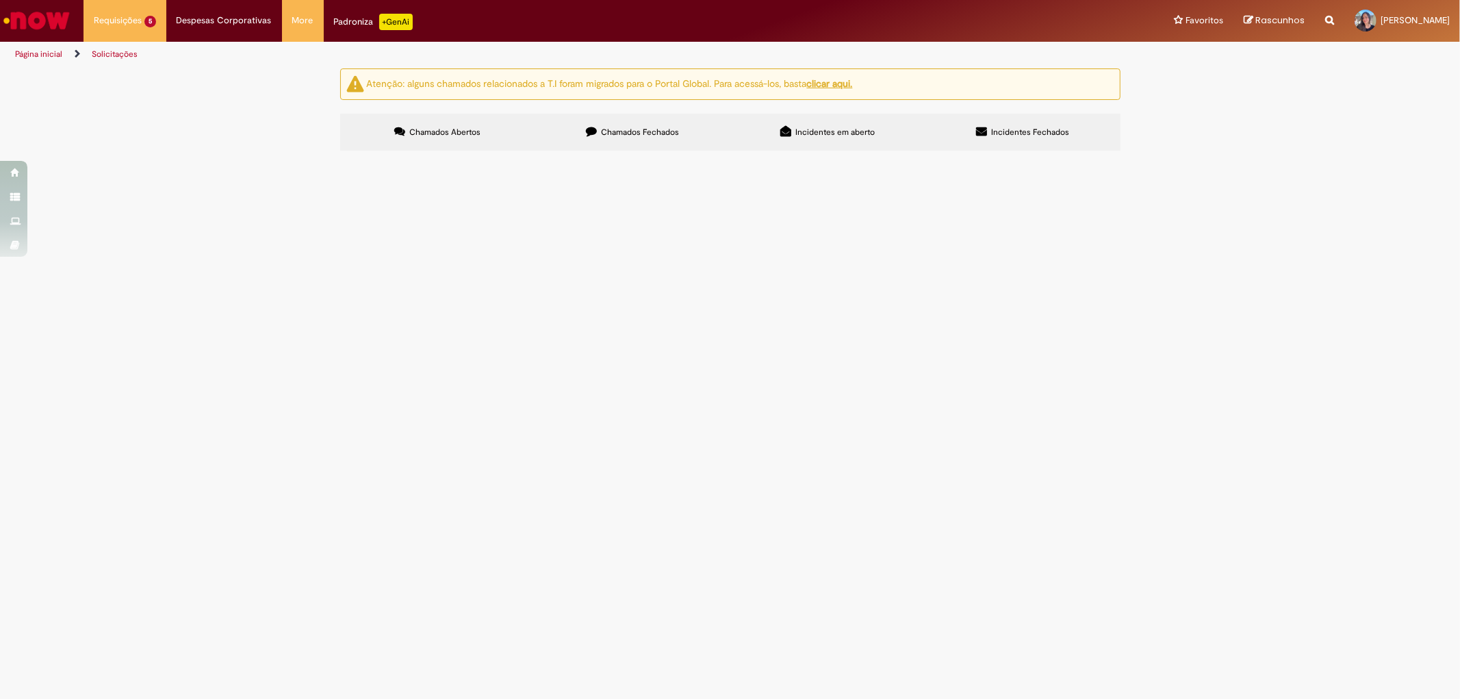
click at [0, 0] on span "NF 419335-1 Boa tarde, Favor cancelar e estornar saldo da NF." at bounding box center [0, 0] width 0 height 0
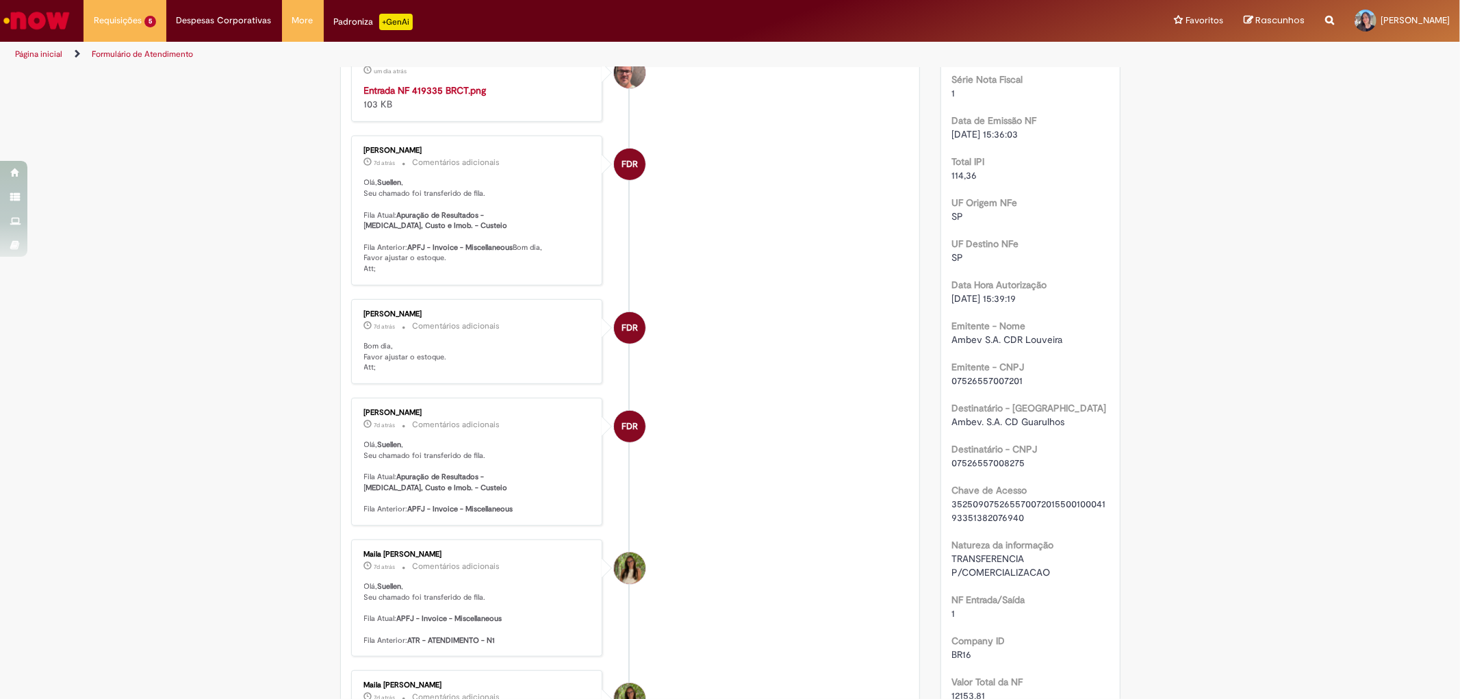
scroll to position [152, 0]
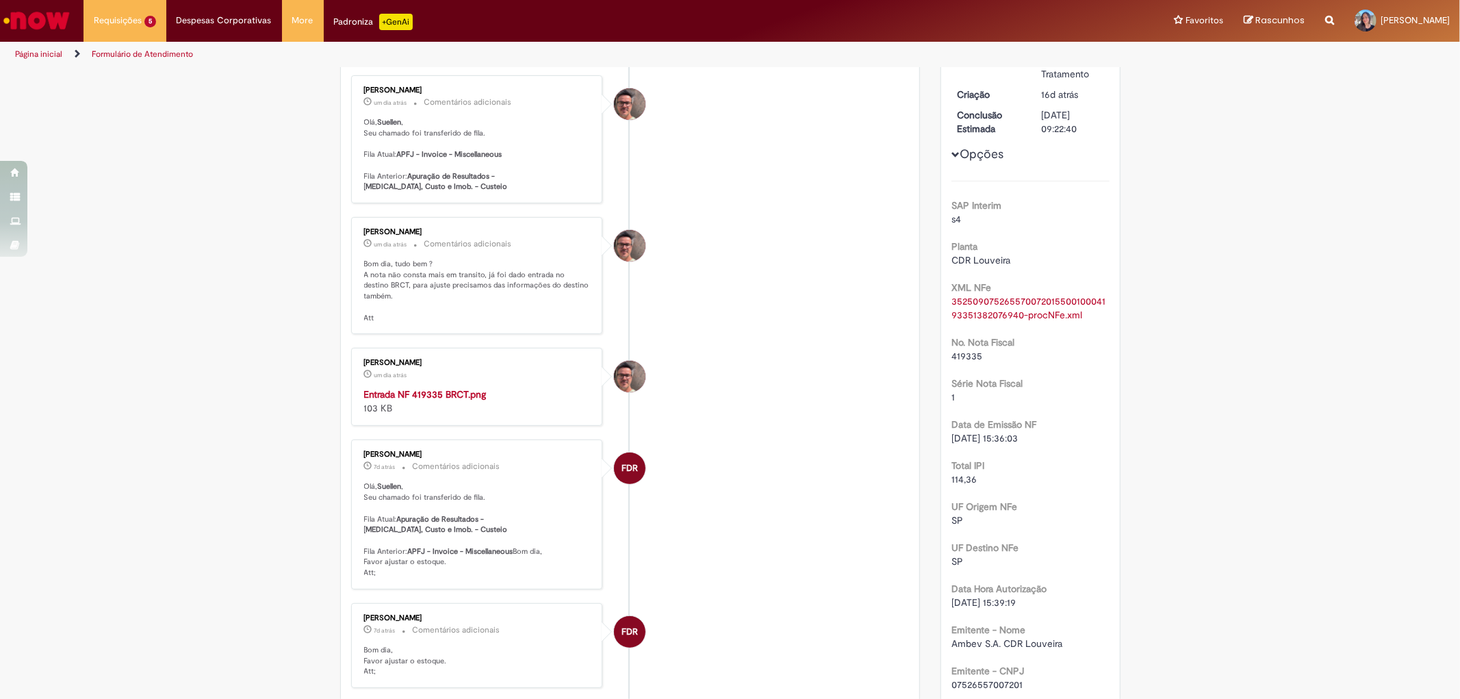
click at [409, 387] on img "Histórico de tíquete" at bounding box center [478, 387] width 228 height 0
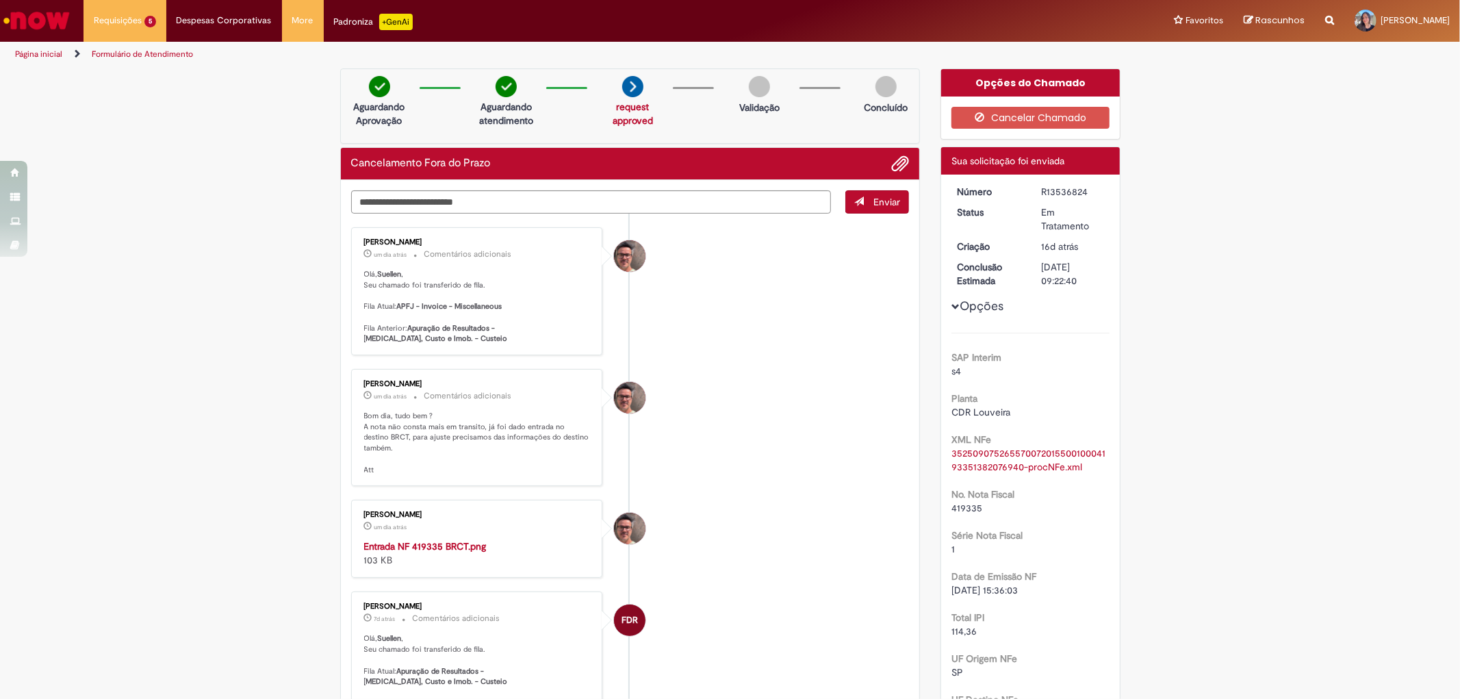
click at [791, 565] on li "[PERSON_NAME] um dia atrás um dia atrás Entrada NF 419335 BRCT.png 103 KB" at bounding box center [630, 539] width 559 height 78
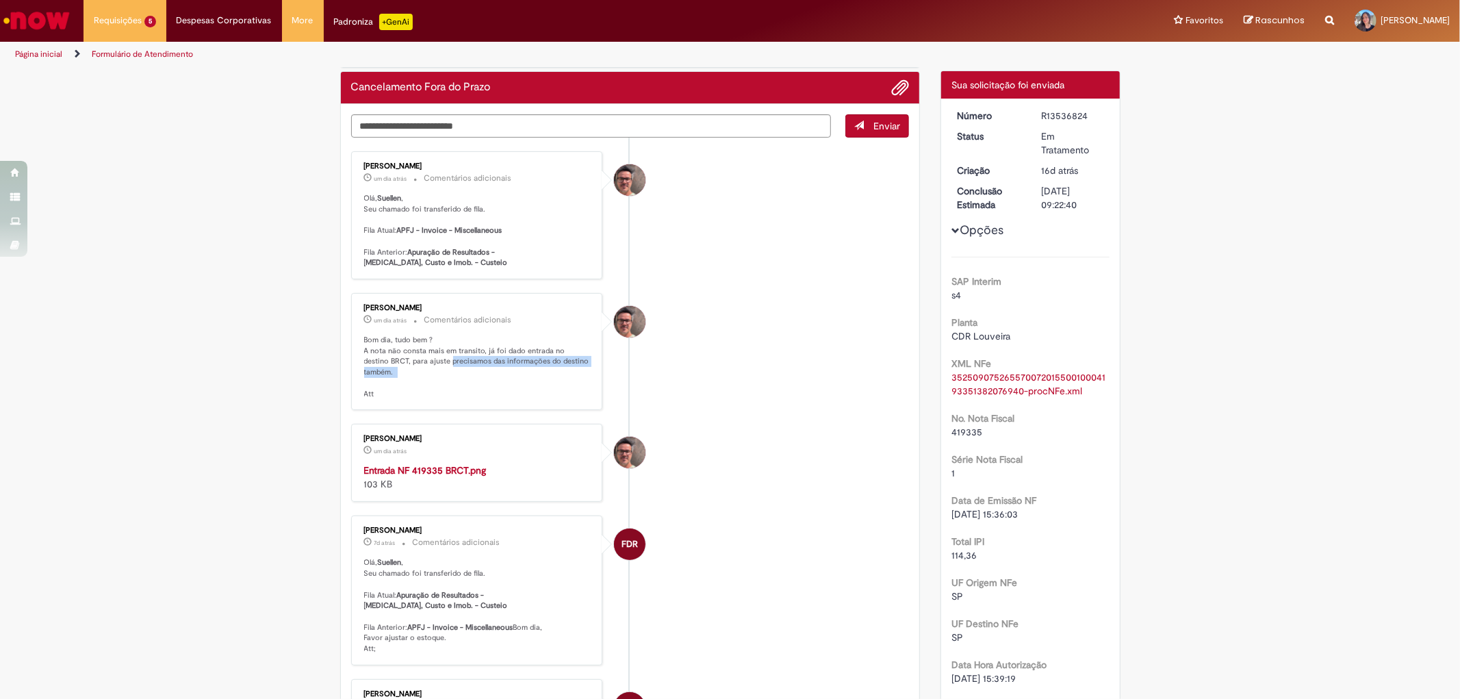
drag, startPoint x: 420, startPoint y: 358, endPoint x: 496, endPoint y: 366, distance: 76.4
click at [496, 366] on p "Bom dia, tudo bem ? A nota não consta mais em transito, já foi dado entrada no …" at bounding box center [478, 367] width 228 height 64
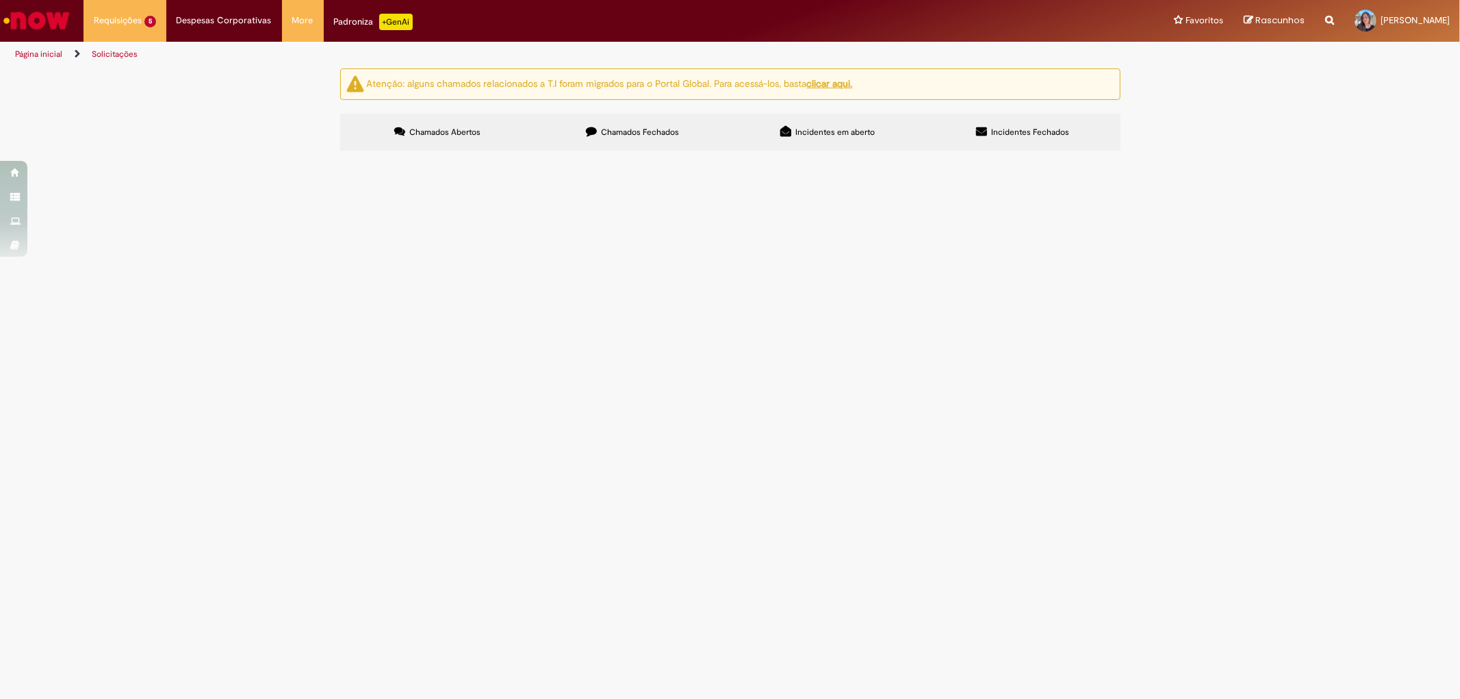
click at [64, 23] on img "Ir para a Homepage" at bounding box center [36, 20] width 70 height 27
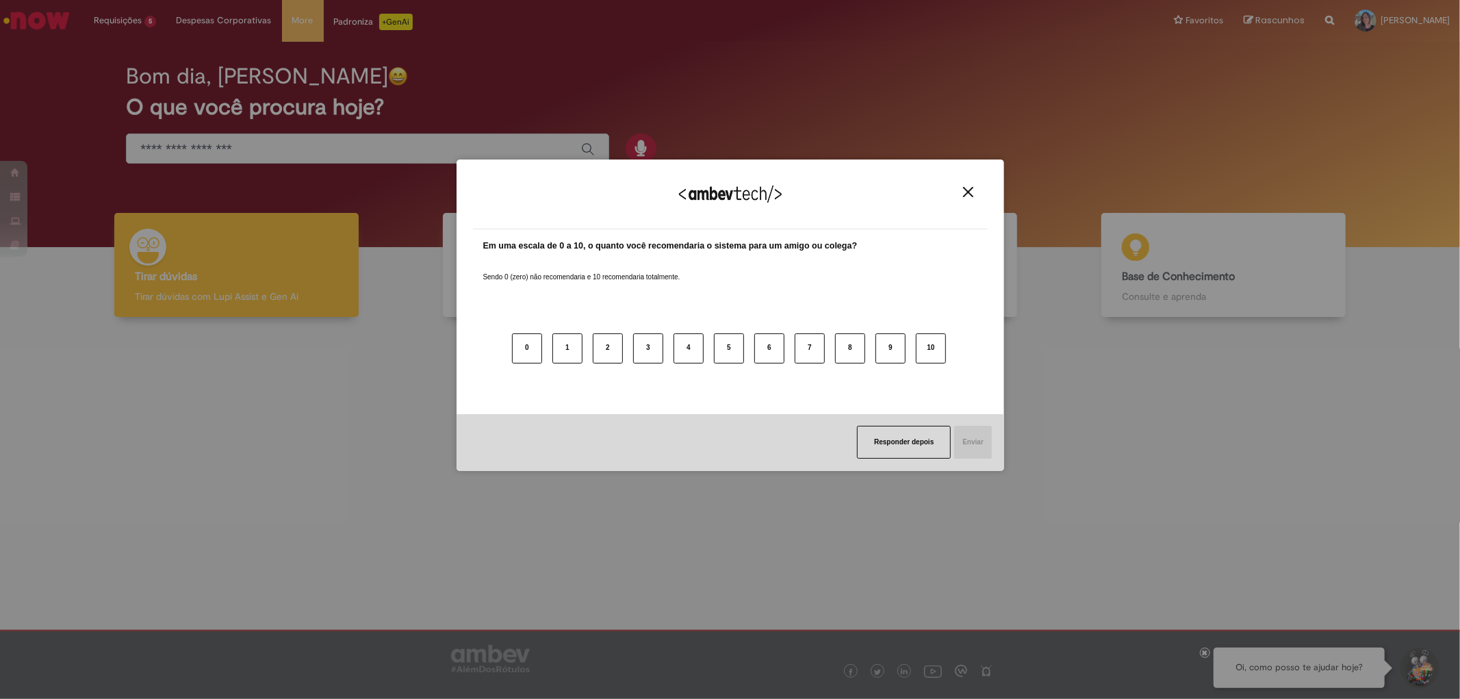
click at [964, 194] on img "Close" at bounding box center [968, 192] width 10 height 10
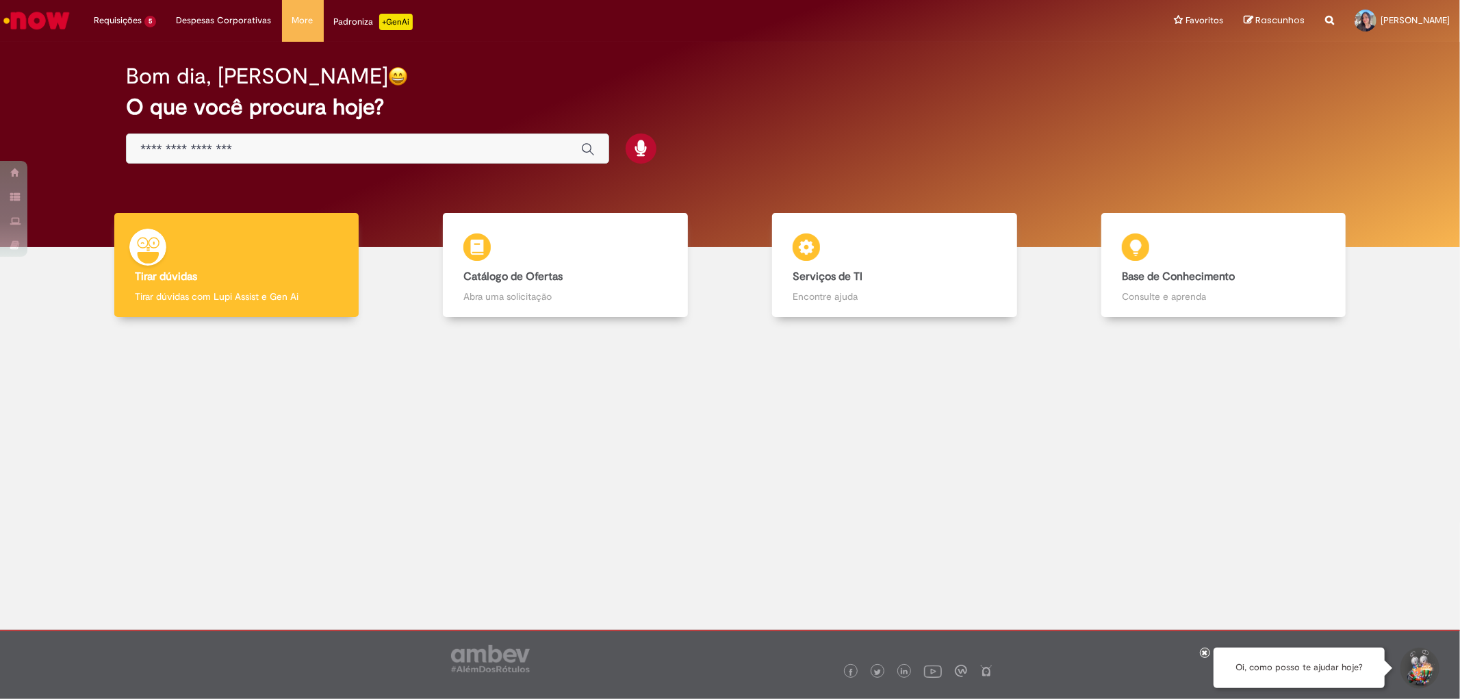
click at [292, 156] on input "Basta digitar aqui" at bounding box center [353, 150] width 427 height 16
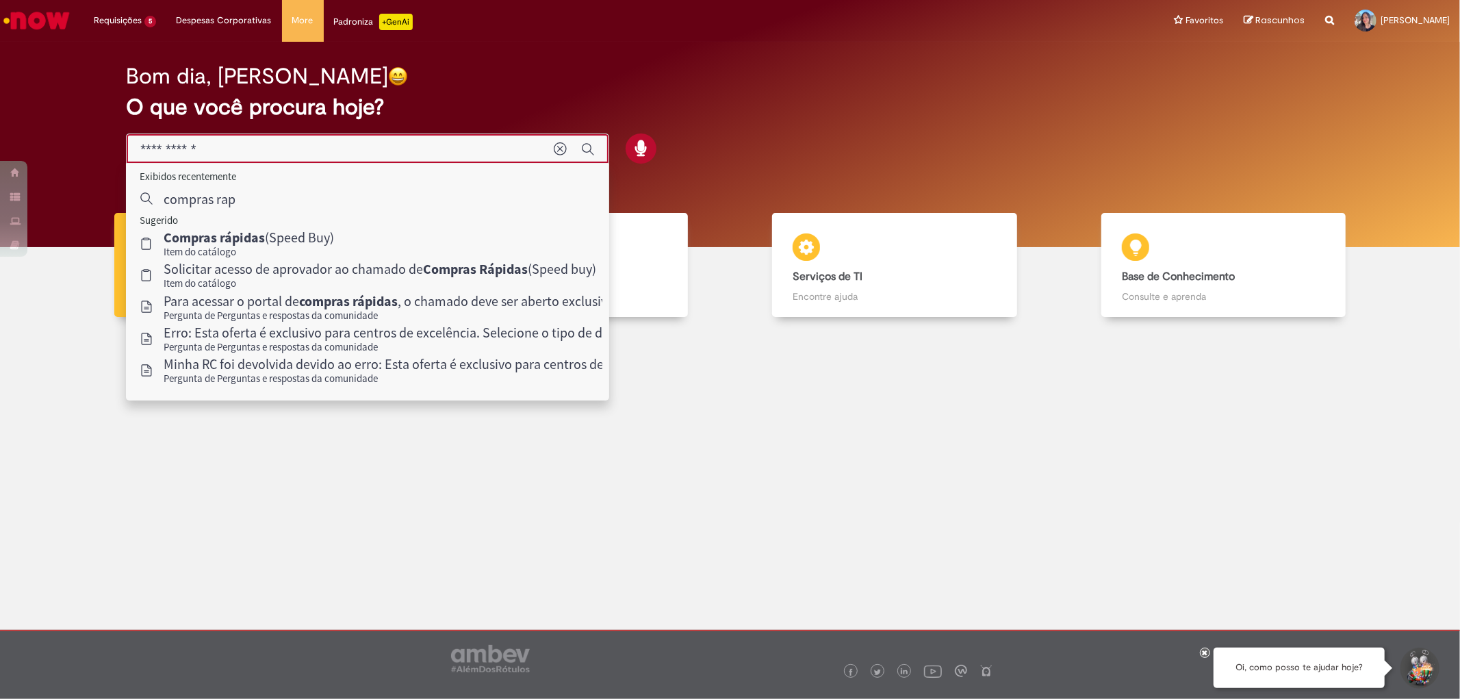
type input "**********"
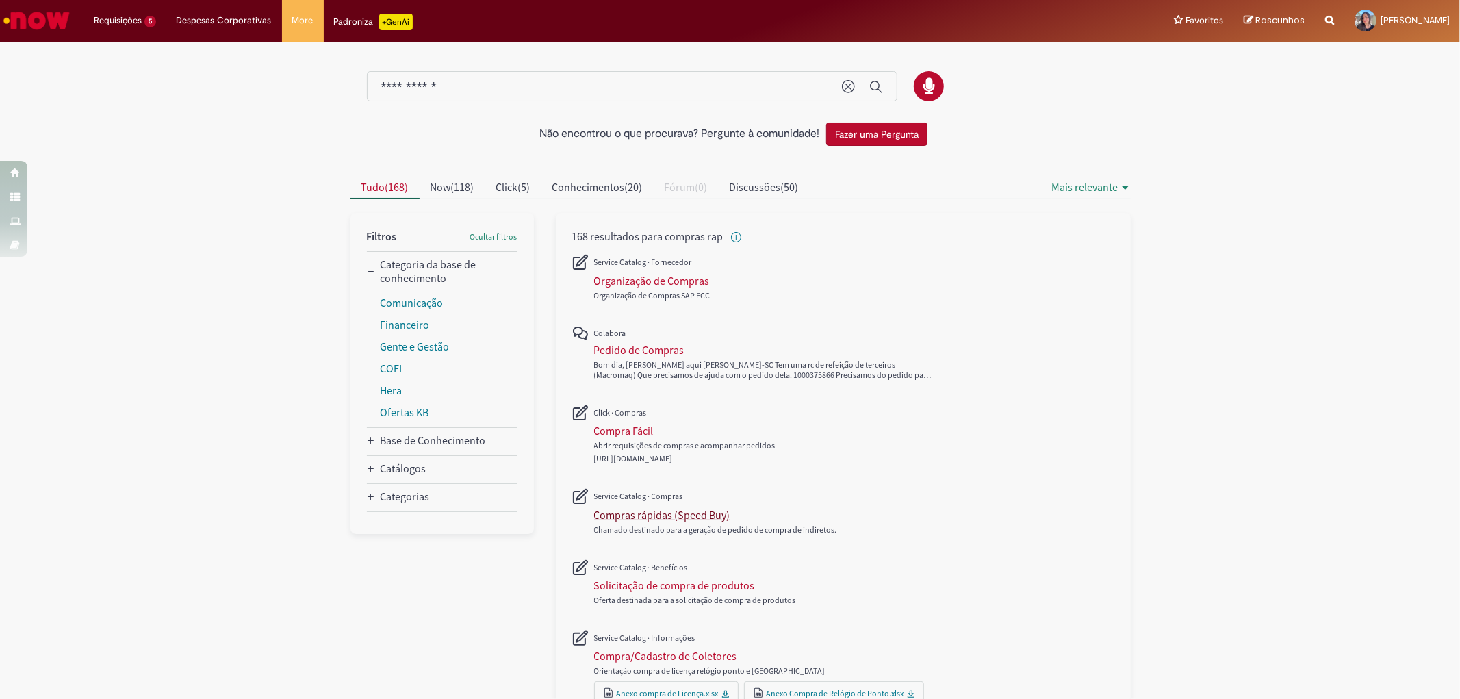
click at [624, 514] on div "Compras rápidas (Speed Buy)" at bounding box center [662, 515] width 136 height 14
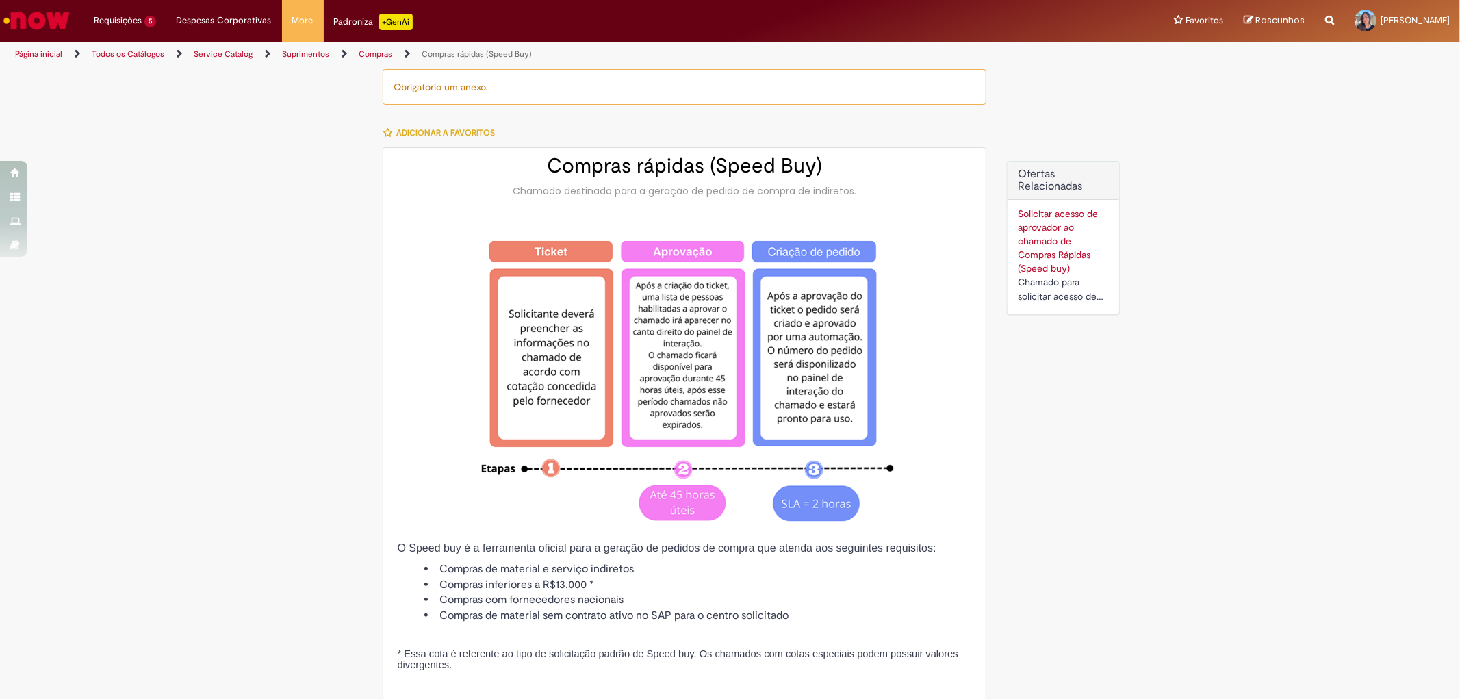
type input "**********"
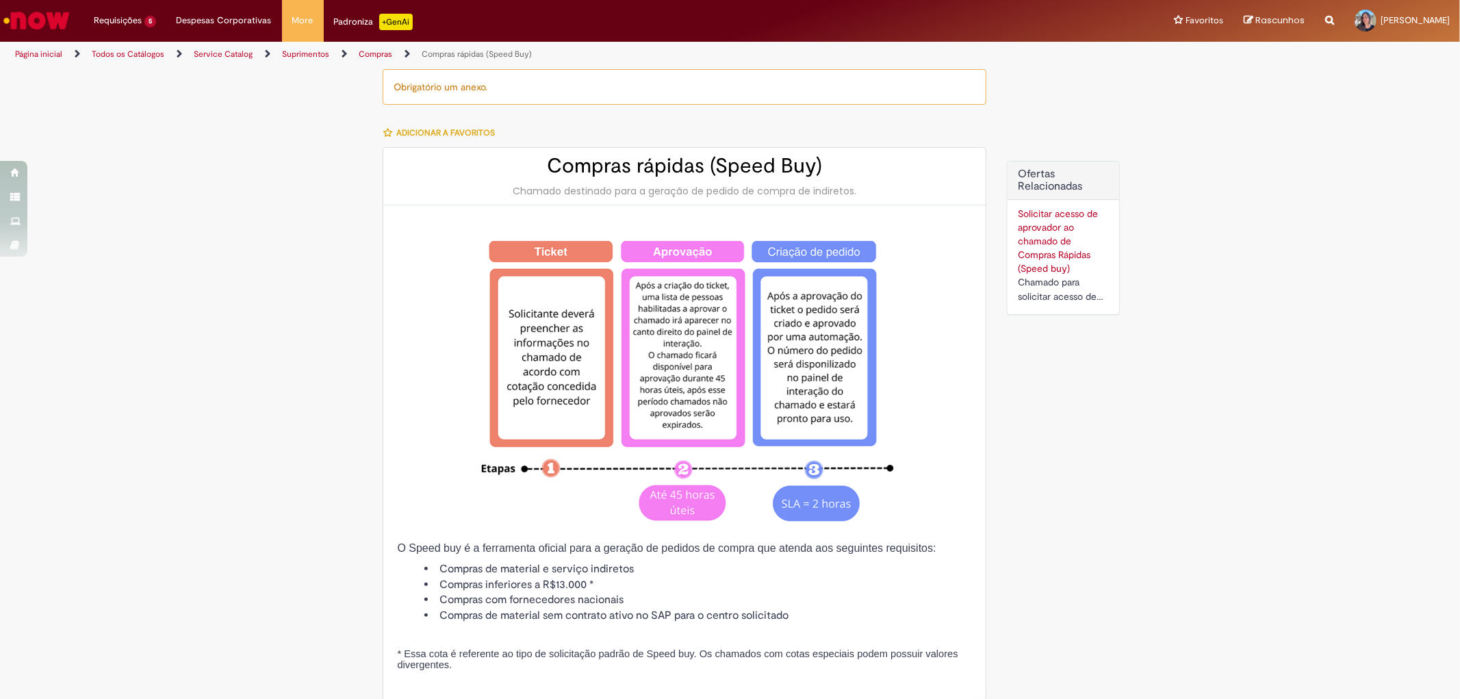
type input "**********"
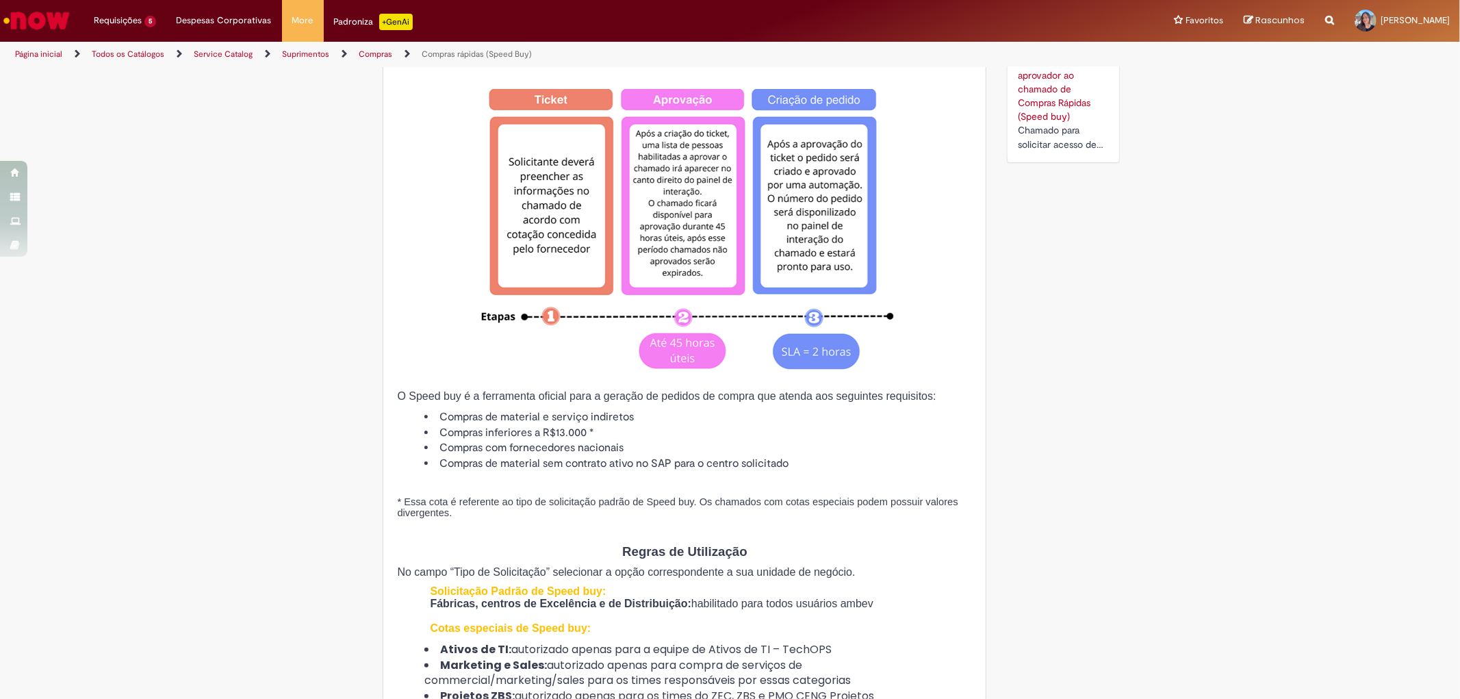
scroll to position [228, 0]
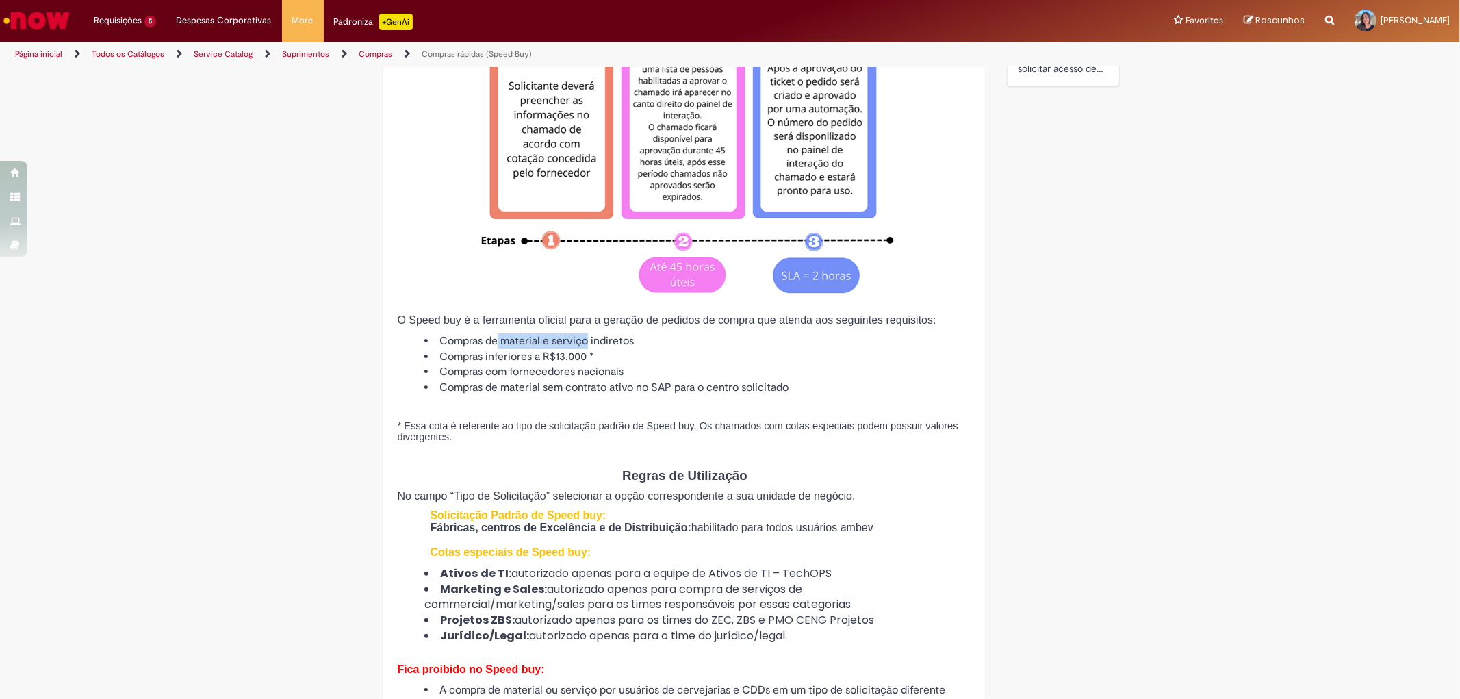
drag, startPoint x: 491, startPoint y: 331, endPoint x: 583, endPoint y: 332, distance: 91.7
click at [641, 372] on li "Compras com fornecedores nacionais" at bounding box center [698, 372] width 548 height 16
click at [484, 371] on li "Compras com fornecedores nacionais" at bounding box center [698, 372] width 548 height 16
drag, startPoint x: 457, startPoint y: 383, endPoint x: 504, endPoint y: 386, distance: 48.0
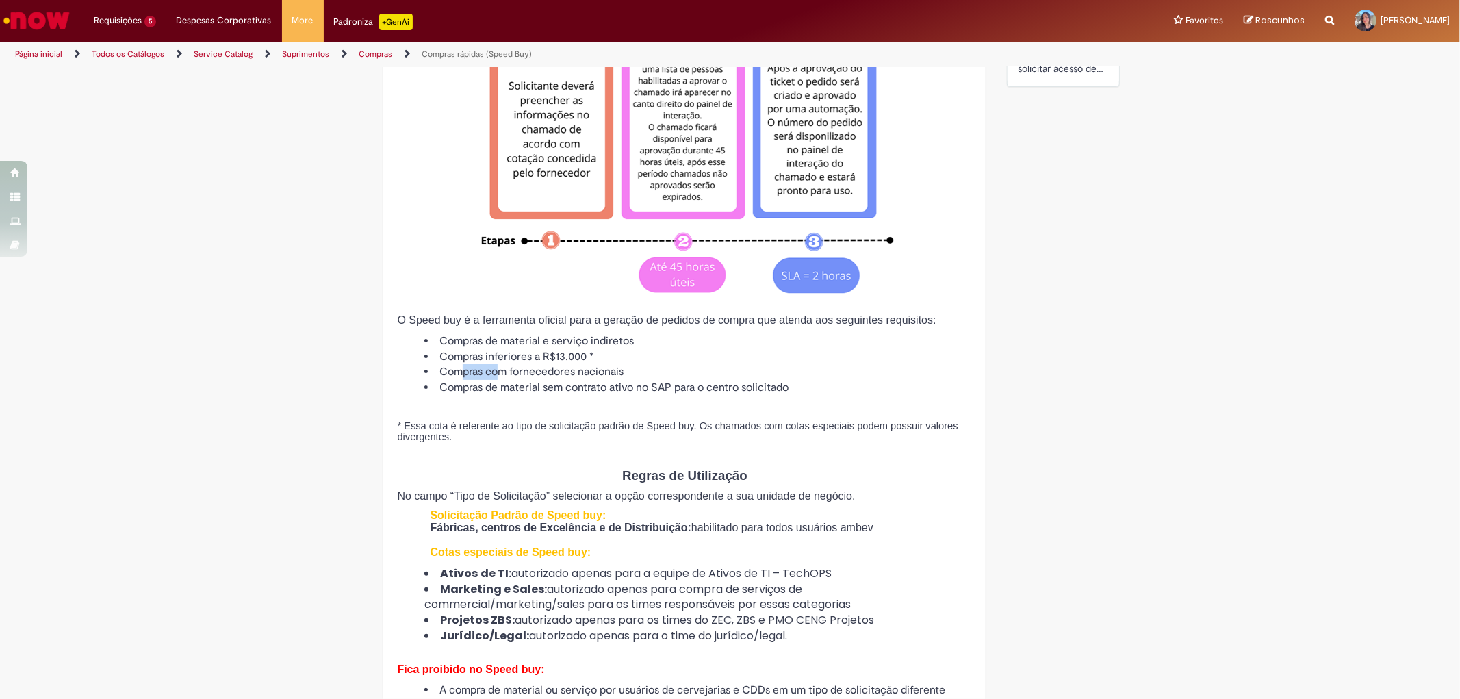
click at [504, 380] on li "Compras com fornecedores nacionais" at bounding box center [698, 372] width 548 height 16
click at [501, 396] on li "Compras de material sem contrato ativo no SAP para o centro solicitado" at bounding box center [698, 388] width 548 height 16
drag, startPoint x: 477, startPoint y: 394, endPoint x: 593, endPoint y: 392, distance: 115.7
click at [593, 392] on li "Compras de material sem contrato ativo no SAP para o centro solicitado" at bounding box center [698, 388] width 548 height 16
click at [654, 388] on li "Compras de material sem contrato ativo no SAP para o centro solicitado" at bounding box center [698, 388] width 548 height 16
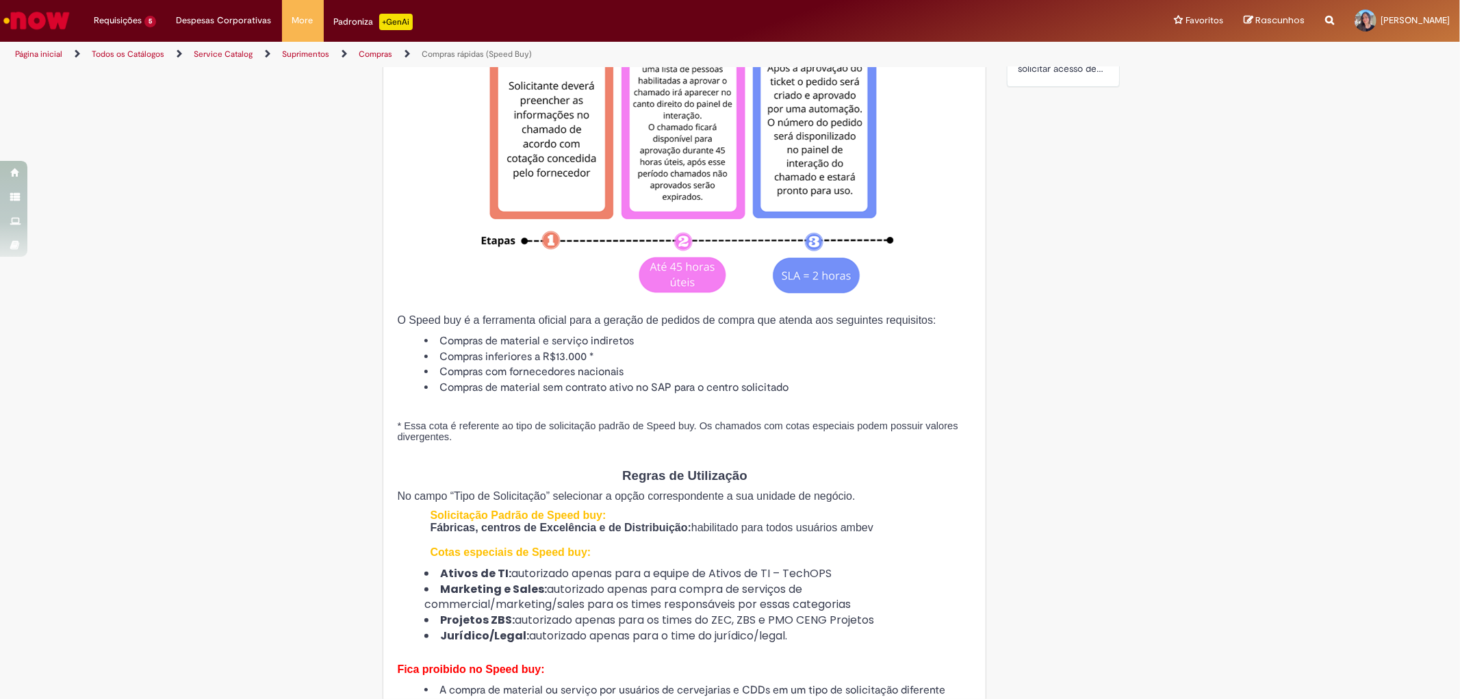
scroll to position [380, 0]
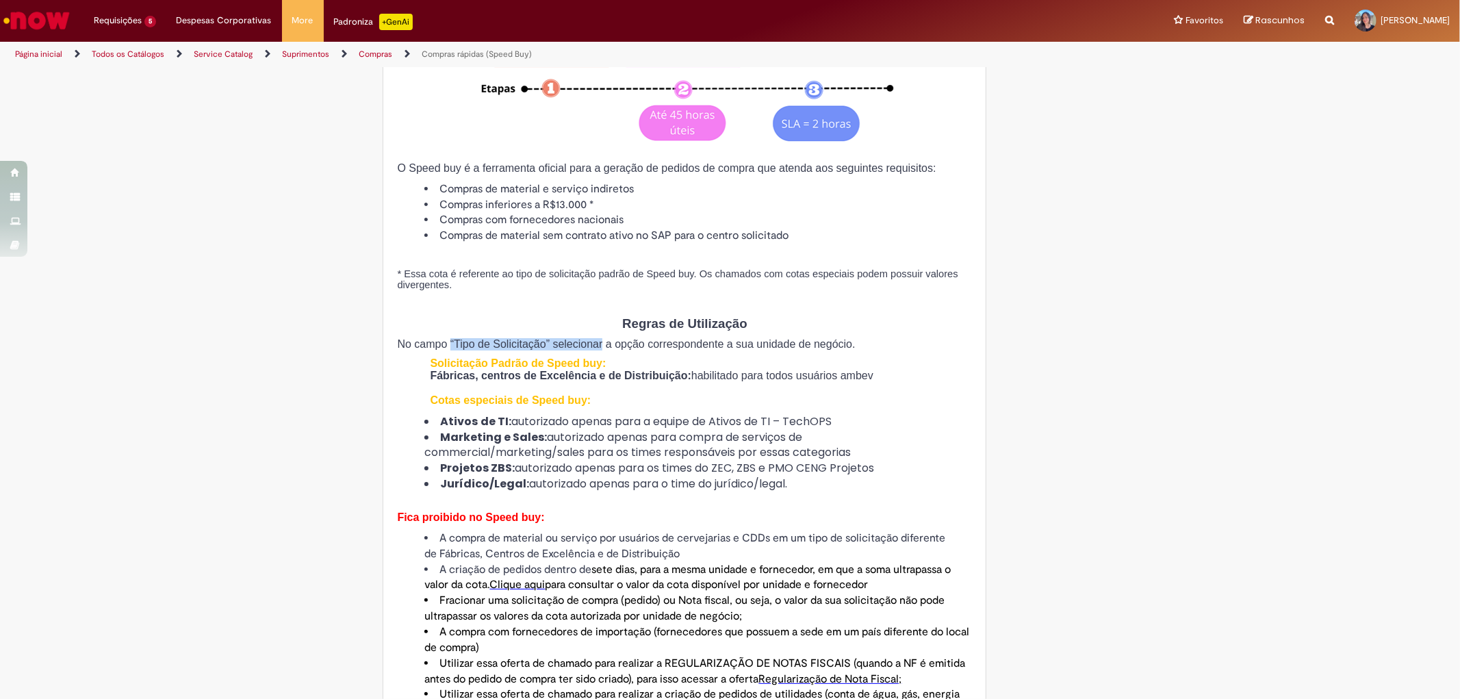
drag, startPoint x: 440, startPoint y: 344, endPoint x: 584, endPoint y: 350, distance: 143.9
click at [582, 350] on span "No campo “Tipo de Solicitação” selecionar a opção correspondente a sua unidade …" at bounding box center [626, 344] width 458 height 12
click at [528, 394] on p at bounding box center [701, 388] width 542 height 12
drag, startPoint x: 502, startPoint y: 381, endPoint x: 706, endPoint y: 375, distance: 204.1
click at [706, 375] on p "Fábricas, centros de Excelência e de Distribuição: habilitado para todos usuári…" at bounding box center [701, 376] width 542 height 12
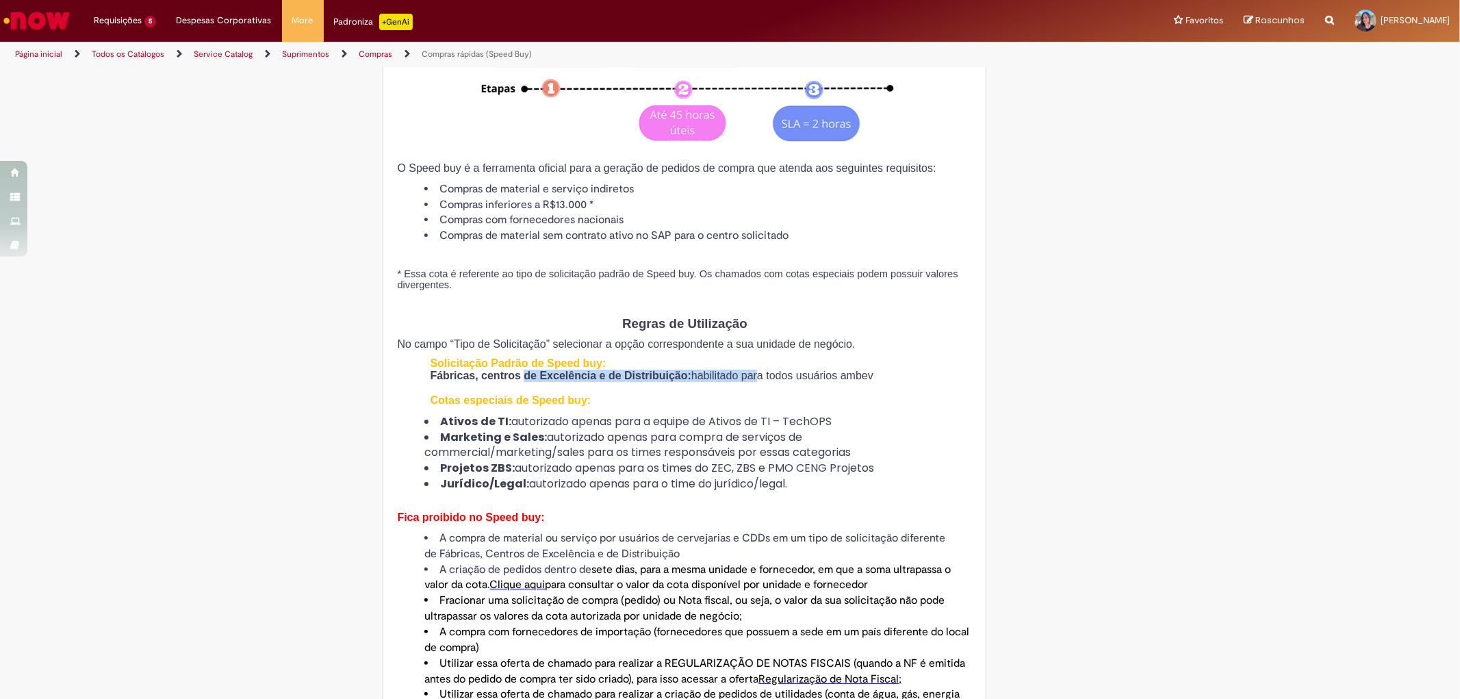
click at [491, 445] on strong "Marketing e Sales:" at bounding box center [493, 437] width 107 height 16
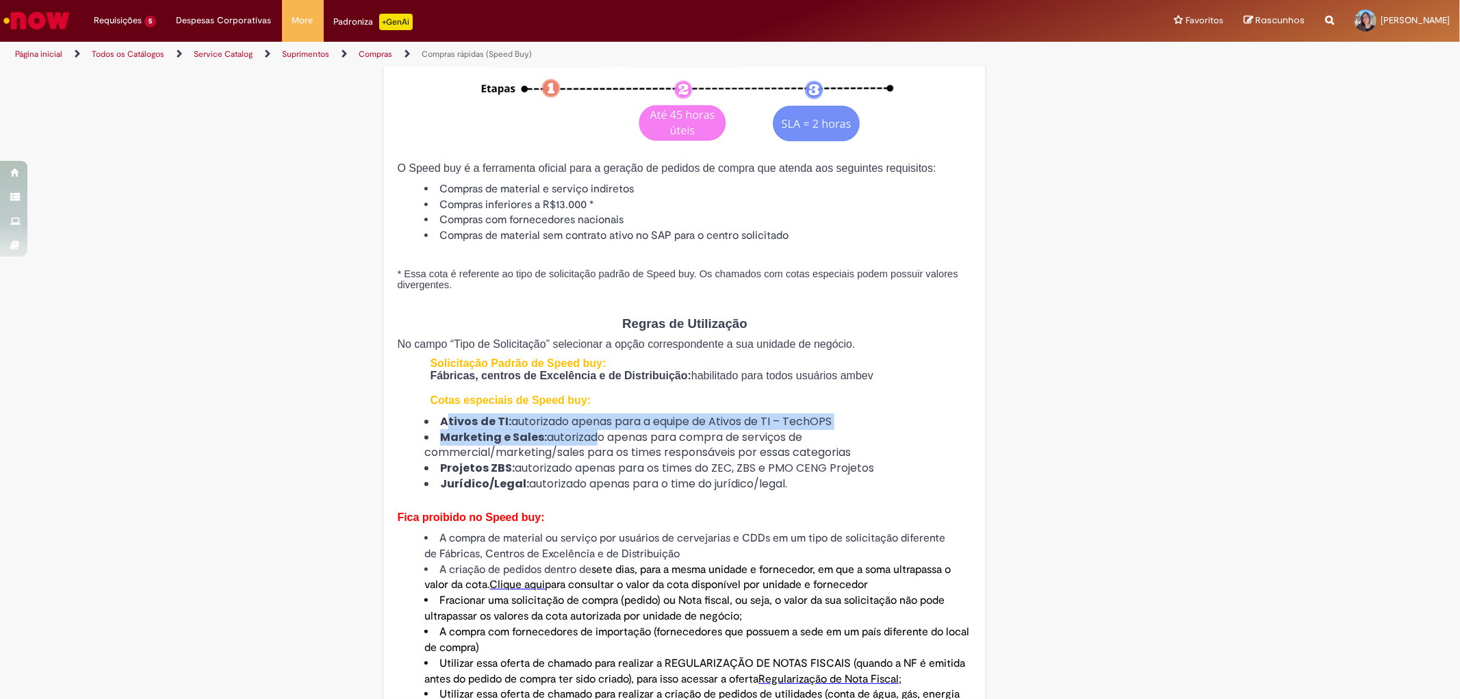
drag, startPoint x: 445, startPoint y: 426, endPoint x: 600, endPoint y: 446, distance: 156.0
click at [600, 446] on ul "Ativos de TI: autorizado apenas para a equipe de Ativos de TI – TechOPS Marketi…" at bounding box center [684, 453] width 575 height 78
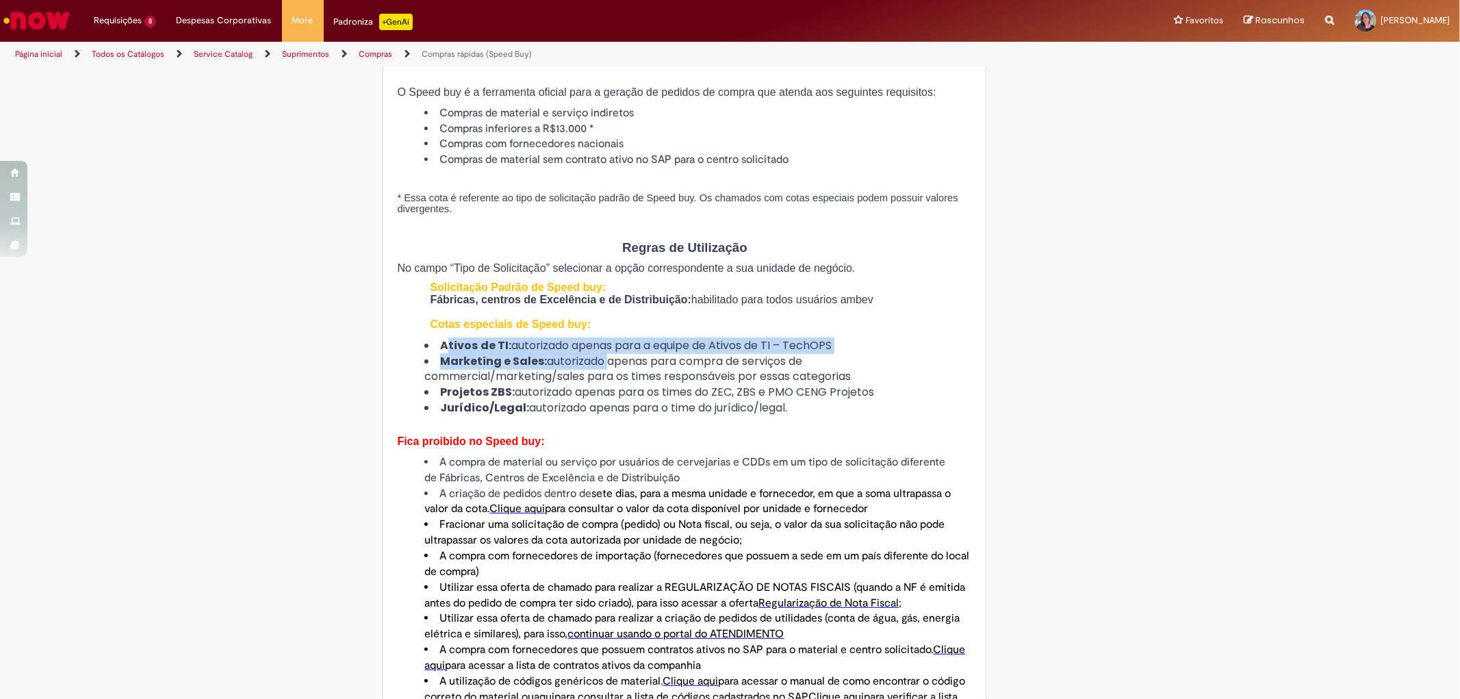
click at [515, 400] on span "autorizado apenas para os times do ZEC, ZBS e PMO CENG Projetos" at bounding box center [694, 392] width 359 height 16
click at [517, 413] on strong "Jurídico/Legal:" at bounding box center [484, 408] width 89 height 16
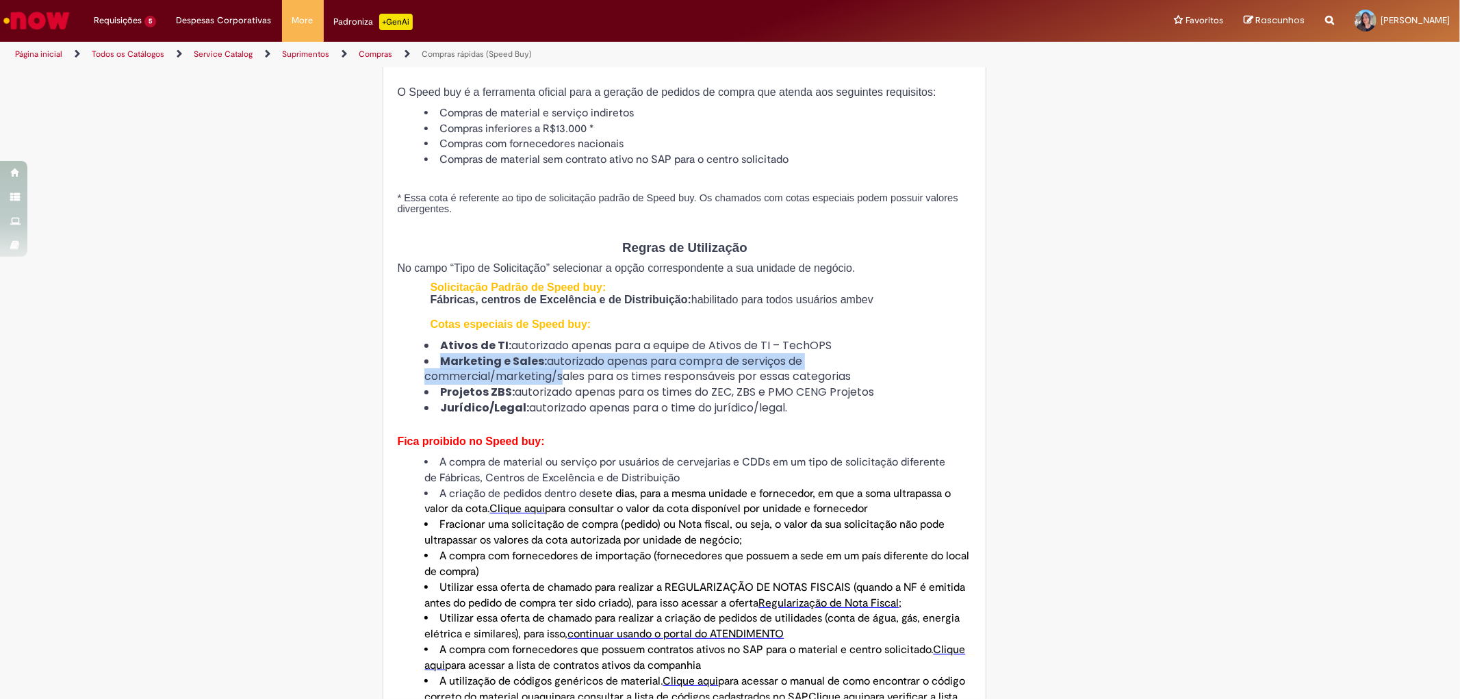
drag, startPoint x: 438, startPoint y: 371, endPoint x: 552, endPoint y: 386, distance: 114.6
click at [552, 385] on li "Marketing e Sales: autorizado apenas para compra de serviços de commercial/mark…" at bounding box center [698, 369] width 548 height 31
click at [619, 385] on span "autorizado apenas para compra de serviços de commercial/marketing/sales para os…" at bounding box center [637, 368] width 426 height 31
drag, startPoint x: 461, startPoint y: 400, endPoint x: 508, endPoint y: 406, distance: 46.9
click at [508, 400] on li "Projetos ZBS: autorizado apenas para os times do ZEC, ZBS e PMO CENG Projetos" at bounding box center [698, 393] width 548 height 16
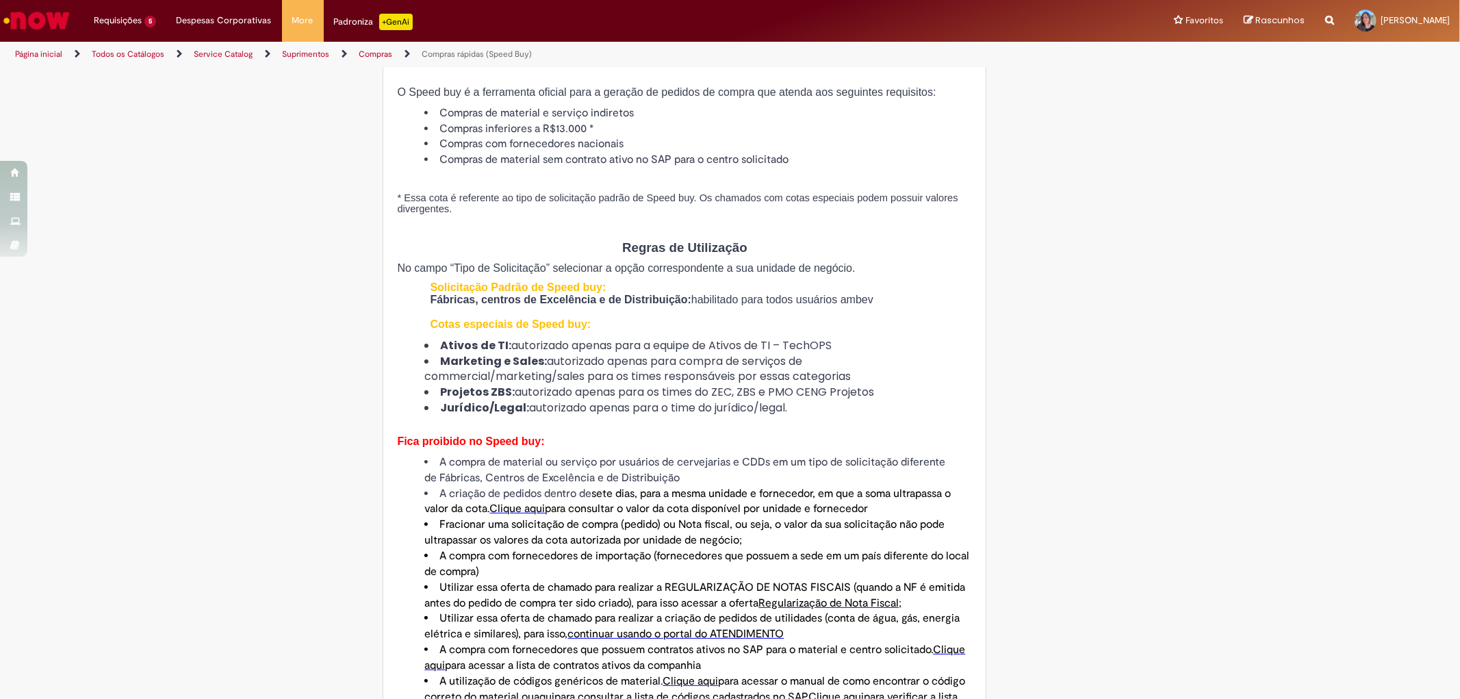
click at [532, 415] on span "autorizado apenas para o time do jurídico/legal." at bounding box center [658, 408] width 258 height 16
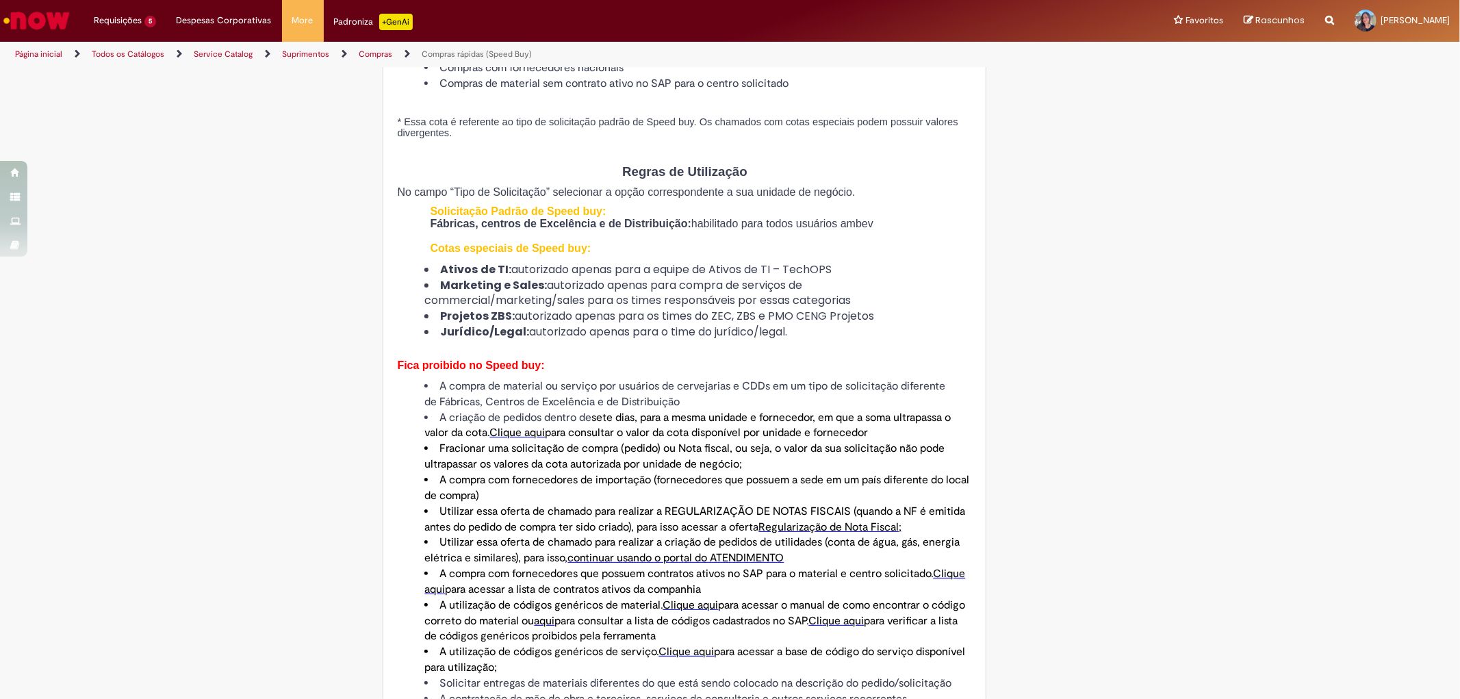
scroll to position [608, 0]
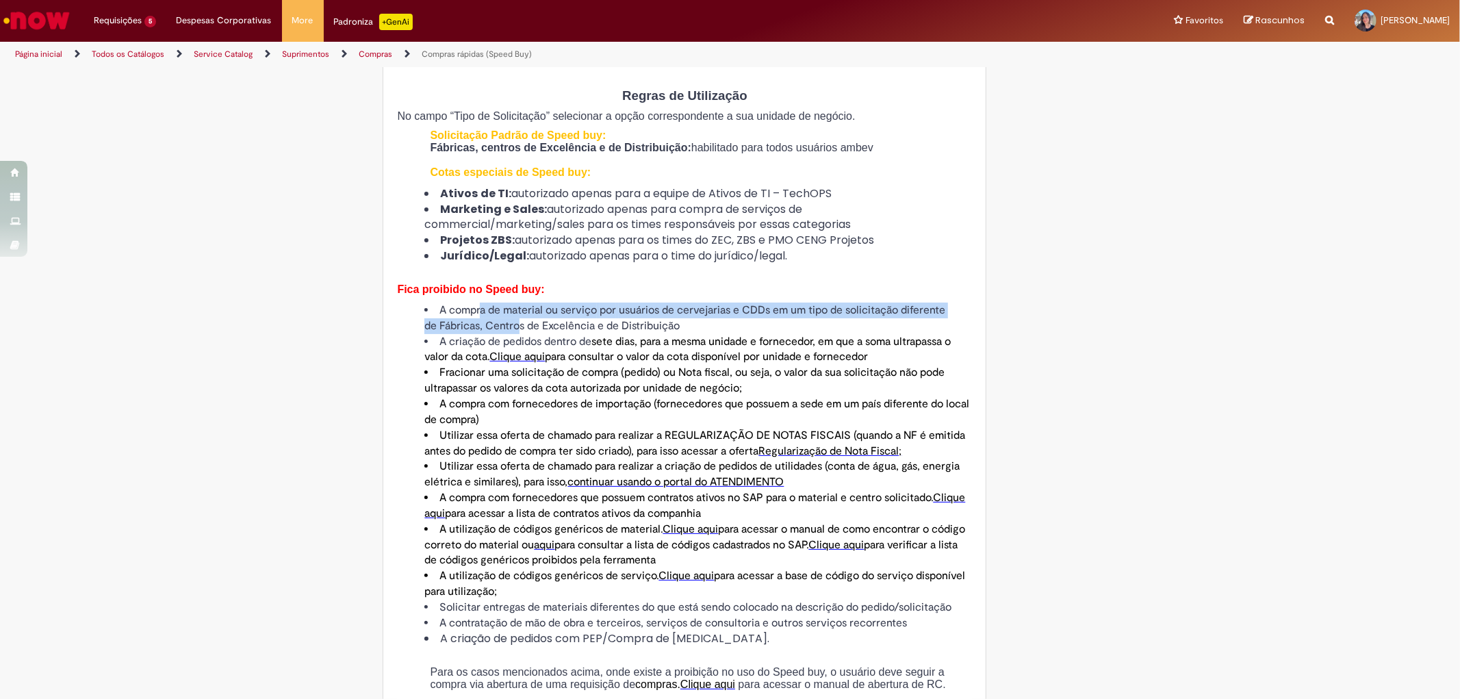
drag, startPoint x: 474, startPoint y: 324, endPoint x: 512, endPoint y: 330, distance: 38.1
click at [512, 330] on li "A compra de material ou serviço por usuários de cervejarias e CDDs em um tipo d…" at bounding box center [698, 318] width 548 height 31
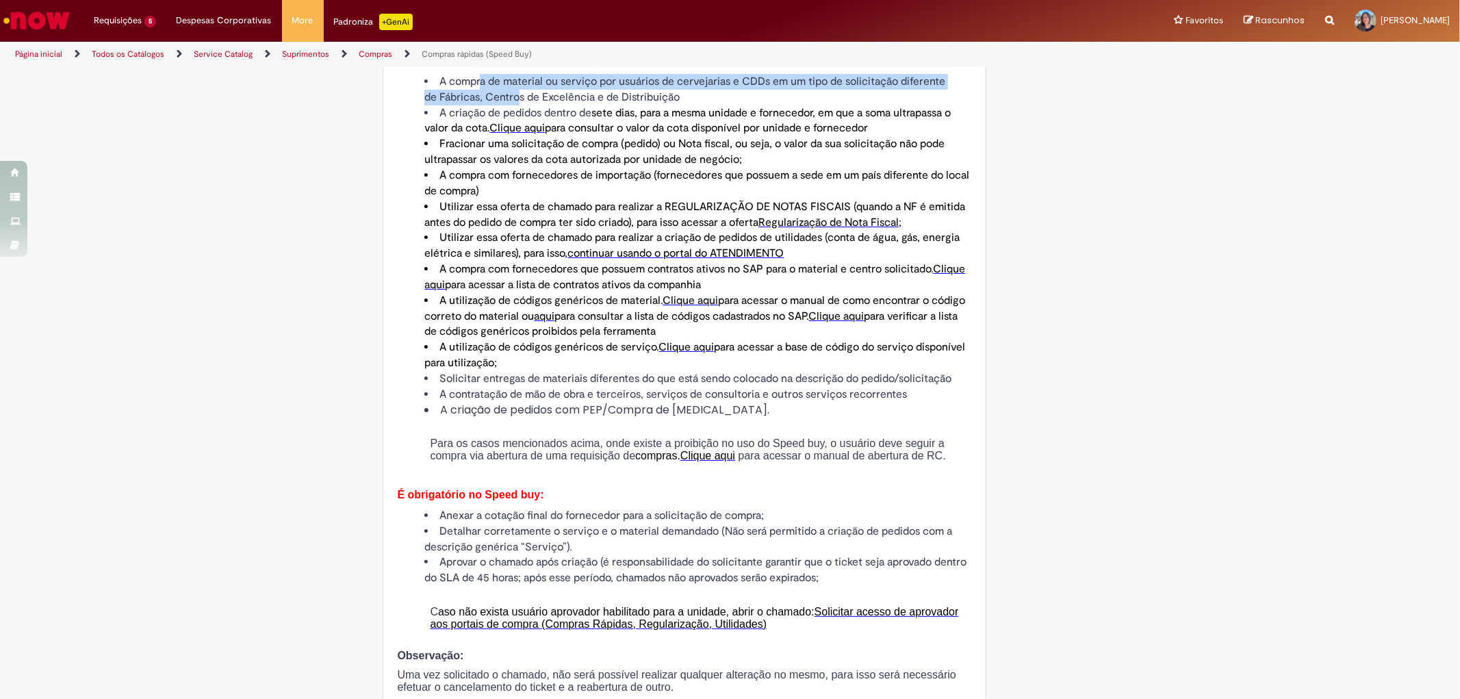
scroll to position [912, 0]
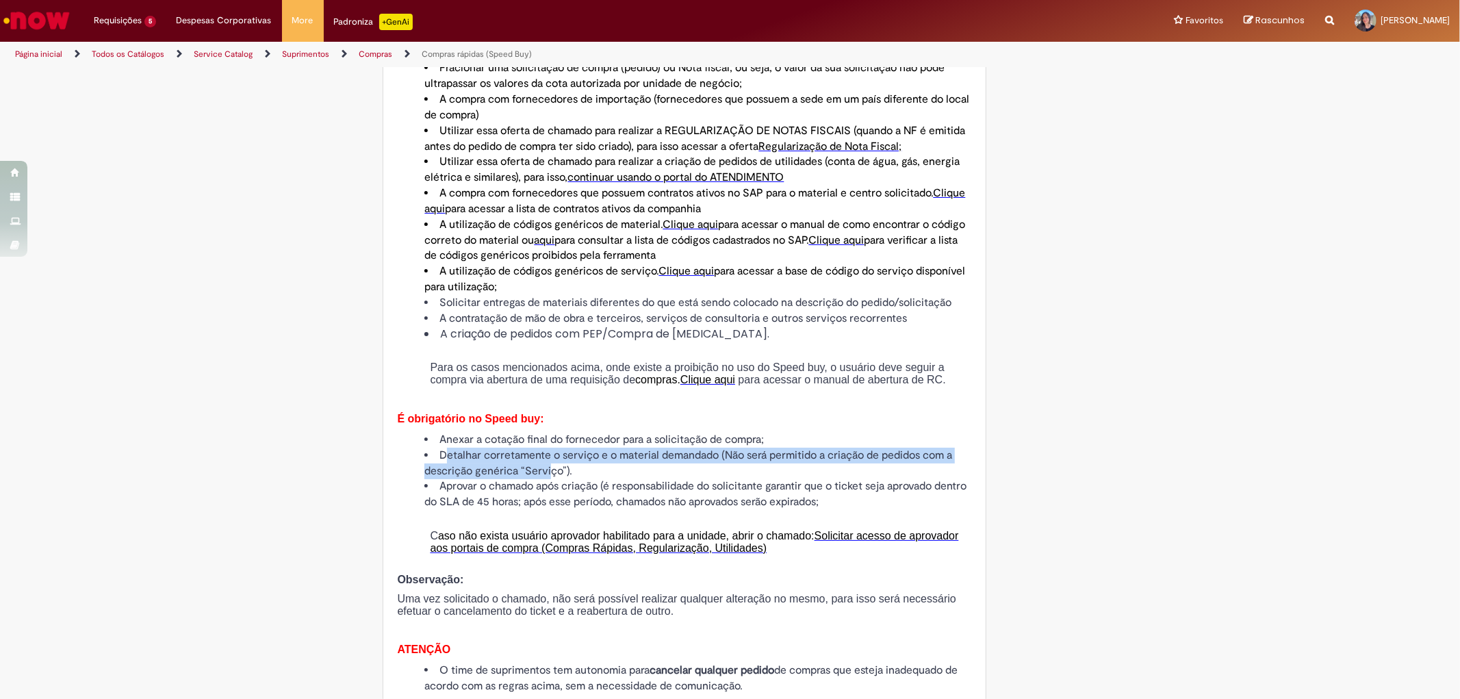
drag, startPoint x: 444, startPoint y: 465, endPoint x: 544, endPoint y: 483, distance: 102.1
click at [544, 479] on li "Detalhar corretamente o serviço e o material demandado (Não será permitido a cr…" at bounding box center [698, 463] width 548 height 31
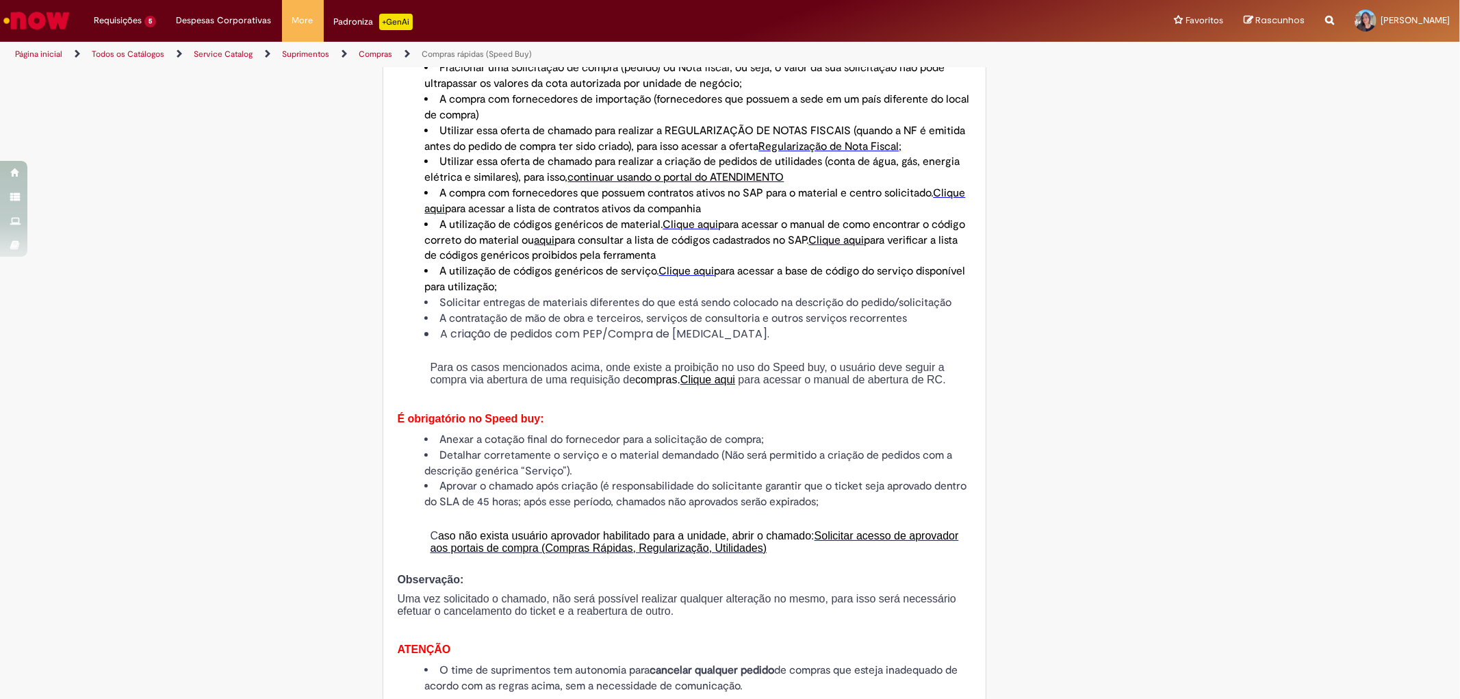
click at [504, 510] on li "Aprovar o chamado após criação (é responsabilidade do solicitante garantir que …" at bounding box center [698, 493] width 548 height 31
click at [450, 510] on li "Aprovar o chamado após criação (é responsabilidade do solicitante garantir que …" at bounding box center [698, 493] width 548 height 31
click at [468, 510] on li "Aprovar o chamado após criação (é responsabilidade do solicitante garantir que …" at bounding box center [698, 493] width 548 height 31
click at [484, 510] on li "Aprovar o chamado após criação (é responsabilidade do solicitante garantir que …" at bounding box center [698, 493] width 548 height 31
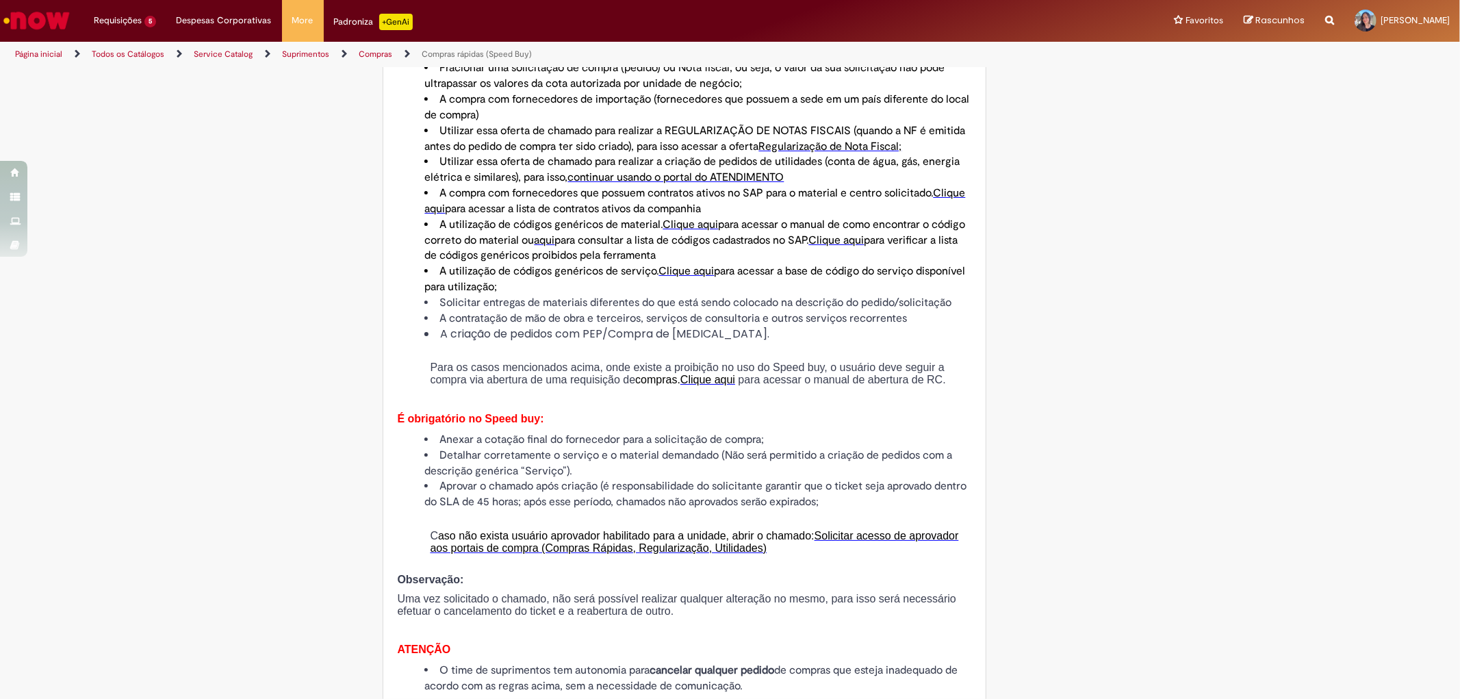
click at [514, 510] on li "Aprovar o chamado após criação (é responsabilidade do solicitante garantir que …" at bounding box center [698, 493] width 548 height 31
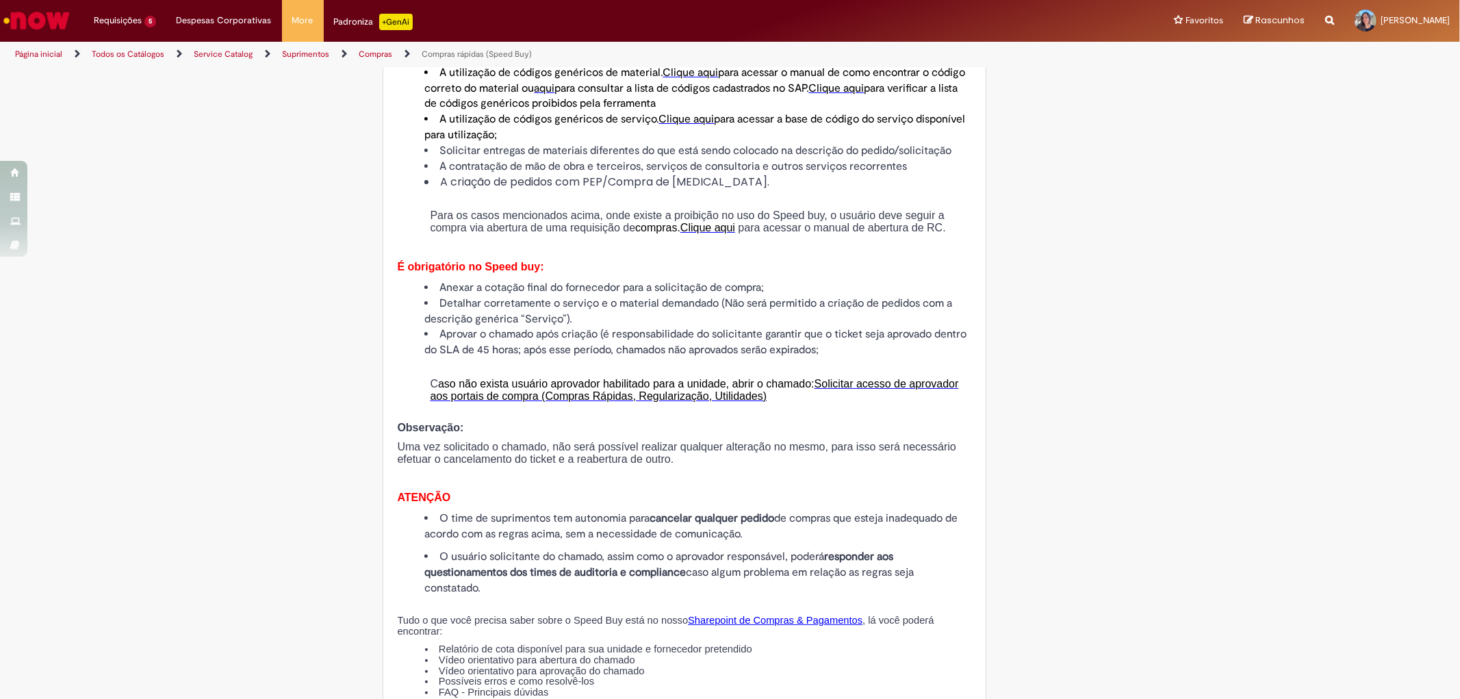
click at [485, 465] on span "Uma vez solicitado o chamado, não será possível realizar qualquer alteração no …" at bounding box center [676, 453] width 559 height 24
drag, startPoint x: 495, startPoint y: 489, endPoint x: 572, endPoint y: 493, distance: 77.5
click at [647, 465] on p "Uma vez solicitado o chamado, não será possível realizar qualquer alteração no …" at bounding box center [684, 453] width 575 height 25
click at [501, 465] on span "Uma vez solicitado o chamado, não será possível realizar qualquer alteração no …" at bounding box center [676, 453] width 559 height 24
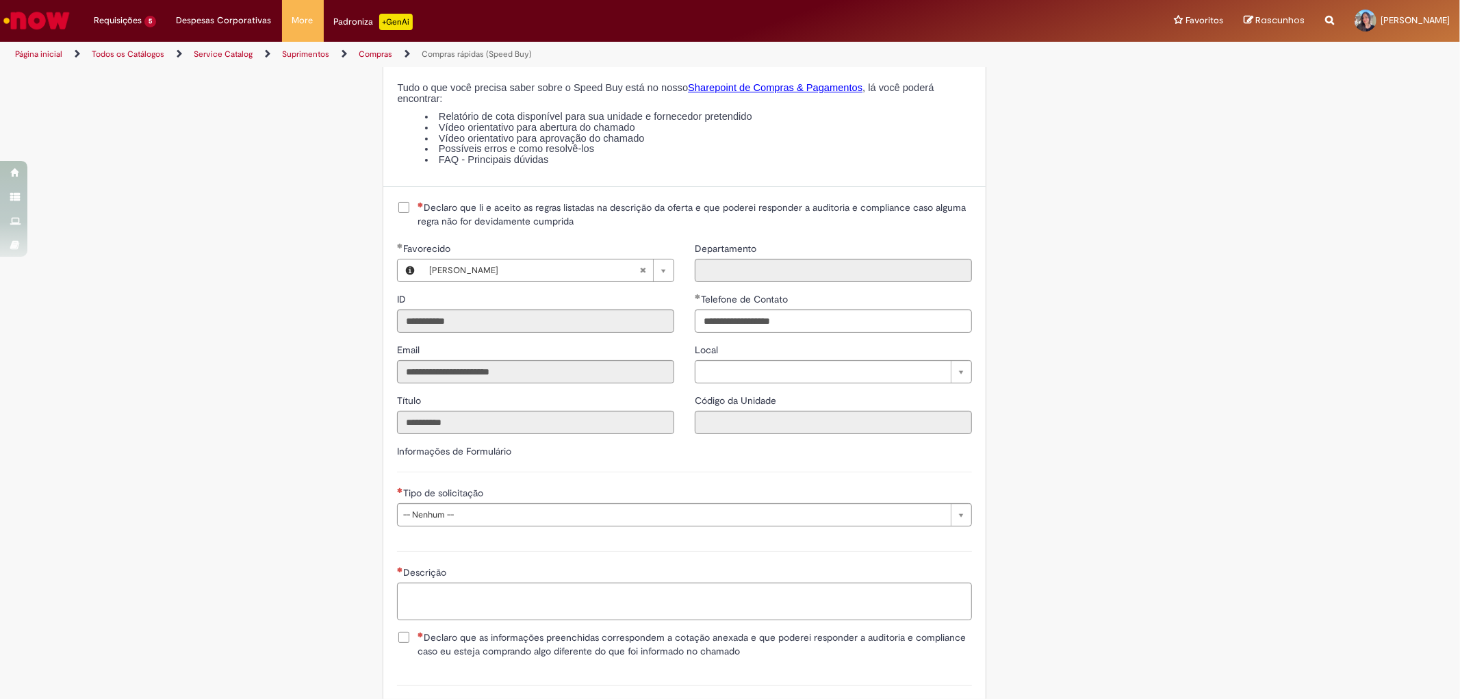
scroll to position [1749, 0]
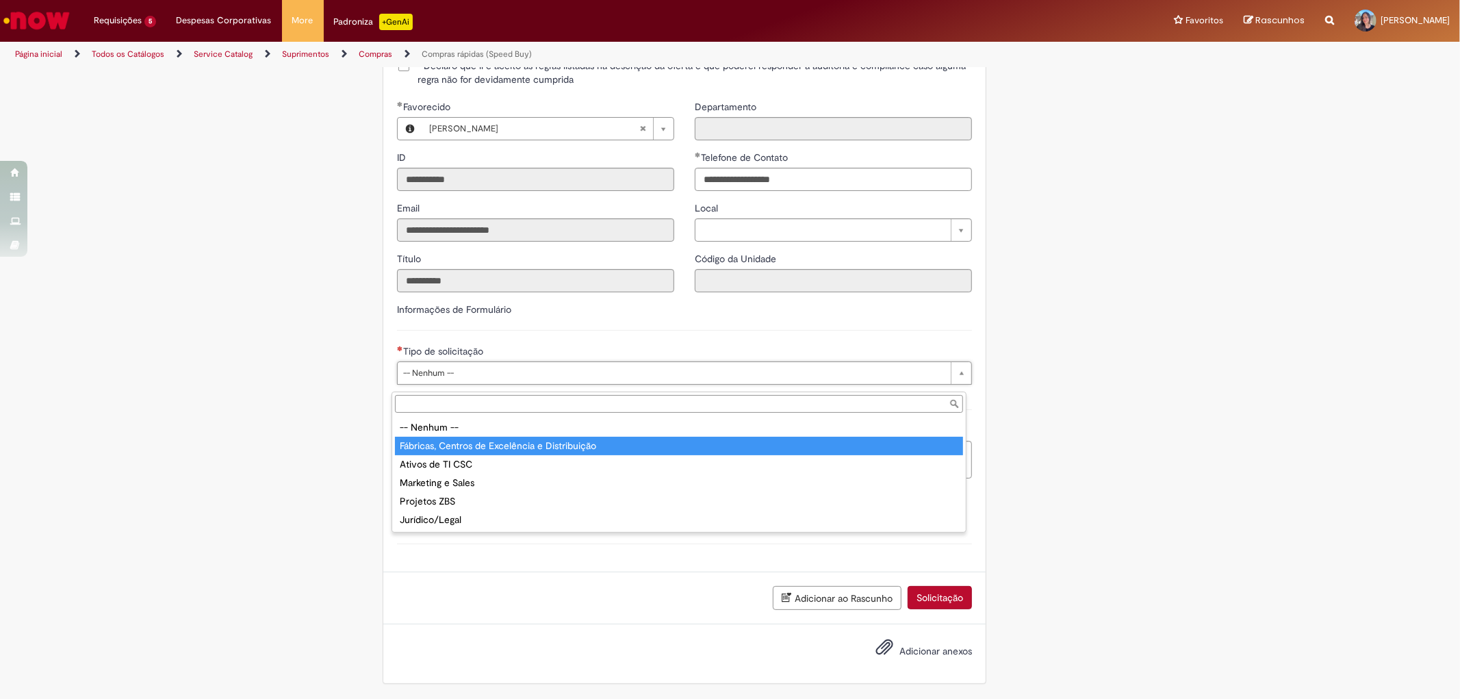
type input "**********"
select select "**********"
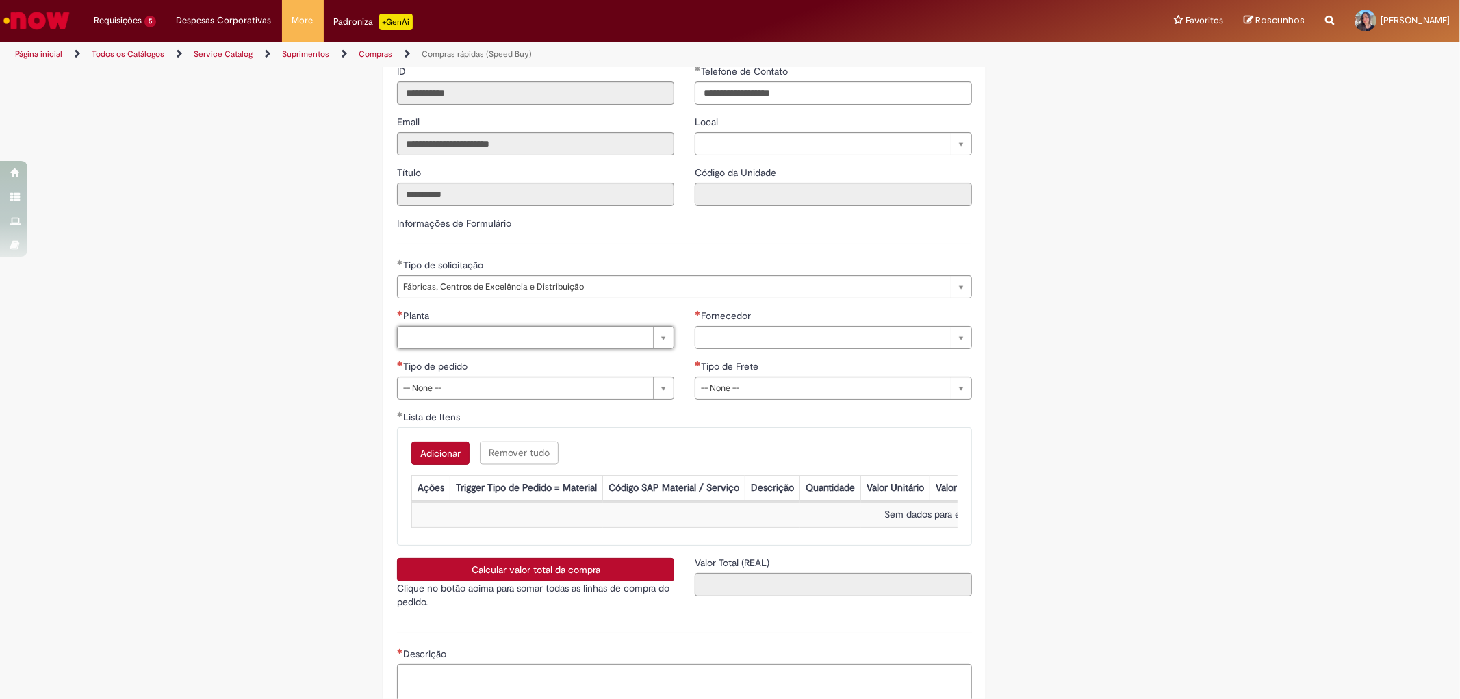
scroll to position [1901, 0]
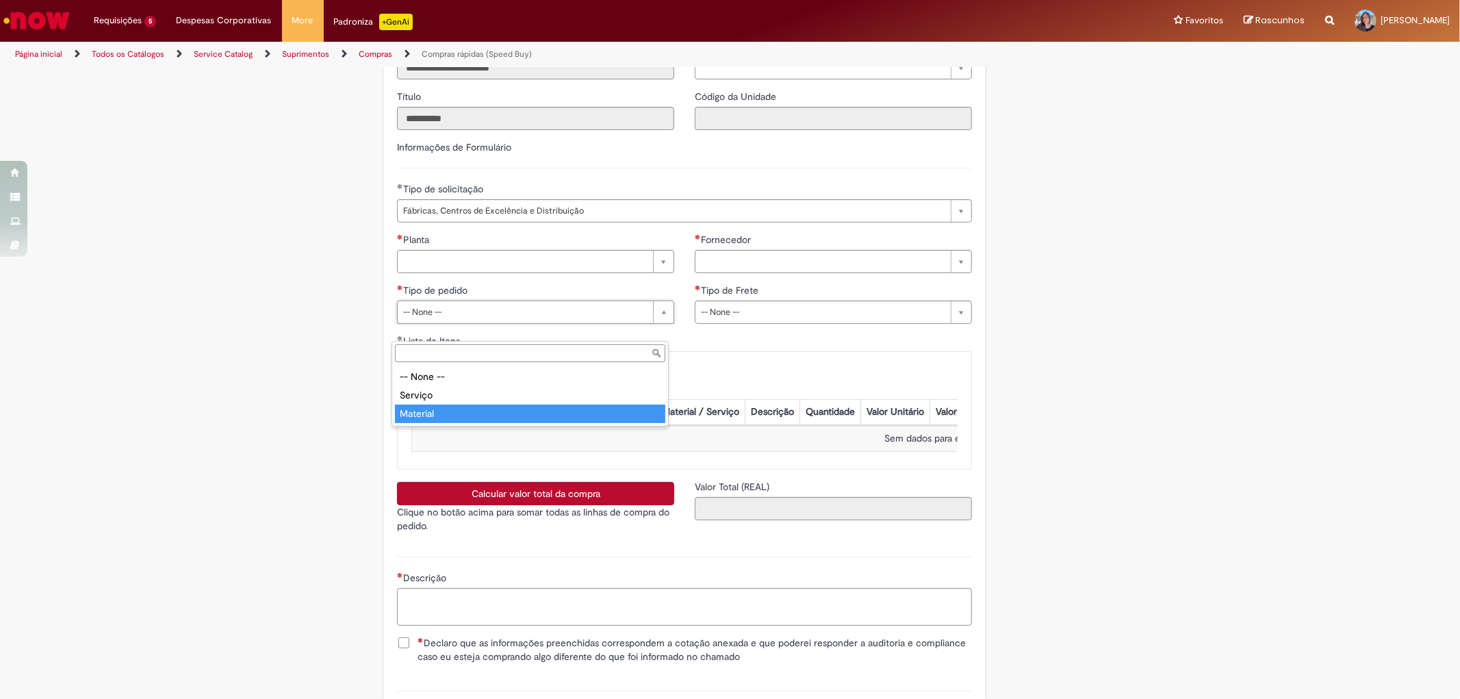
type input "********"
select select "********"
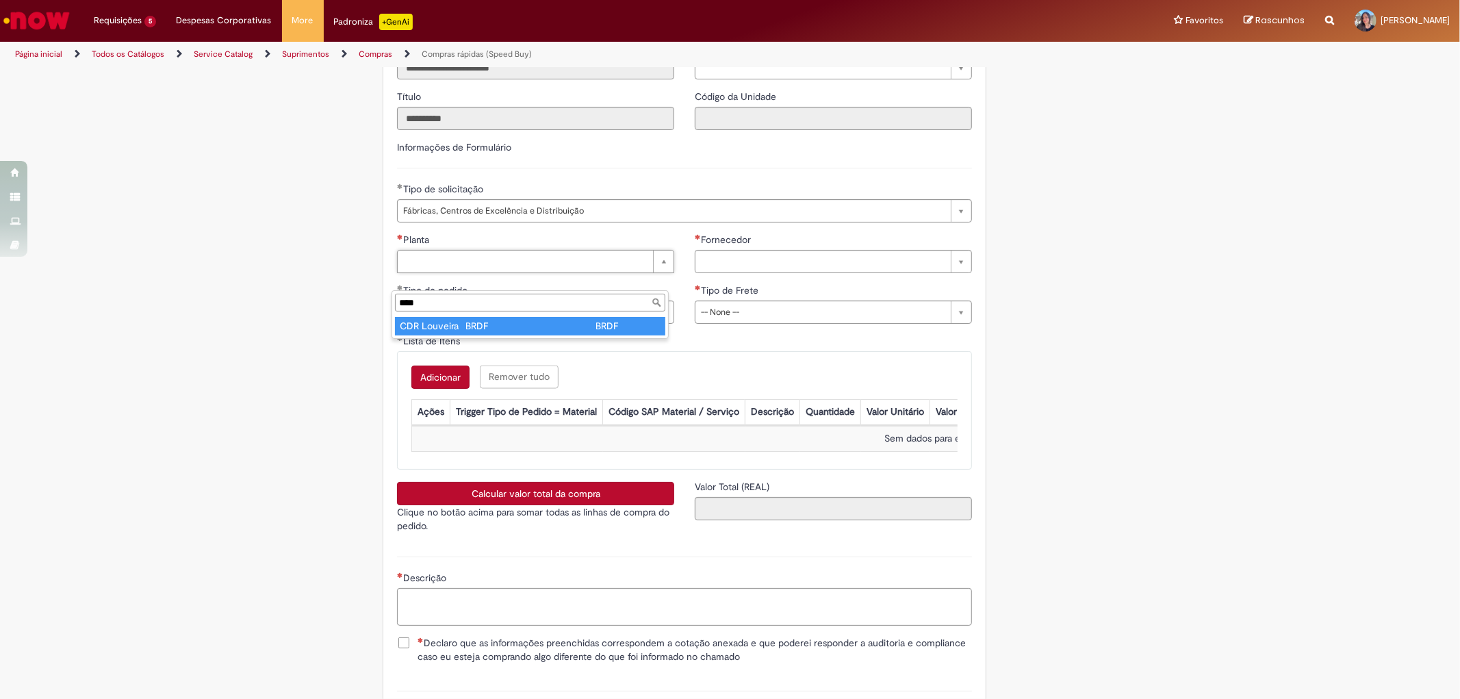
type input "****"
type input "**********"
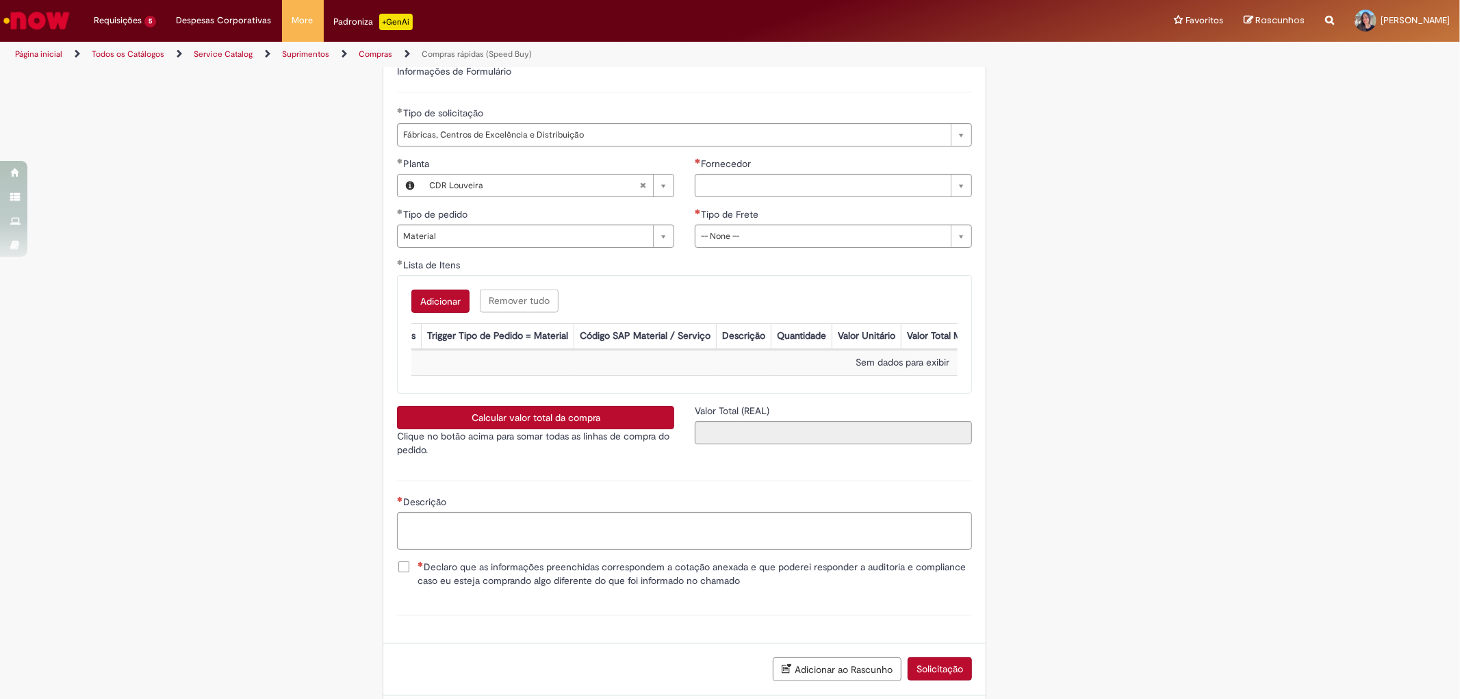
scroll to position [0, 0]
type input "*"
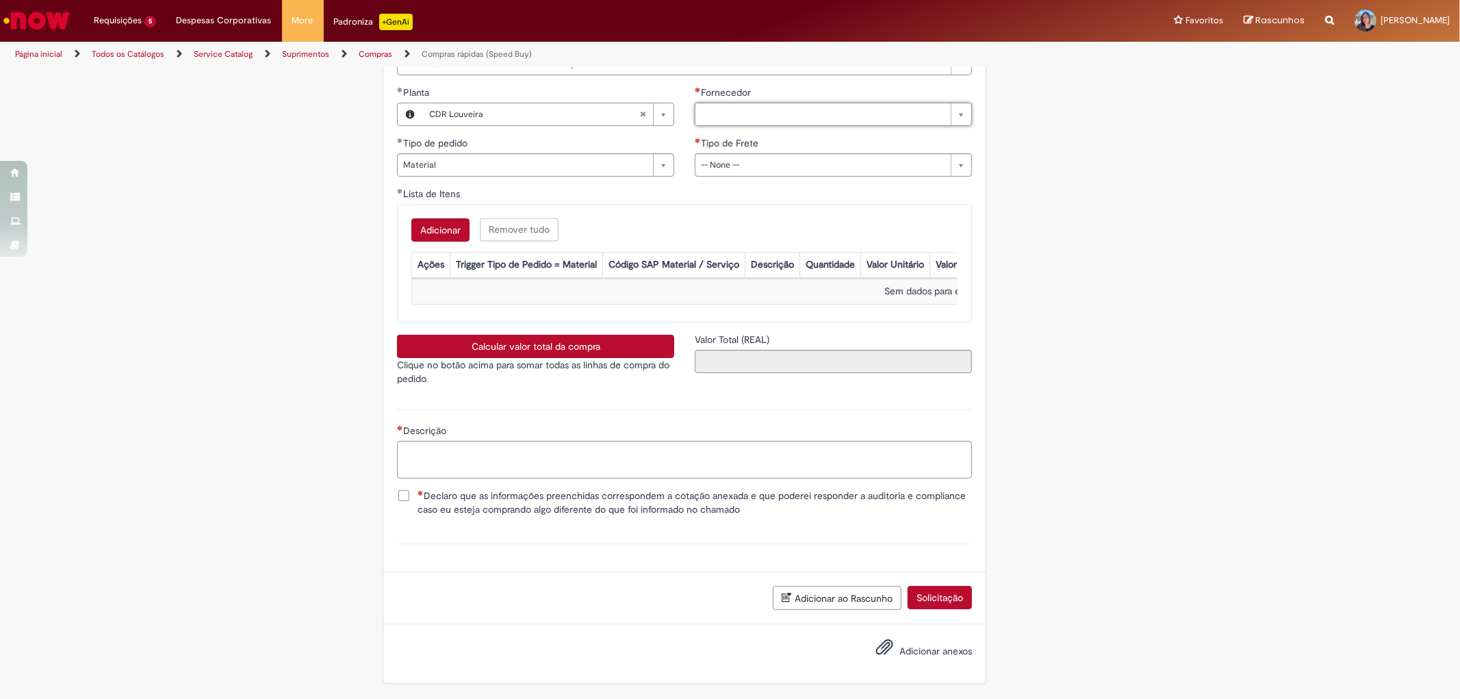
scroll to position [2081, 0]
drag, startPoint x: 555, startPoint y: 258, endPoint x: 591, endPoint y: 257, distance: 35.6
click at [591, 257] on th "Trigger Tipo de Pedido = Material" at bounding box center [526, 265] width 153 height 25
click at [421, 260] on th "Ações" at bounding box center [431, 265] width 38 height 25
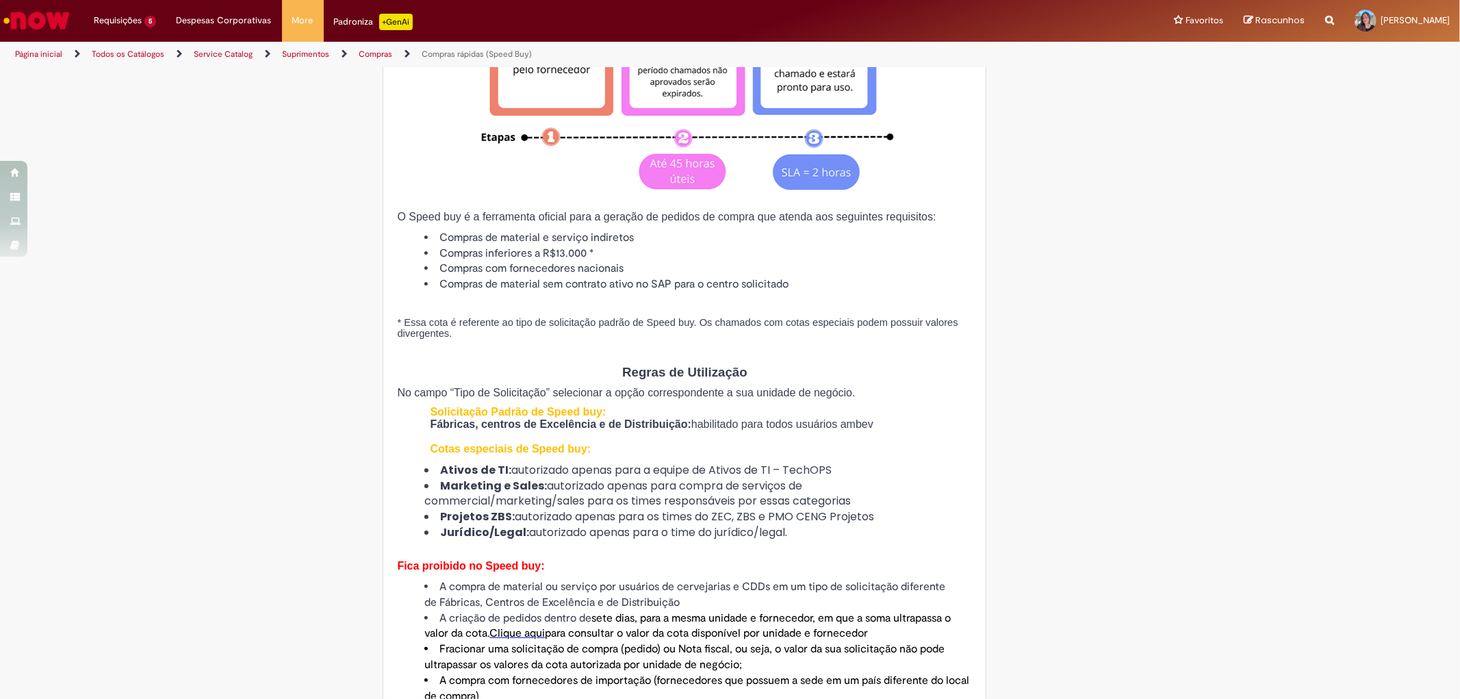
scroll to position [0, 0]
